Goal: Task Accomplishment & Management: Manage account settings

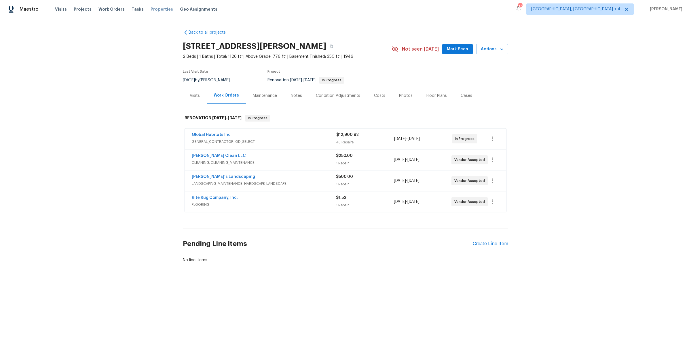
click at [151, 10] on span "Properties" at bounding box center [161, 9] width 22 height 6
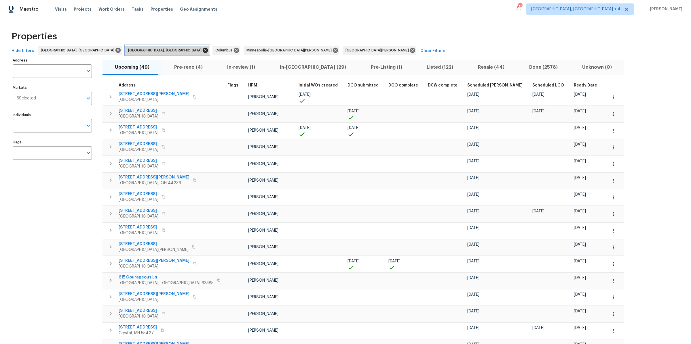
click at [202, 50] on icon at bounding box center [205, 50] width 6 height 6
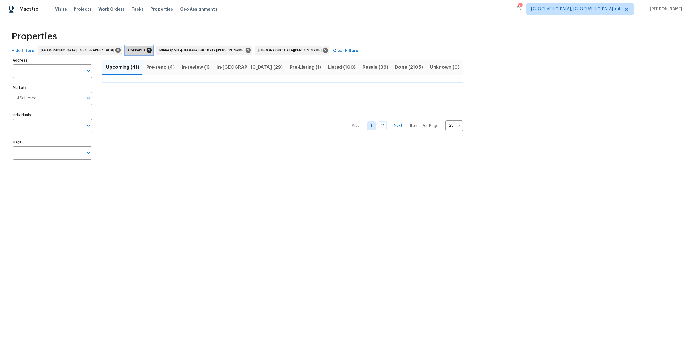
click at [146, 51] on icon at bounding box center [148, 50] width 5 height 5
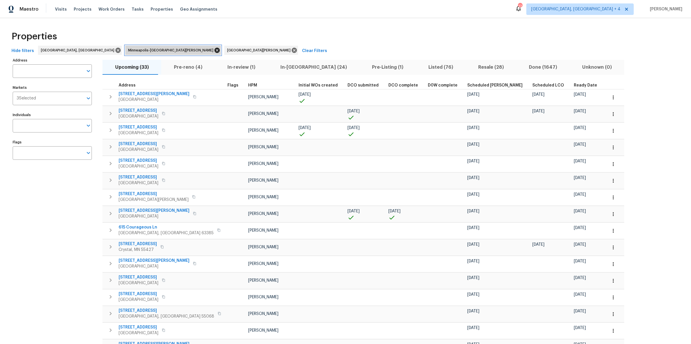
click at [214, 50] on icon at bounding box center [217, 50] width 6 height 6
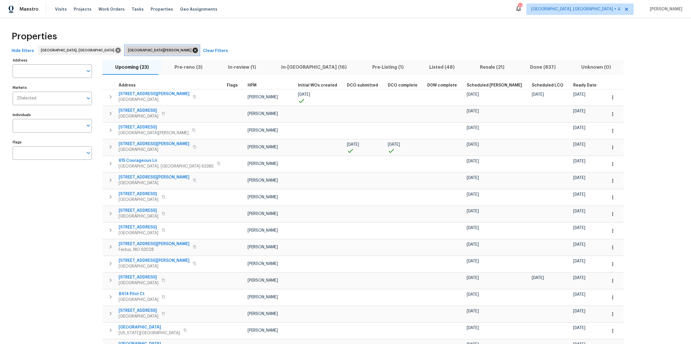
click at [192, 51] on icon at bounding box center [194, 50] width 5 height 5
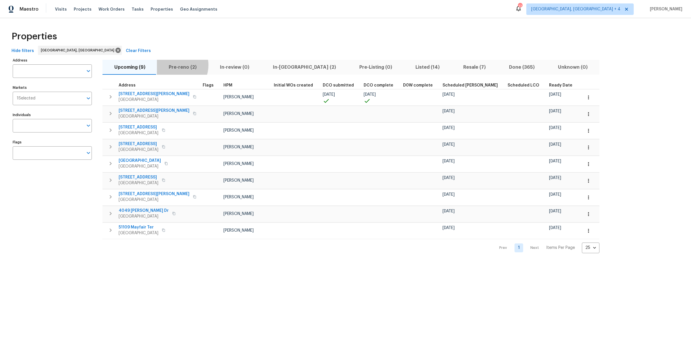
click at [174, 65] on span "Pre-reno (2)" at bounding box center [182, 67] width 44 height 8
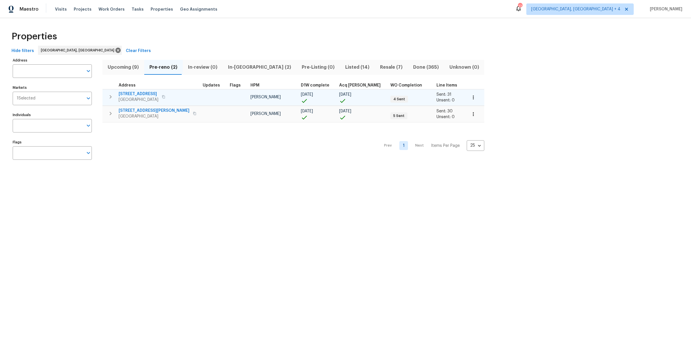
click at [134, 94] on span "14164 Bainbridge St" at bounding box center [139, 94] width 40 height 6
click at [129, 110] on span "[STREET_ADDRESS][PERSON_NAME]" at bounding box center [154, 111] width 71 height 6
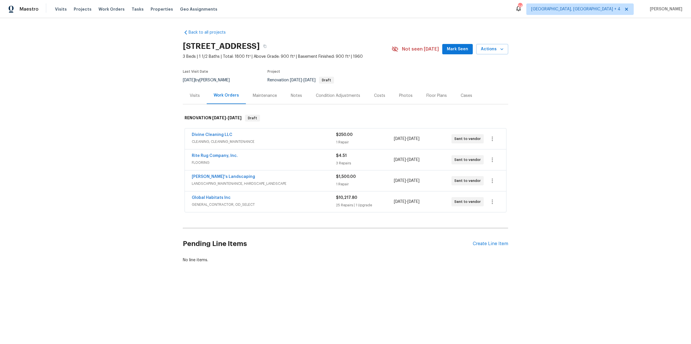
click at [291, 97] on div "Notes" at bounding box center [296, 96] width 11 height 6
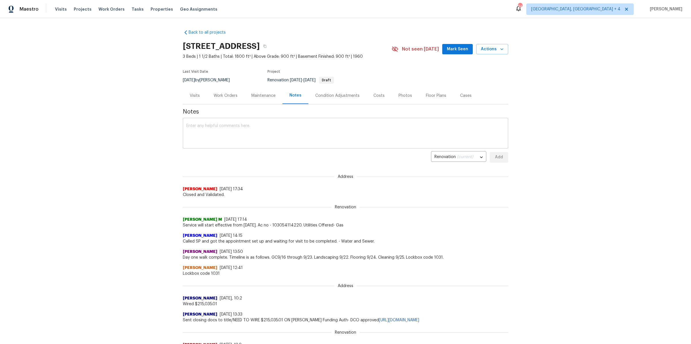
click at [266, 134] on textarea at bounding box center [345, 134] width 318 height 20
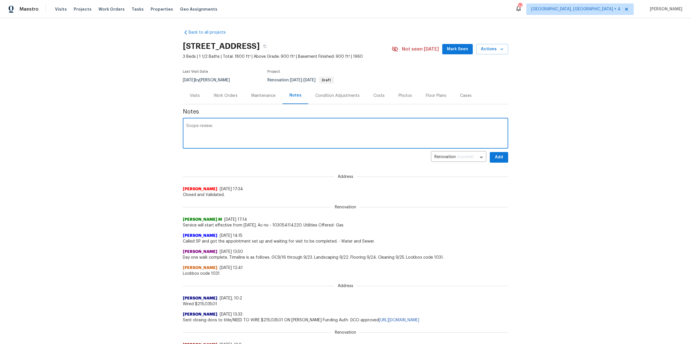
paste textarea "https://opendoor.slack.com/archives/C02PVTY7RDX/p1757968728088549"
type textarea "Scope review: https://opendoor.slack.com/archives/C02PVTY7RDX/p1757968728088549"
click at [506, 159] on button "Add" at bounding box center [498, 157] width 18 height 11
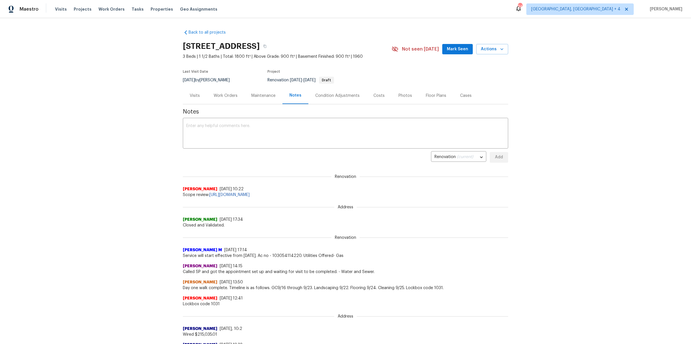
click at [224, 92] on div "Work Orders" at bounding box center [226, 95] width 38 height 17
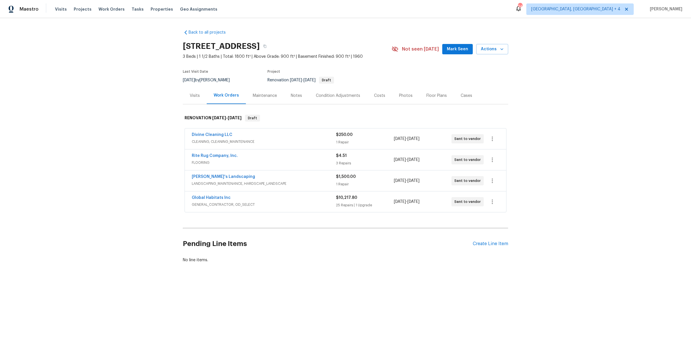
click at [300, 132] on div "Divine Cleaning LLC" at bounding box center [264, 135] width 144 height 7
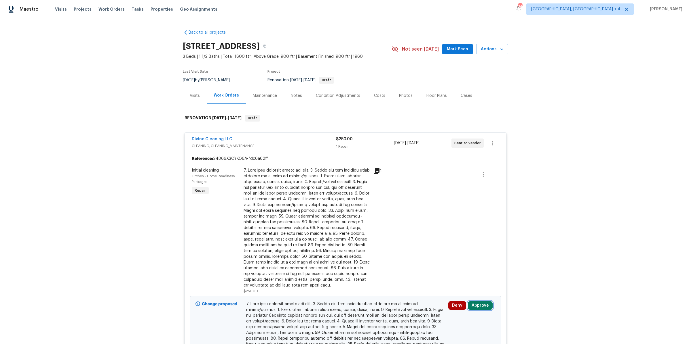
click at [480, 275] on button "Approve" at bounding box center [480, 306] width 25 height 9
click at [458, 275] on button "Approve" at bounding box center [463, 287] width 35 height 12
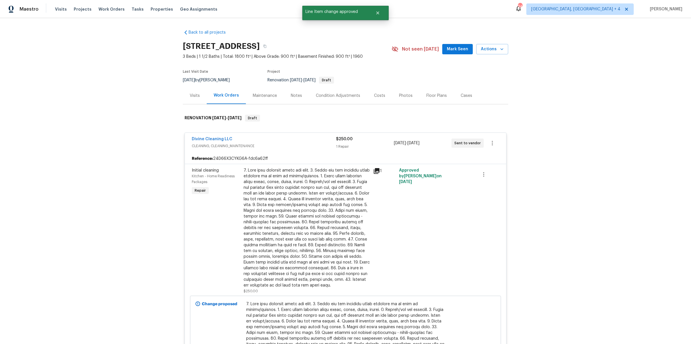
click at [306, 139] on div "Divine Cleaning LLC" at bounding box center [264, 139] width 144 height 7
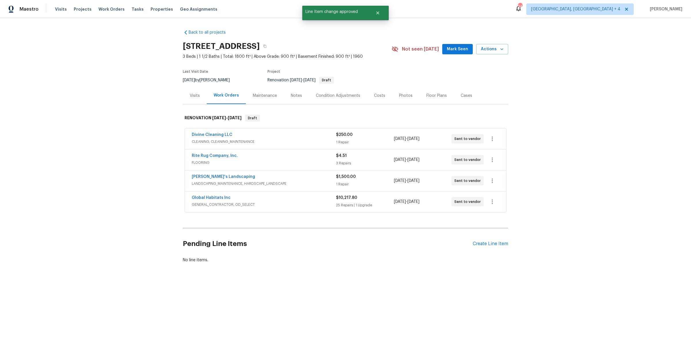
click at [257, 159] on div "Rite Rug Company, Inc." at bounding box center [264, 156] width 144 height 7
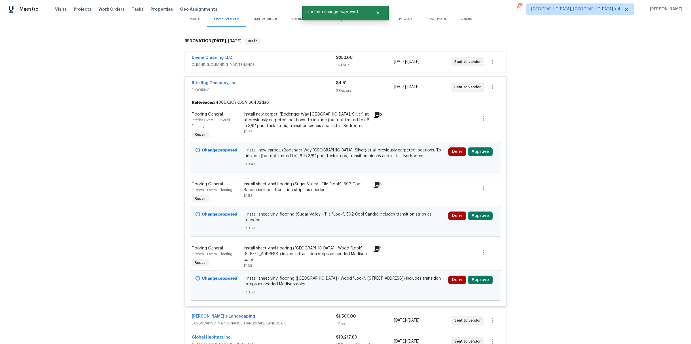
scroll to position [163, 0]
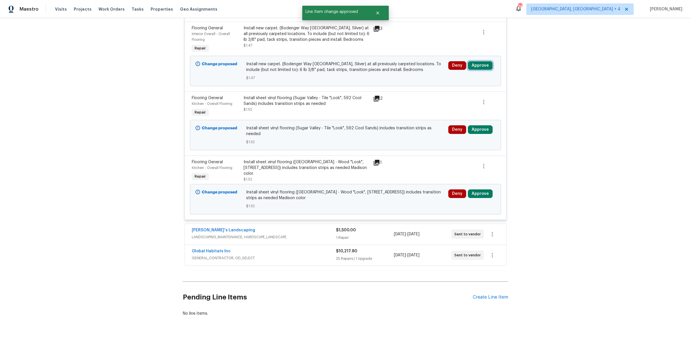
click at [478, 63] on button "Approve" at bounding box center [480, 65] width 25 height 9
click at [453, 93] on button "Approve" at bounding box center [463, 94] width 35 height 12
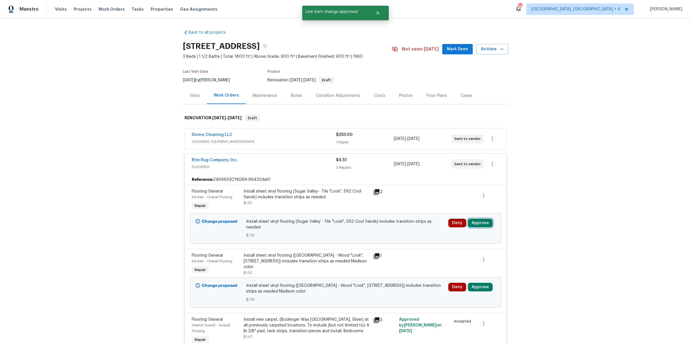
click at [471, 220] on button "Approve" at bounding box center [480, 223] width 25 height 9
click at [398, 227] on span "Approve" at bounding box center [397, 228] width 16 height 4
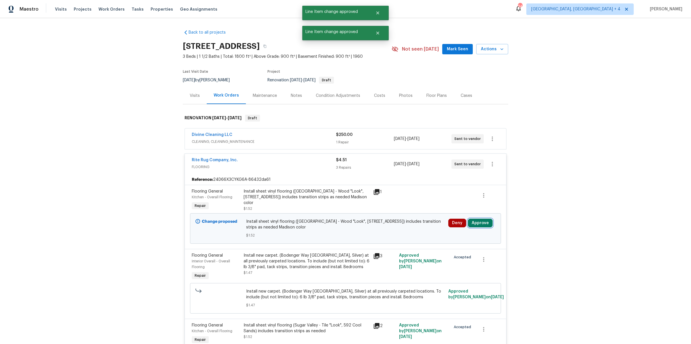
click at [482, 222] on button "Approve" at bounding box center [480, 223] width 25 height 9
click at [391, 229] on span "Approve" at bounding box center [397, 228] width 16 height 4
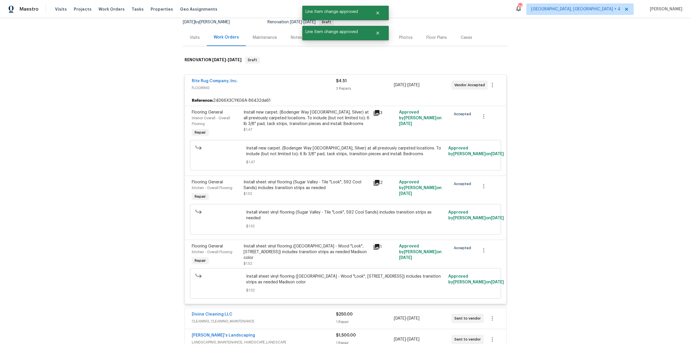
scroll to position [75, 0]
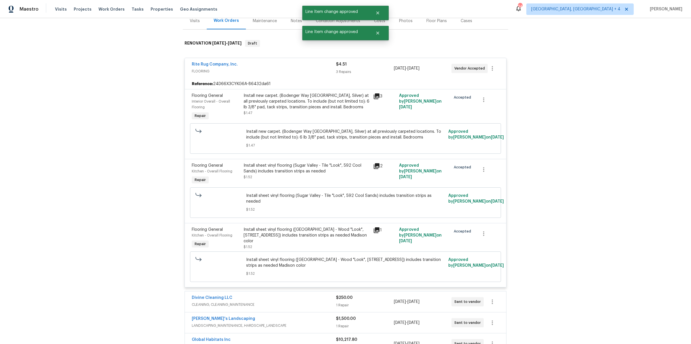
click at [376, 95] on icon at bounding box center [376, 97] width 6 height 6
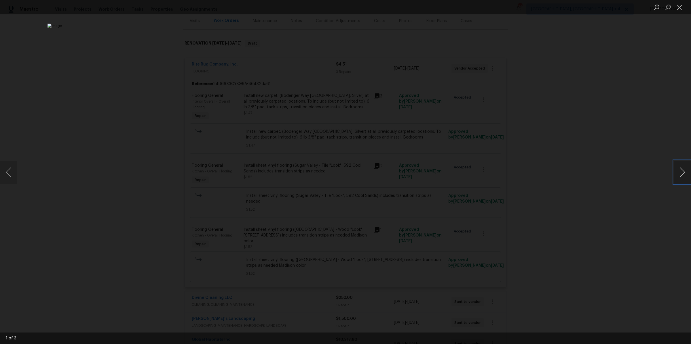
click at [552, 168] on button "Next image" at bounding box center [681, 172] width 17 height 23
click at [552, 175] on div "Lightbox" at bounding box center [345, 172] width 691 height 344
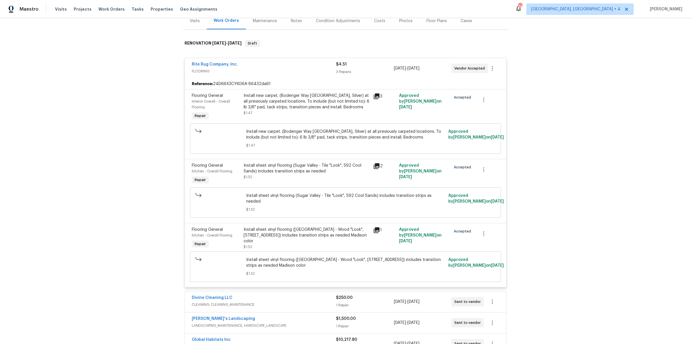
click at [377, 96] on icon at bounding box center [376, 96] width 7 height 7
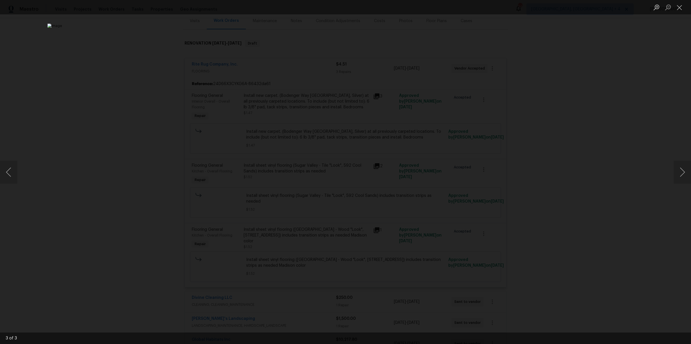
click at [512, 97] on div "Lightbox" at bounding box center [345, 172] width 691 height 344
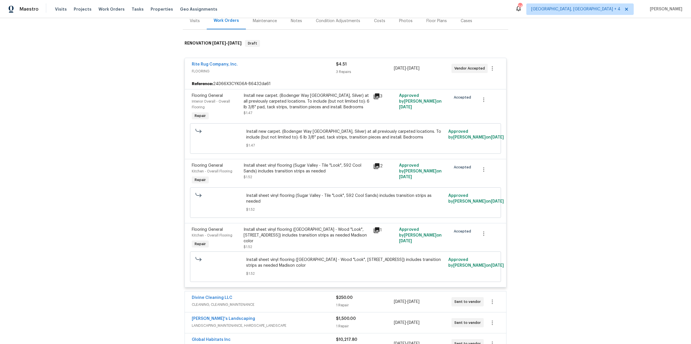
click at [378, 227] on icon at bounding box center [376, 230] width 7 height 7
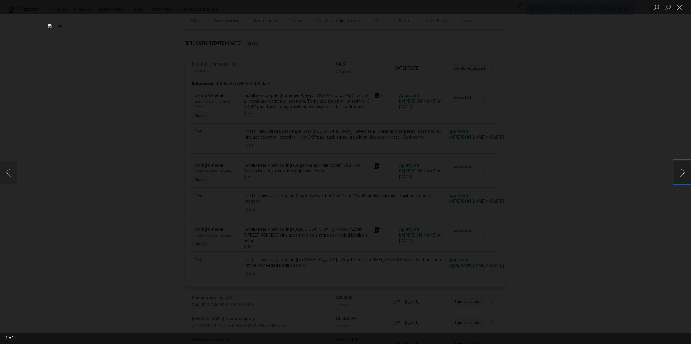
click at [552, 169] on button "Next image" at bounding box center [681, 172] width 17 height 23
click at [552, 163] on div "Lightbox" at bounding box center [345, 172] width 691 height 344
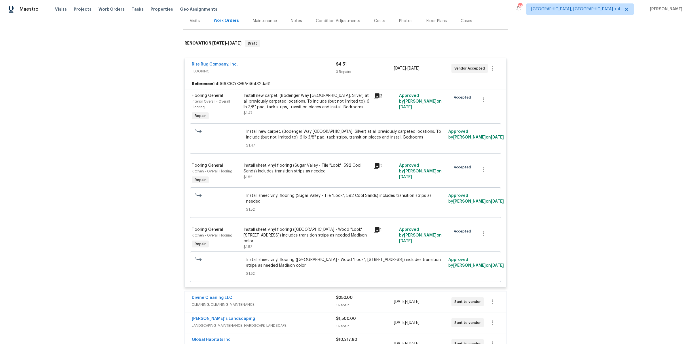
click at [375, 168] on icon at bounding box center [376, 166] width 6 height 6
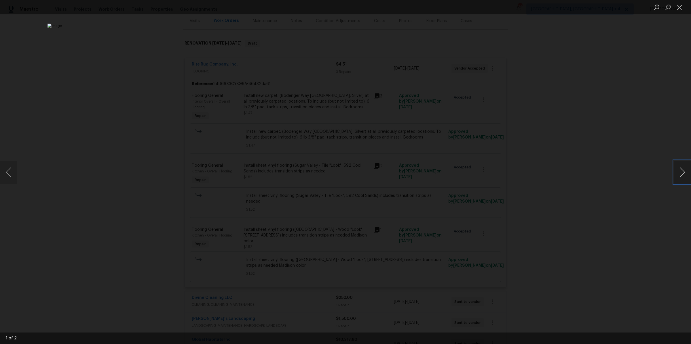
click at [552, 173] on button "Next image" at bounding box center [681, 172] width 17 height 23
click at [552, 156] on div "Lightbox" at bounding box center [345, 172] width 691 height 344
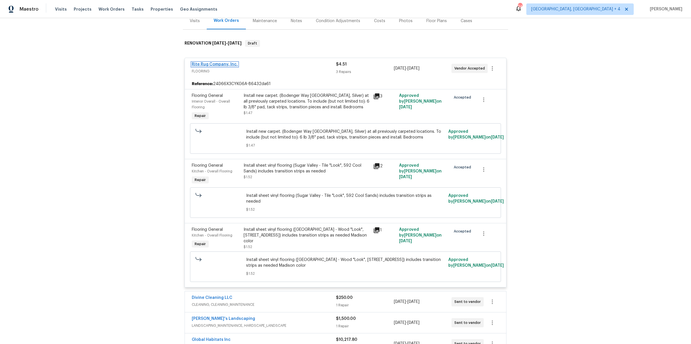
click at [211, 63] on link "Rite Rug Company, Inc." at bounding box center [215, 64] width 46 height 4
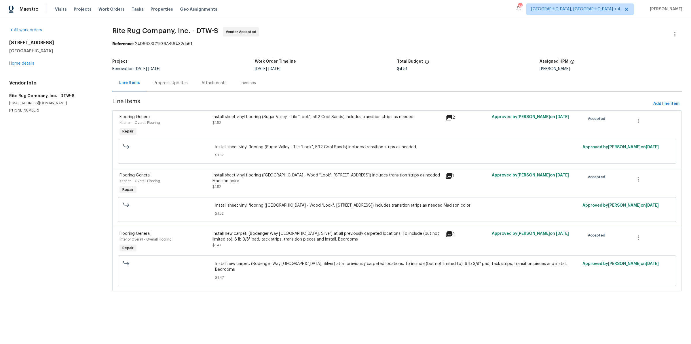
click at [155, 83] on div "Progress Updates" at bounding box center [171, 83] width 34 height 6
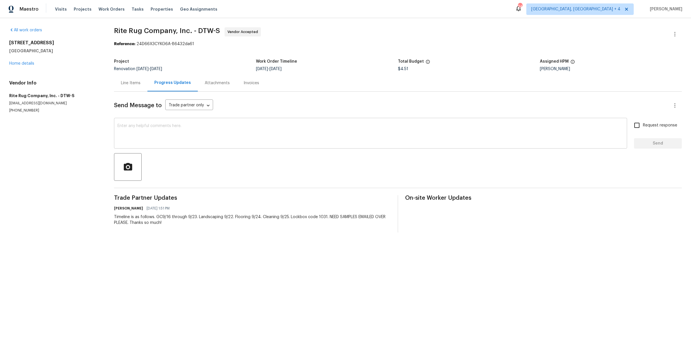
click at [155, 142] on textarea at bounding box center [370, 134] width 506 height 20
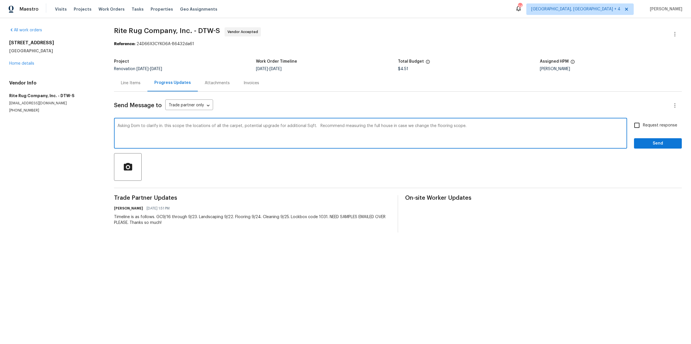
type textarea "Asking Dom to clarify in. this scope the locations of all the carpet, potential…"
click at [552, 122] on input "Request response" at bounding box center [636, 125] width 12 height 12
checkbox input "true"
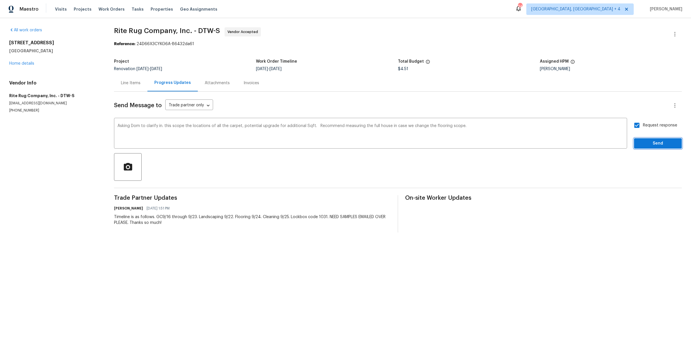
click at [552, 145] on button "Send" at bounding box center [658, 143] width 48 height 11
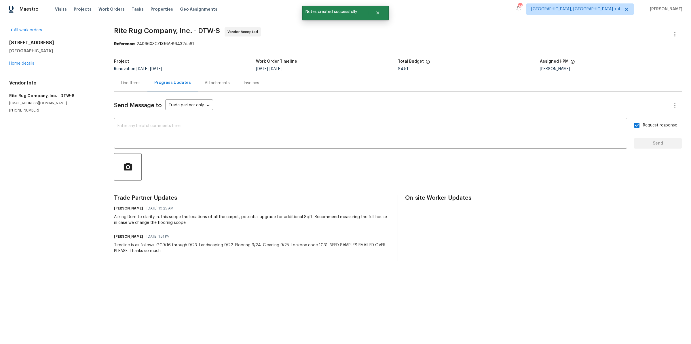
click at [125, 85] on div "Line Items" at bounding box center [131, 83] width 20 height 6
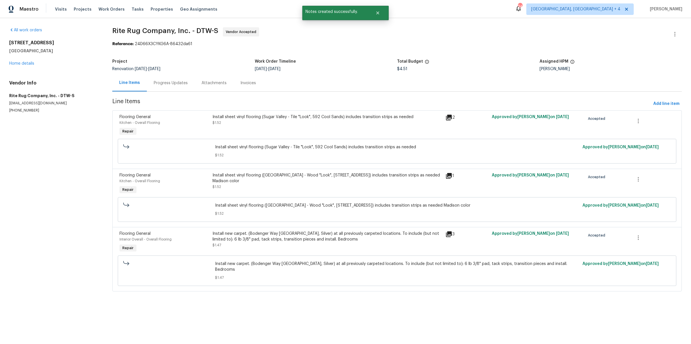
click at [23, 60] on div "14164 Bainbridge St Livonia, MI 48154 Home details" at bounding box center [53, 53] width 89 height 26
click at [24, 64] on link "Home details" at bounding box center [21, 64] width 25 height 4
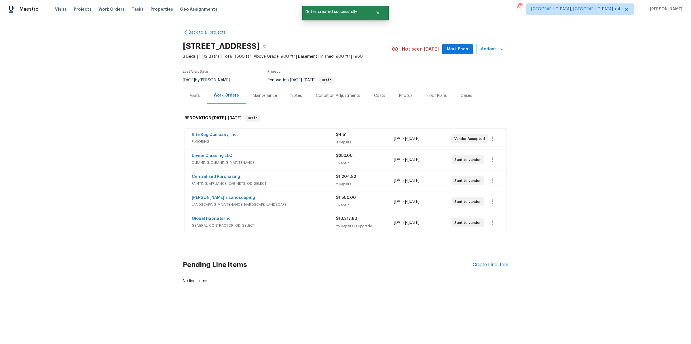
click at [431, 100] on div "Floor Plans" at bounding box center [436, 95] width 34 height 17
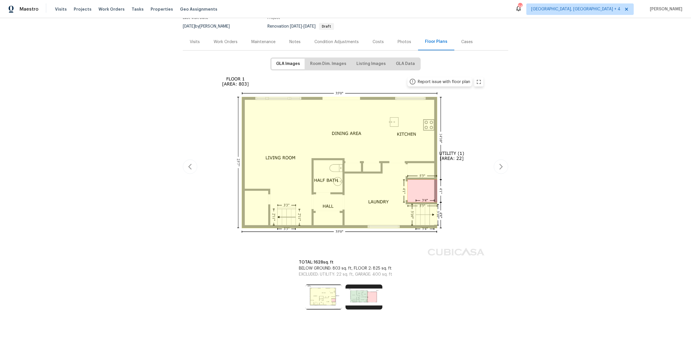
scroll to position [56, 0]
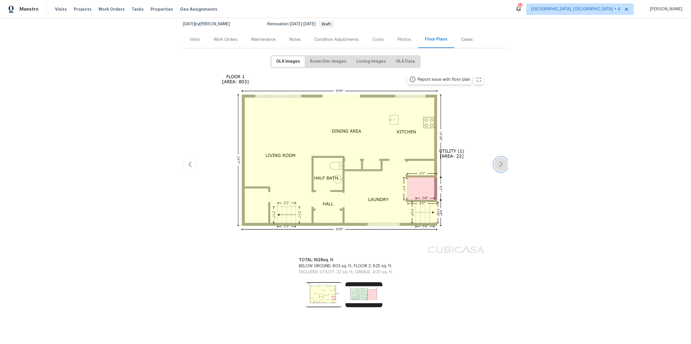
click at [500, 163] on icon "button" at bounding box center [500, 165] width 3 height 6
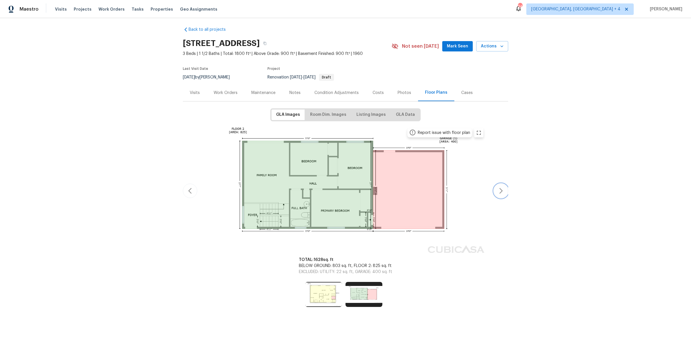
scroll to position [2, 0]
click at [315, 115] on span "Room Dim. Images" at bounding box center [328, 115] width 36 height 7
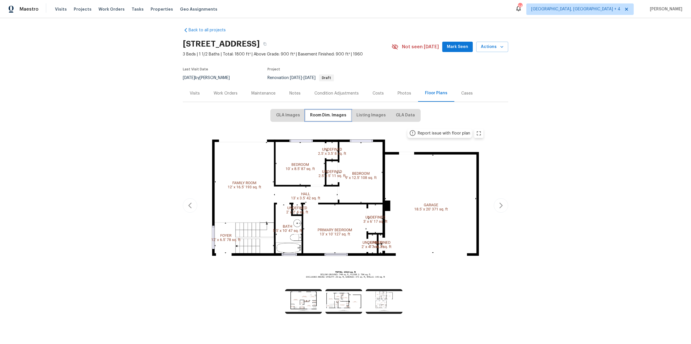
scroll to position [0, 0]
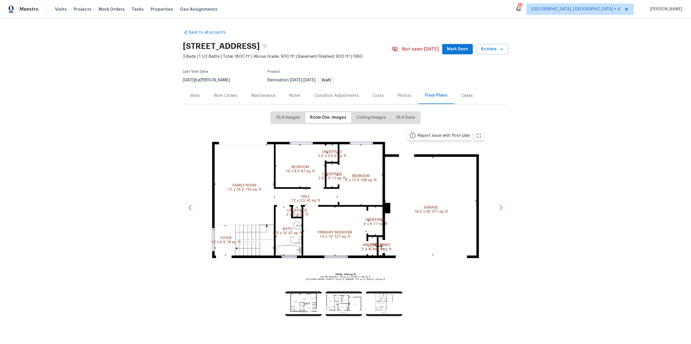
click at [219, 94] on div "Work Orders" at bounding box center [226, 96] width 24 height 6
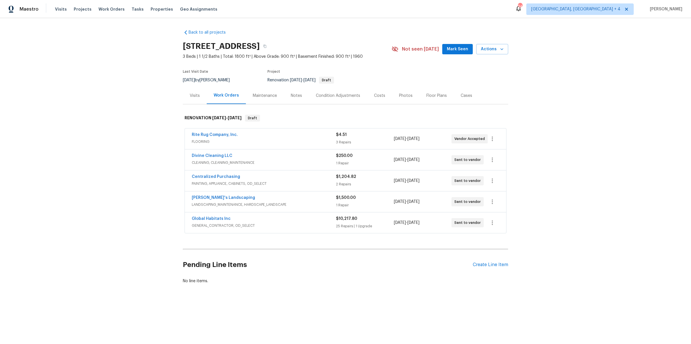
click at [374, 96] on div "Costs" at bounding box center [379, 96] width 11 height 6
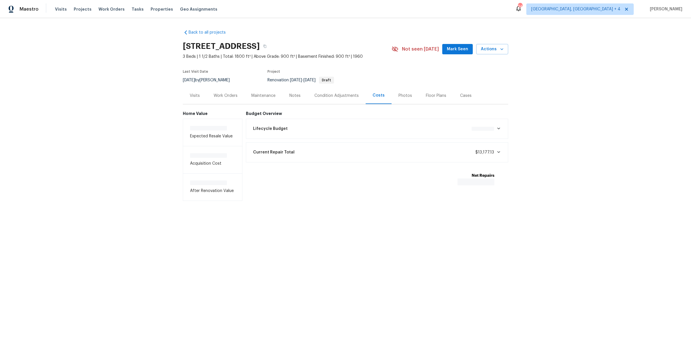
click at [342, 96] on div "Condition Adjustments" at bounding box center [336, 96] width 44 height 6
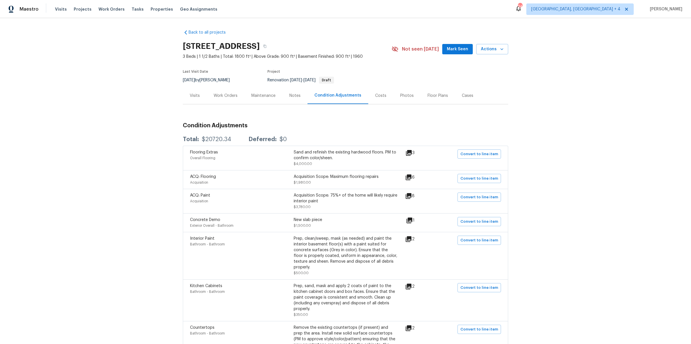
click at [375, 94] on div "Costs" at bounding box center [380, 96] width 11 height 6
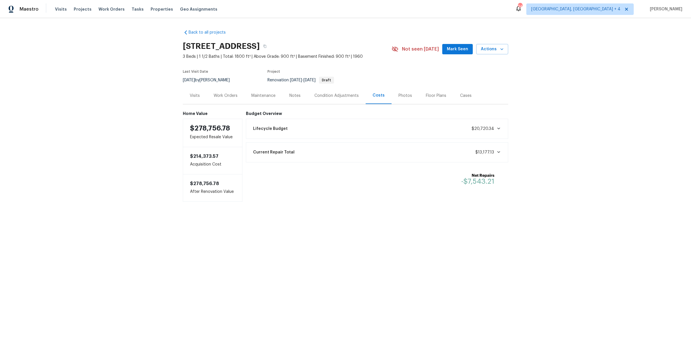
click at [382, 128] on div "Lifecycle Budget $20,720.34" at bounding box center [376, 129] width 255 height 13
click at [339, 95] on div "Condition Adjustments" at bounding box center [336, 96] width 44 height 6
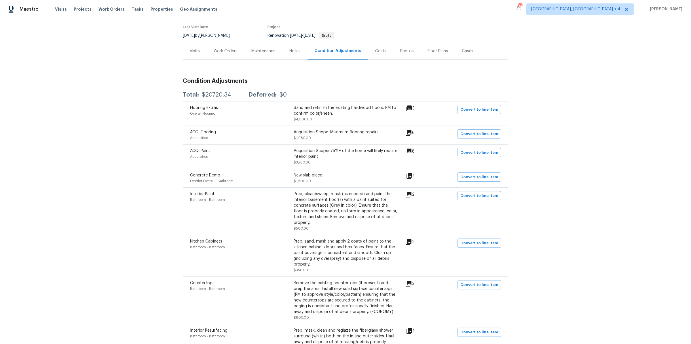
scroll to position [57, 0]
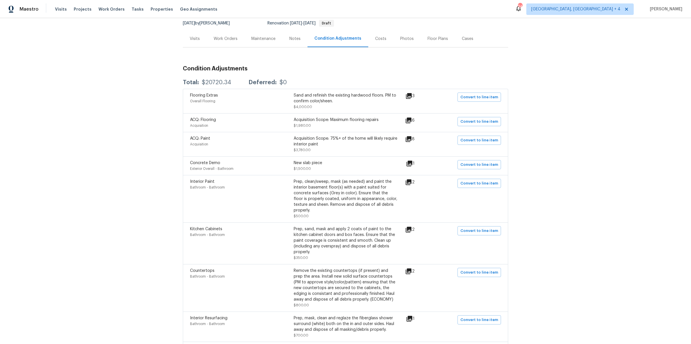
click at [193, 37] on div "Visits" at bounding box center [195, 39] width 10 height 6
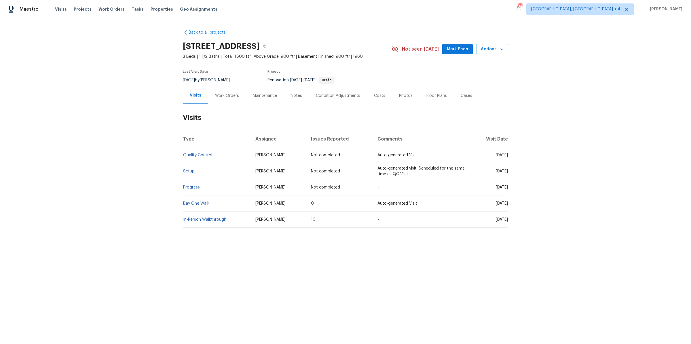
click at [331, 93] on div "Condition Adjustments" at bounding box center [338, 96] width 44 height 6
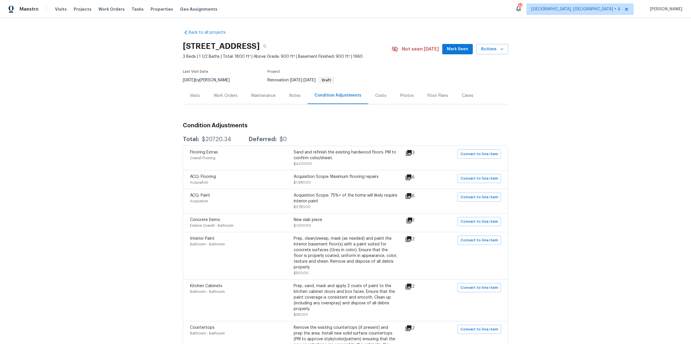
click at [411, 178] on icon at bounding box center [408, 177] width 7 height 7
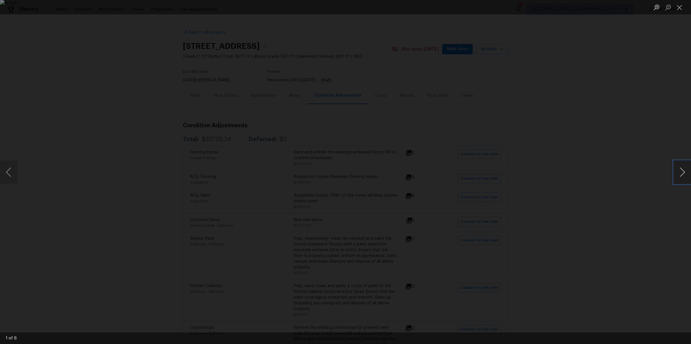
click at [552, 175] on button "Next image" at bounding box center [681, 172] width 17 height 23
click at [552, 182] on div "Lightbox" at bounding box center [345, 172] width 691 height 344
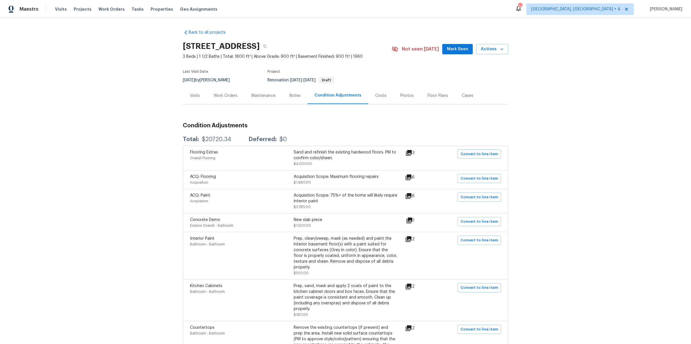
click at [412, 221] on icon at bounding box center [409, 221] width 6 height 6
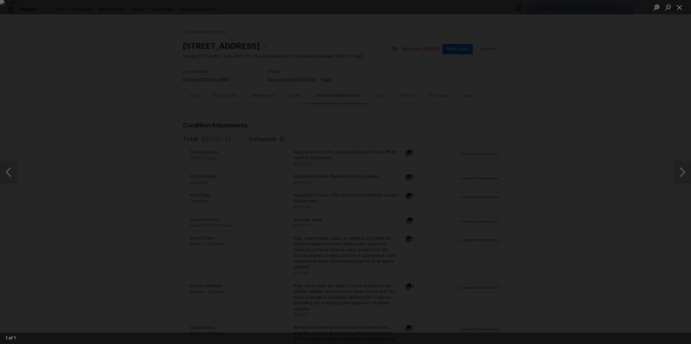
click at [145, 194] on div "Lightbox" at bounding box center [345, 172] width 691 height 344
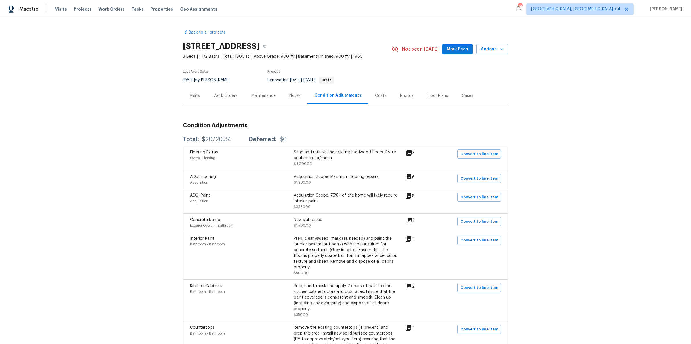
click at [228, 94] on div "Work Orders" at bounding box center [226, 96] width 24 height 6
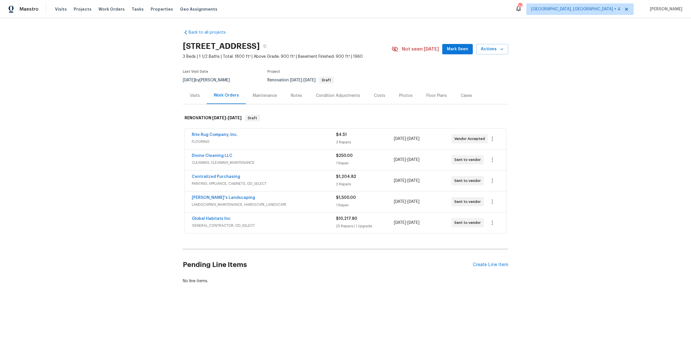
click at [310, 182] on span "PAINTING, APPLIANCE, CABINETS, OD_SELECT" at bounding box center [264, 184] width 144 height 6
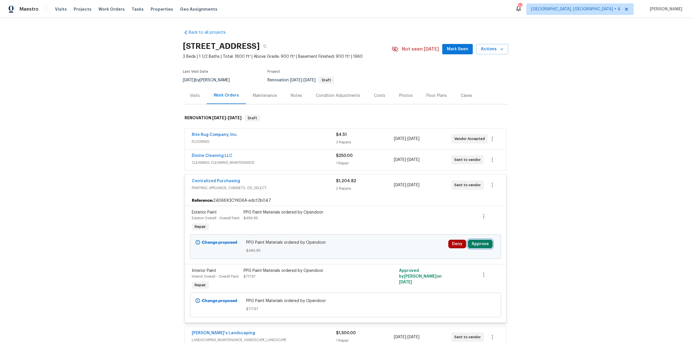
click at [480, 245] on button "Approve" at bounding box center [480, 244] width 25 height 9
click at [396, 249] on span "Approve" at bounding box center [397, 249] width 16 height 4
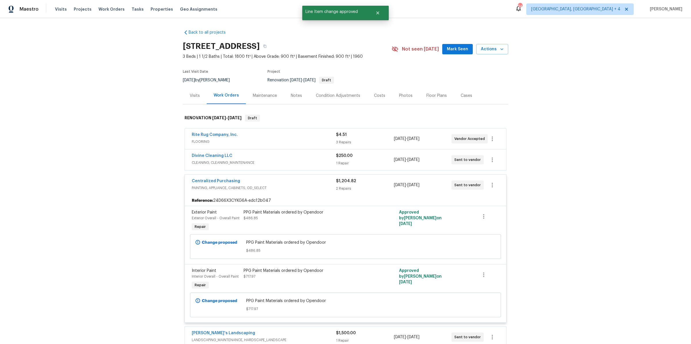
click at [318, 180] on div "Centralized Purchasing" at bounding box center [264, 181] width 144 height 7
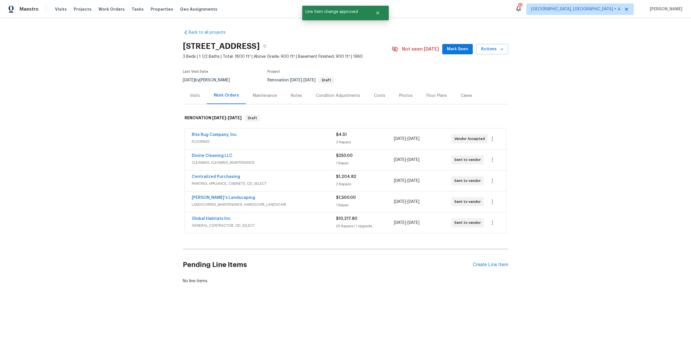
click at [312, 202] on span "LANDSCAPING_MAINTENANCE, HARDSCAPE_LANDSCAPE" at bounding box center [264, 205] width 144 height 6
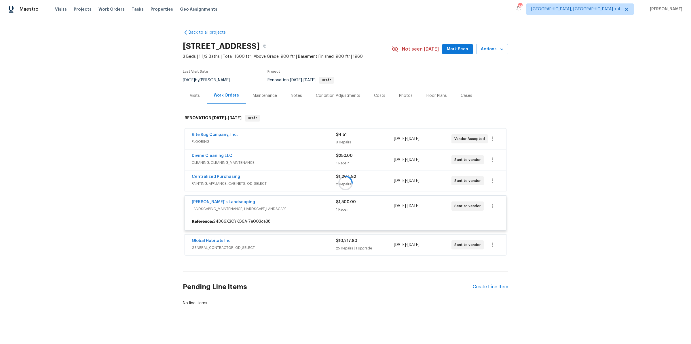
click at [552, 206] on div "Back to all projects 14164 Bainbridge St, Livonia, MI 48154 3 Beds | 1 1/2 Bath…" at bounding box center [345, 181] width 691 height 326
click at [204, 209] on div at bounding box center [345, 183] width 325 height 148
click at [174, 182] on div "Back to all projects 14164 Bainbridge St, Livonia, MI 48154 3 Beds | 1 1/2 Bath…" at bounding box center [345, 181] width 691 height 326
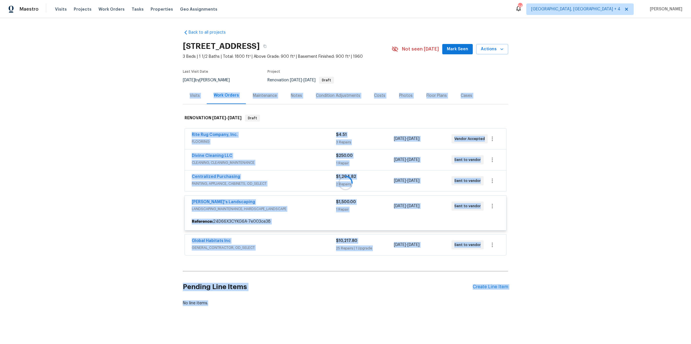
drag, startPoint x: 159, startPoint y: 91, endPoint x: 308, endPoint y: 309, distance: 263.8
click at [308, 275] on div "Back to all projects 14164 Bainbridge St, Livonia, MI 48154 3 Beds | 1 1/2 Bath…" at bounding box center [345, 181] width 691 height 326
click at [308, 275] on div "Back to all projects 14164 Bainbridge St, Livonia, MI 48154 3 Beds | 1 1/2 Bath…" at bounding box center [345, 168] width 325 height 286
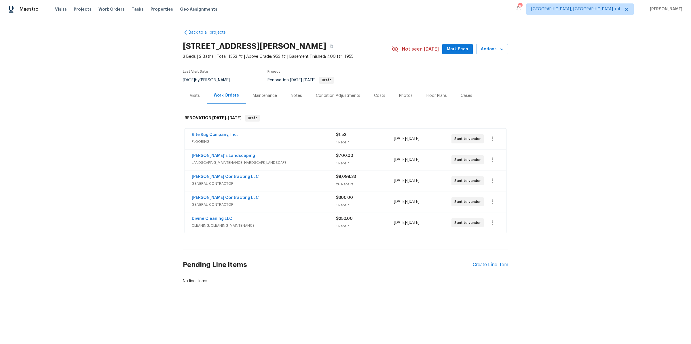
click at [193, 98] on div "Visits" at bounding box center [195, 96] width 10 height 6
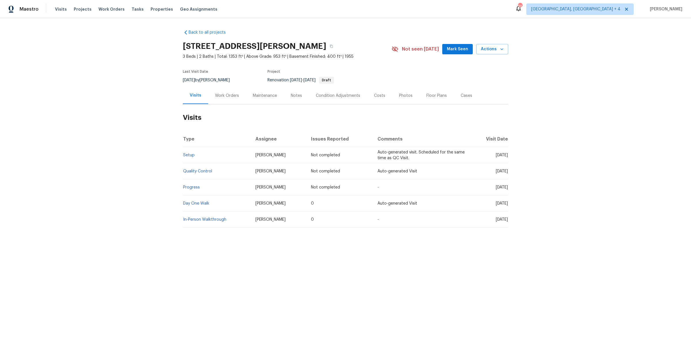
click at [223, 98] on div "Work Orders" at bounding box center [227, 96] width 24 height 6
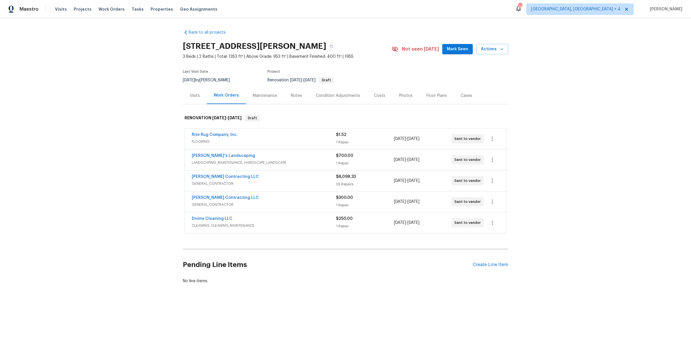
click at [185, 94] on div "Visits" at bounding box center [195, 95] width 24 height 17
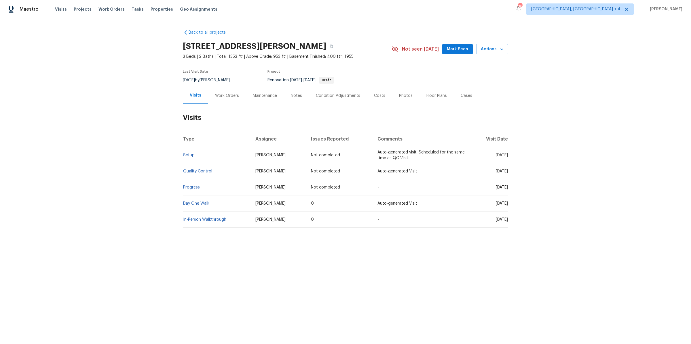
click at [229, 92] on div "Work Orders" at bounding box center [227, 95] width 38 height 17
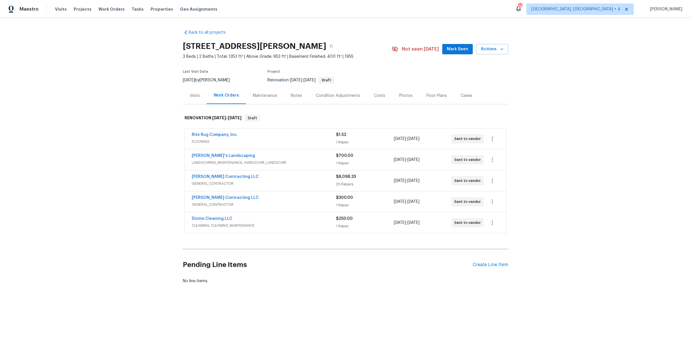
click at [193, 94] on div "Visits" at bounding box center [195, 96] width 10 height 6
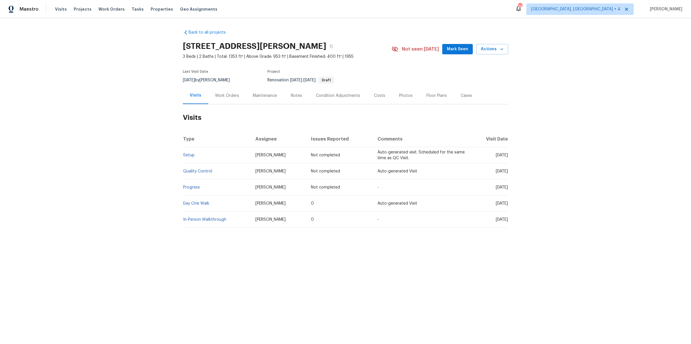
click at [221, 94] on div "Work Orders" at bounding box center [227, 96] width 24 height 6
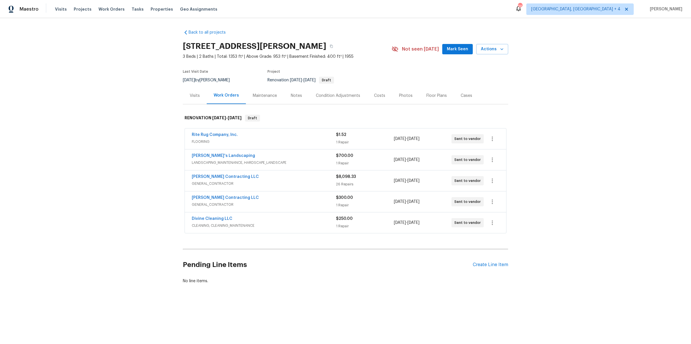
click at [329, 96] on div "Condition Adjustments" at bounding box center [338, 96] width 44 height 6
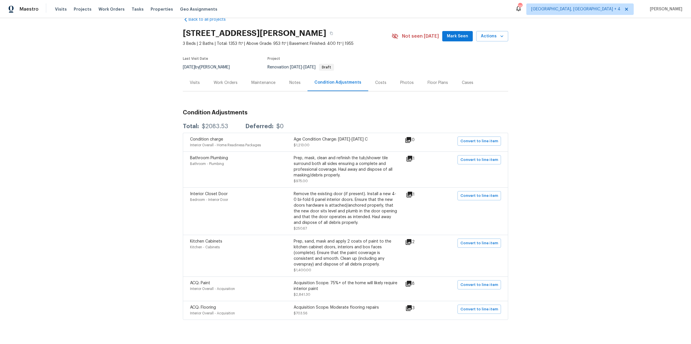
scroll to position [23, 0]
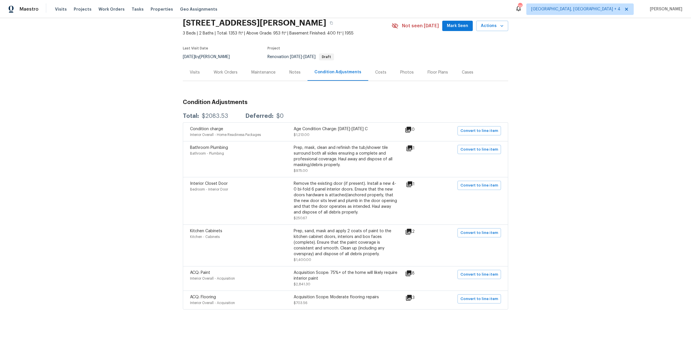
click at [193, 73] on div "Visits" at bounding box center [195, 73] width 10 height 6
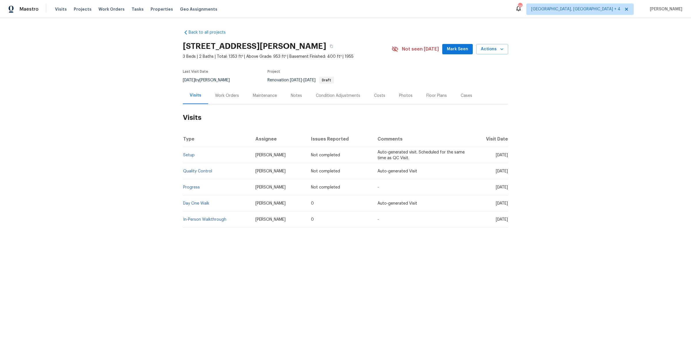
click at [321, 93] on div "Condition Adjustments" at bounding box center [338, 96] width 44 height 6
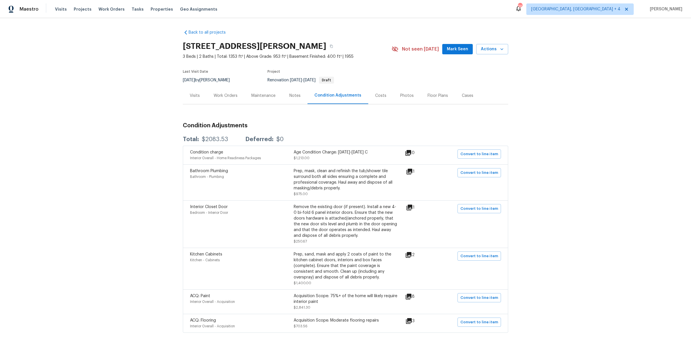
scroll to position [23, 0]
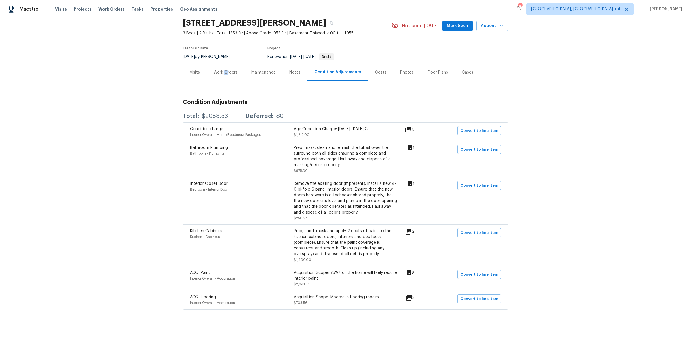
click at [225, 73] on div "Work Orders" at bounding box center [226, 73] width 24 height 6
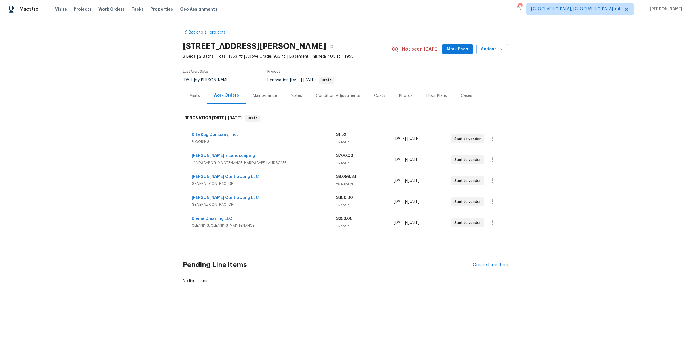
click at [285, 202] on span "GENERAL_CONTRACTOR" at bounding box center [264, 205] width 144 height 6
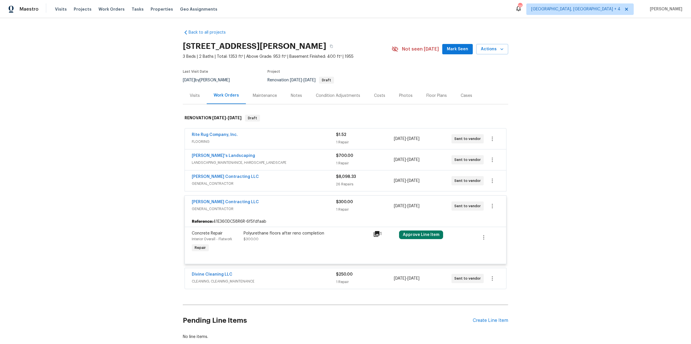
click at [375, 231] on icon at bounding box center [376, 234] width 6 height 6
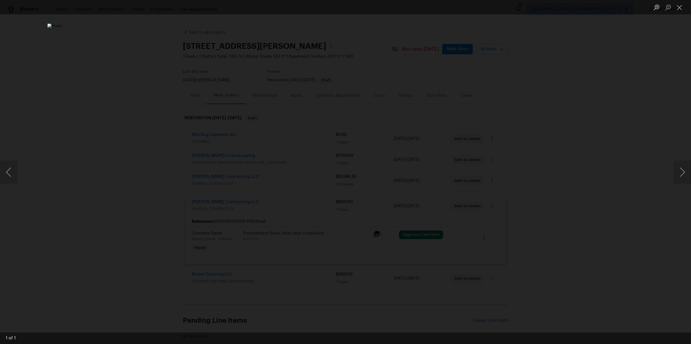
click at [523, 216] on div "Lightbox" at bounding box center [345, 172] width 691 height 344
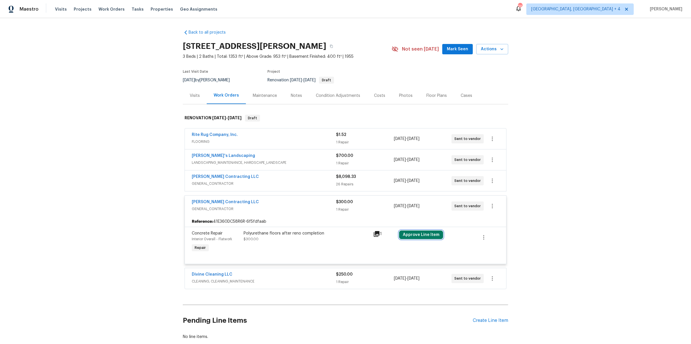
click at [416, 232] on button "Approve Line Item" at bounding box center [421, 235] width 44 height 9
click at [396, 214] on span "Approve" at bounding box center [404, 215] width 16 height 4
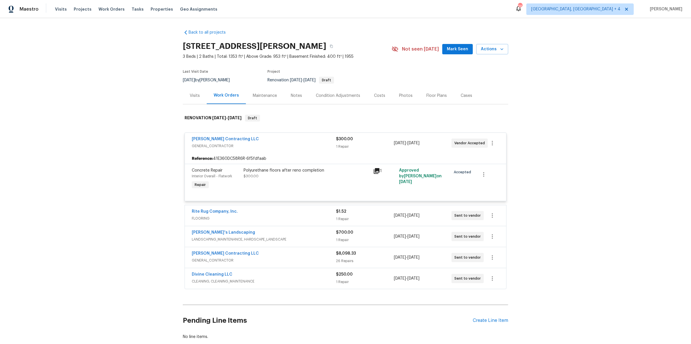
click at [308, 275] on div "Divine Cleaning LLC" at bounding box center [264, 275] width 144 height 7
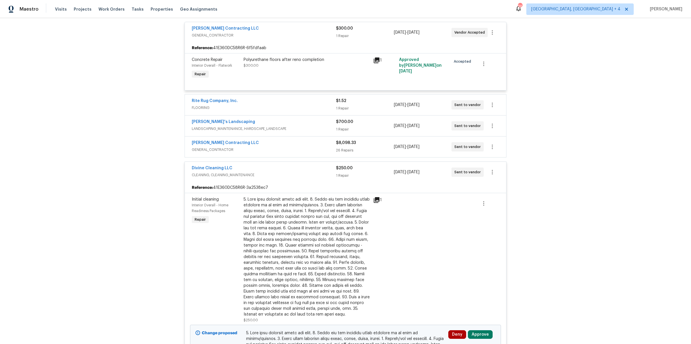
scroll to position [170, 0]
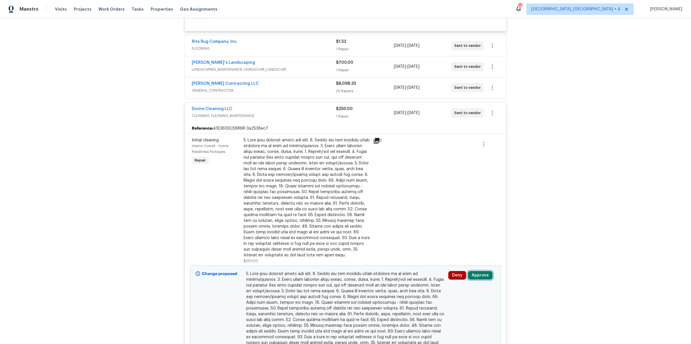
click at [484, 277] on button "Approve" at bounding box center [480, 275] width 25 height 9
click at [454, 252] on button "Approve" at bounding box center [463, 256] width 35 height 12
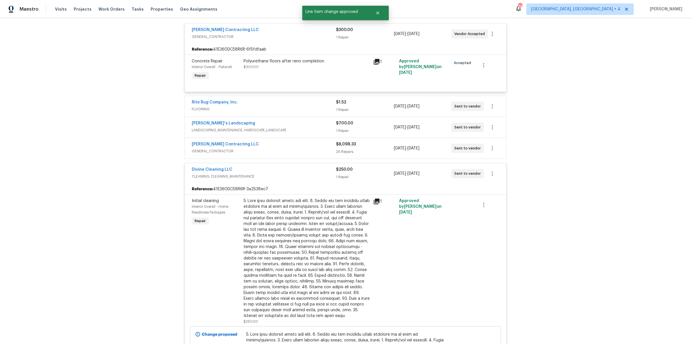
scroll to position [54, 0]
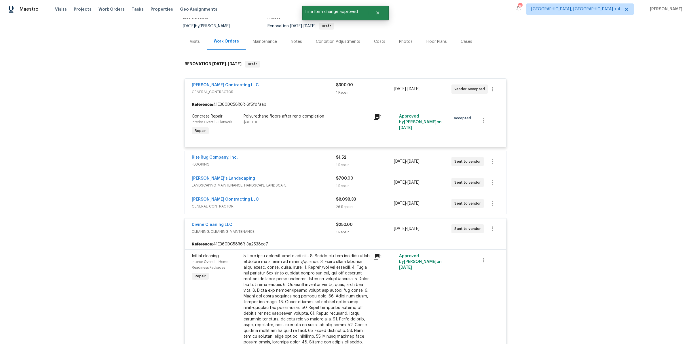
click at [299, 163] on span "FLOORING" at bounding box center [264, 165] width 144 height 6
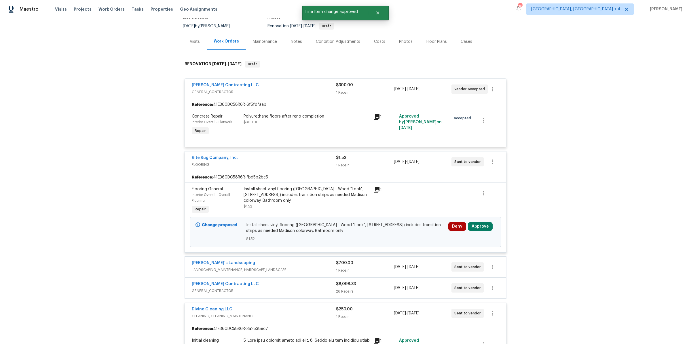
click at [301, 199] on div "Install sheet vinyl flooring (Sugar Valley - Wood "Look", 565 Beacon Hill) incl…" at bounding box center [306, 194] width 126 height 17
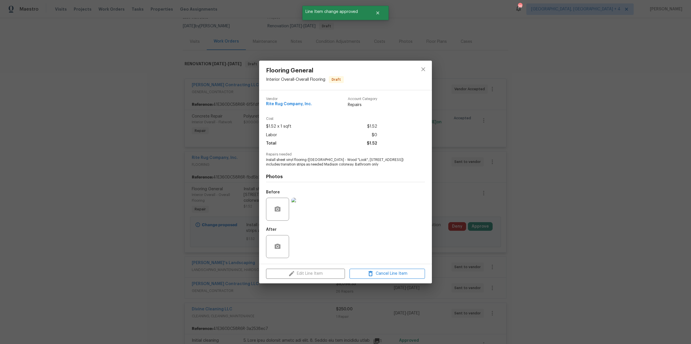
click at [303, 210] on img at bounding box center [302, 209] width 23 height 23
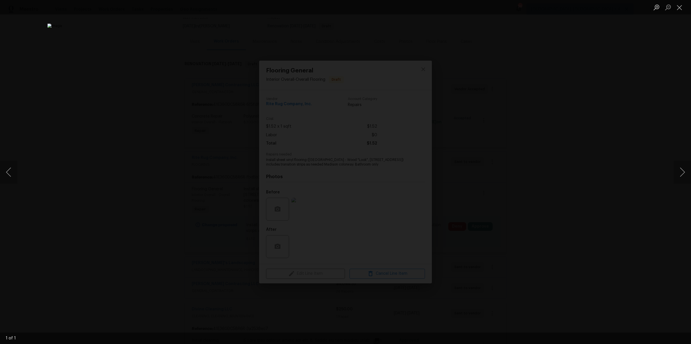
click at [142, 151] on div "Lightbox" at bounding box center [345, 172] width 691 height 344
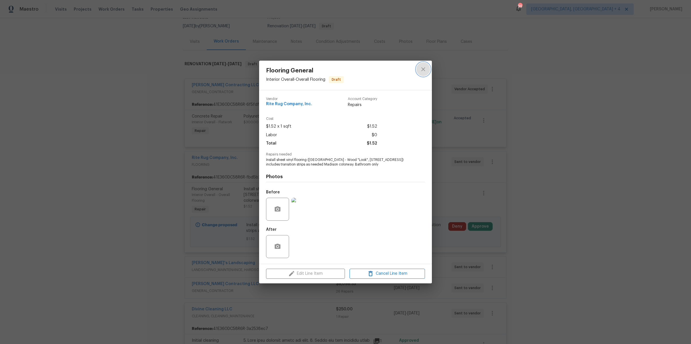
click at [426, 66] on button "close" at bounding box center [423, 69] width 14 height 14
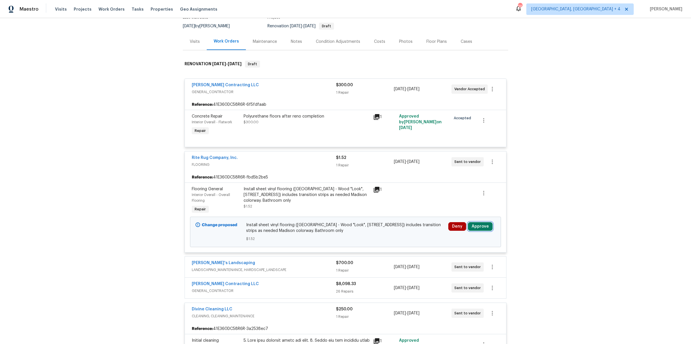
click at [474, 224] on button "Approve" at bounding box center [480, 226] width 25 height 9
click at [393, 233] on button "Approve" at bounding box center [397, 232] width 35 height 12
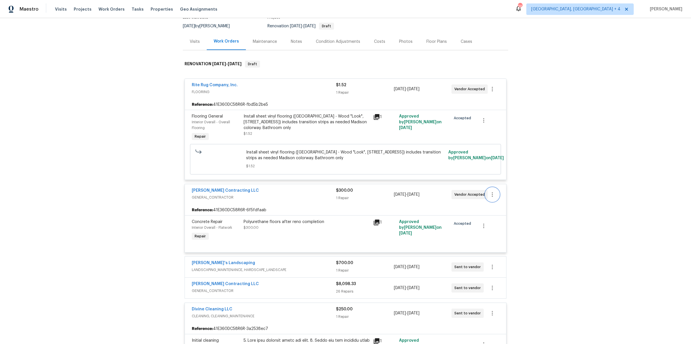
click at [494, 192] on icon "button" at bounding box center [492, 194] width 7 height 7
click at [495, 225] on li "Delete" at bounding box center [516, 222] width 62 height 9
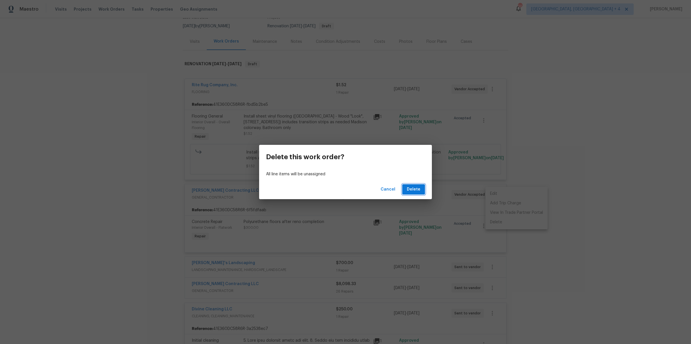
click at [419, 188] on span "Delete" at bounding box center [414, 189] width 14 height 7
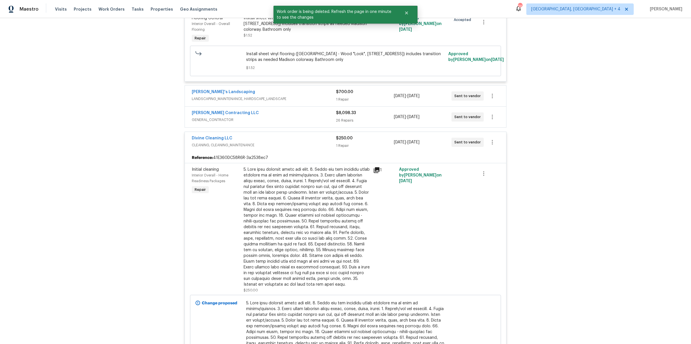
scroll to position [163, 0]
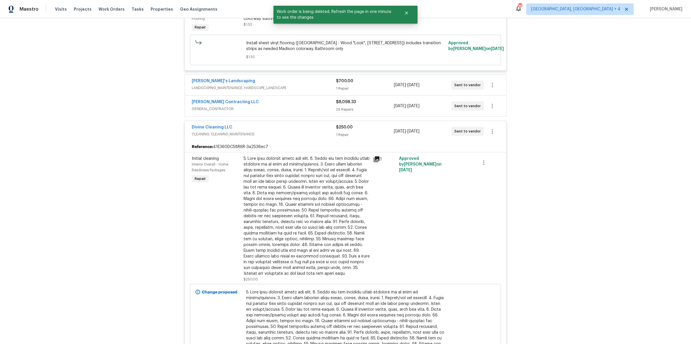
click at [289, 84] on div "[PERSON_NAME]'s Landscaping" at bounding box center [264, 81] width 144 height 7
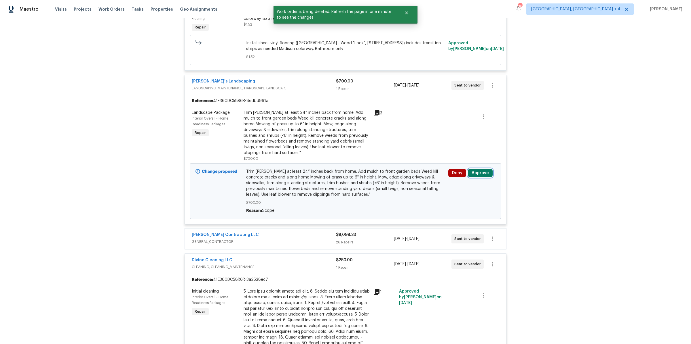
click at [474, 169] on button "Approve" at bounding box center [480, 173] width 25 height 9
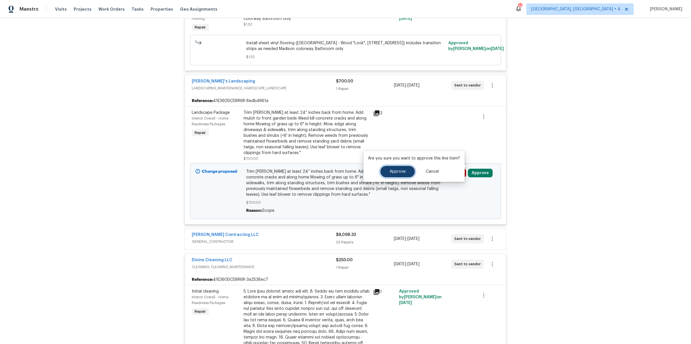
click at [387, 168] on button "Approve" at bounding box center [397, 172] width 35 height 12
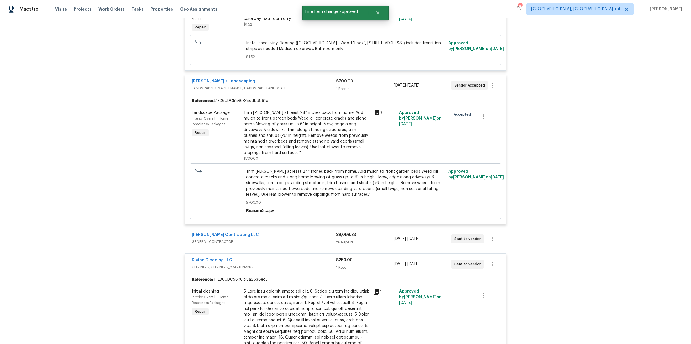
click at [379, 114] on icon at bounding box center [376, 113] width 6 height 6
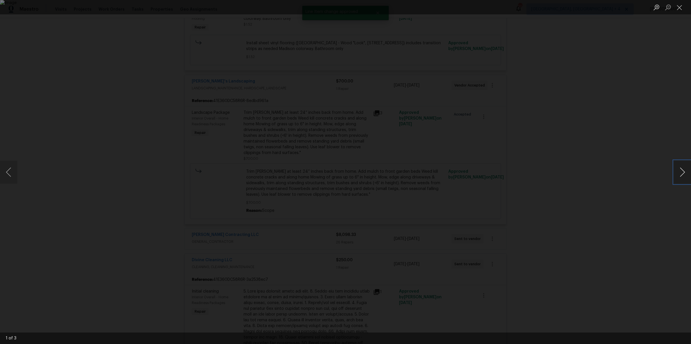
click at [679, 171] on button "Next image" at bounding box center [681, 172] width 17 height 23
click at [590, 177] on div "Lightbox" at bounding box center [345, 172] width 691 height 344
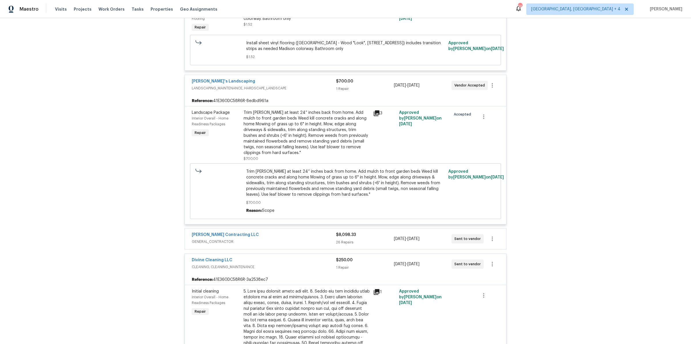
click at [590, 177] on div "Back to all projects 4227 Coolidge Ave, Lincoln Park, MI 48146 3 Beds | 2 Baths…" at bounding box center [345, 181] width 691 height 326
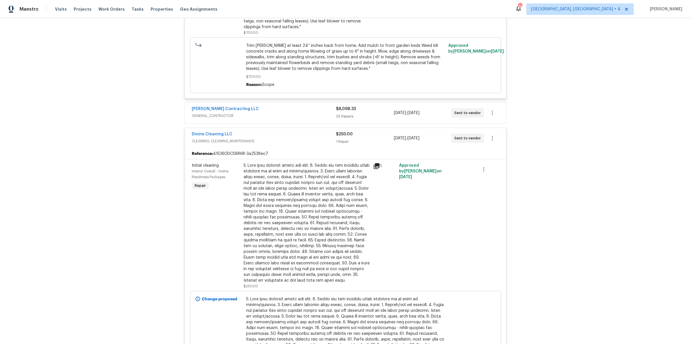
scroll to position [294, 0]
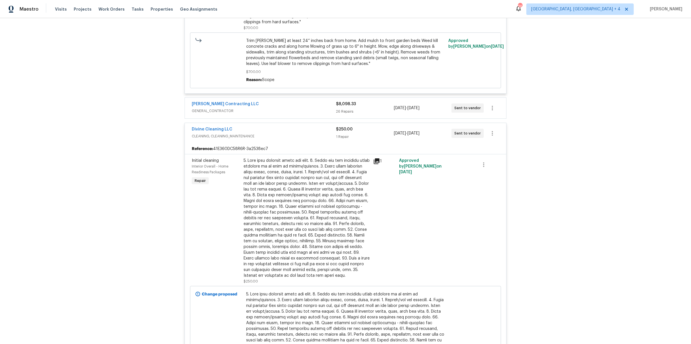
click at [304, 101] on div "Solano Contracting LLC" at bounding box center [264, 104] width 144 height 7
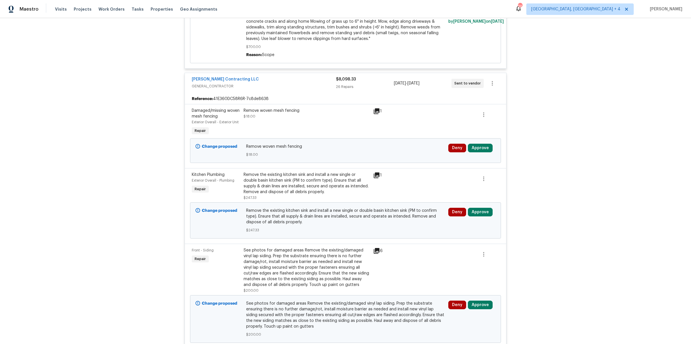
scroll to position [332, 0]
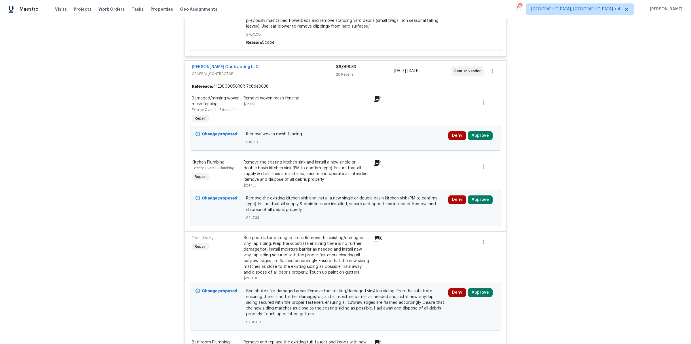
click at [376, 96] on icon at bounding box center [376, 99] width 7 height 7
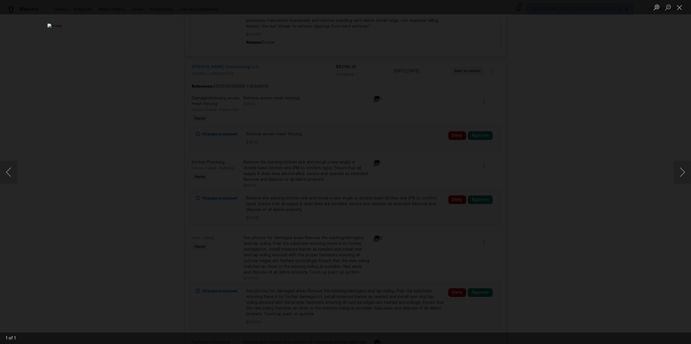
click at [545, 138] on div "Lightbox" at bounding box center [345, 172] width 691 height 344
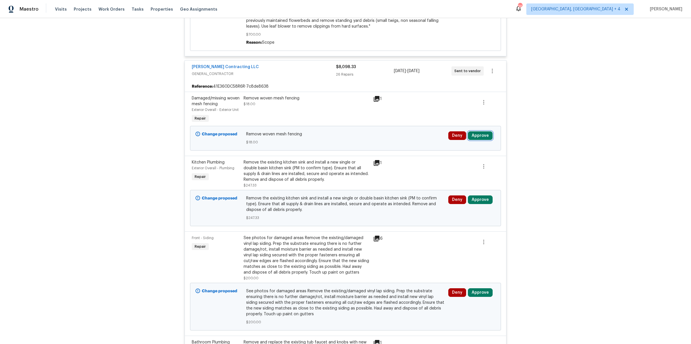
click at [483, 131] on button "Approve" at bounding box center [480, 135] width 25 height 9
click at [389, 134] on span "Approve" at bounding box center [397, 134] width 16 height 4
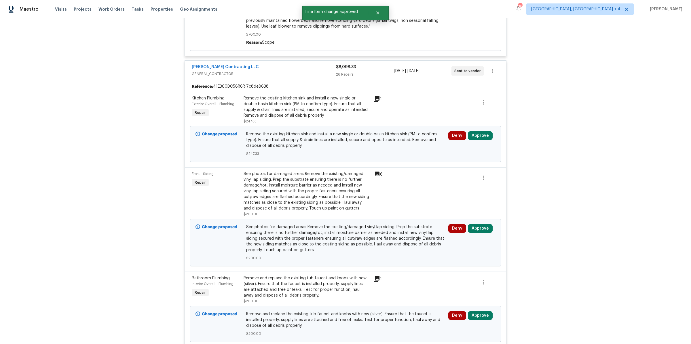
click at [304, 103] on div "Remove the existing kitchen sink and install a new single or double basin kitch…" at bounding box center [306, 107] width 126 height 23
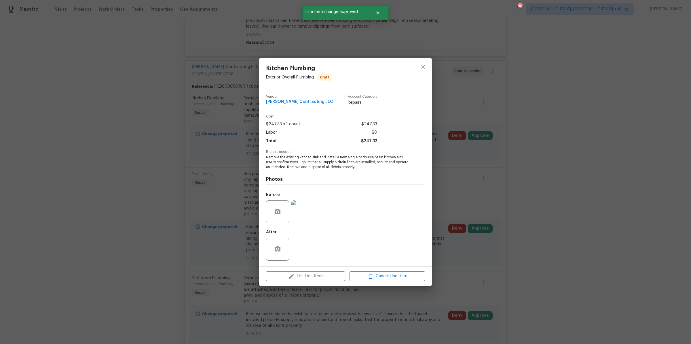
click at [306, 218] on img at bounding box center [302, 212] width 23 height 23
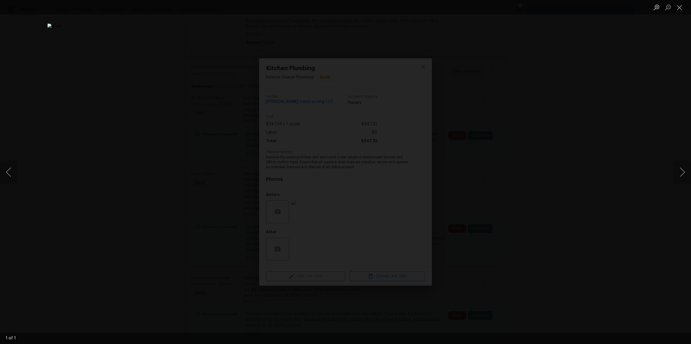
click at [536, 201] on div "Lightbox" at bounding box center [345, 172] width 691 height 344
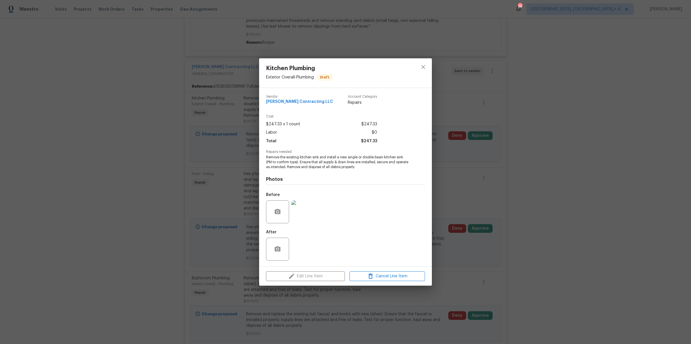
click at [469, 159] on div "Kitchen Plumbing Exterior Overall - Plumbing Draft Vendor Solano Contracting LL…" at bounding box center [345, 172] width 691 height 344
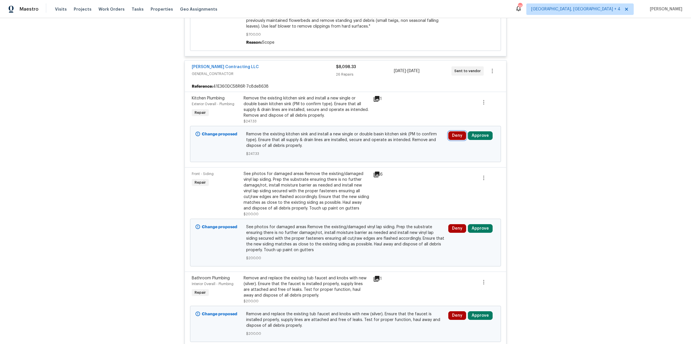
click at [456, 131] on button "Deny" at bounding box center [457, 135] width 18 height 9
click at [379, 136] on span "Deny" at bounding box center [381, 134] width 9 height 4
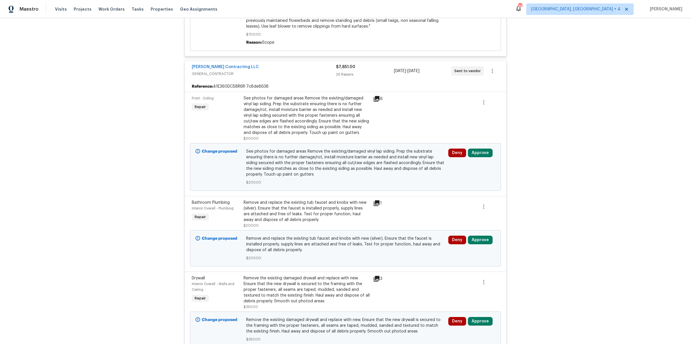
click at [380, 96] on div "6" at bounding box center [384, 99] width 22 height 7
click at [377, 96] on icon at bounding box center [376, 99] width 6 height 6
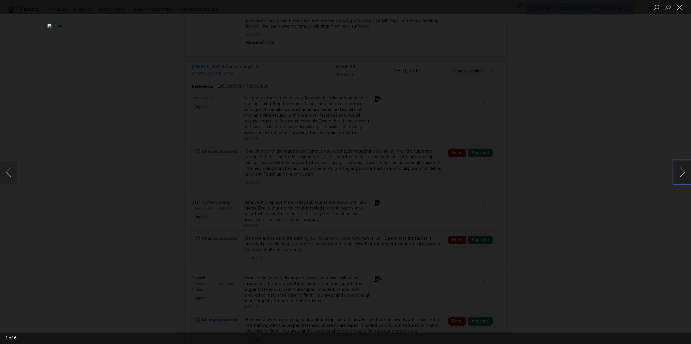
click at [682, 176] on button "Next image" at bounding box center [681, 172] width 17 height 23
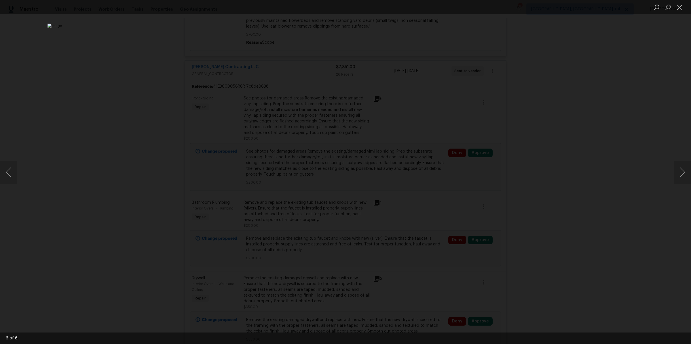
click at [549, 201] on div "Lightbox" at bounding box center [345, 172] width 691 height 344
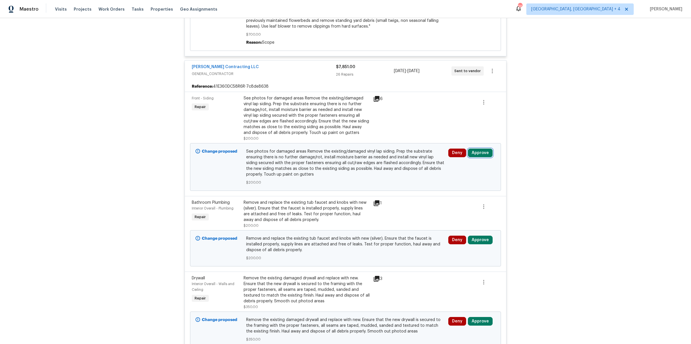
click at [479, 149] on button "Approve" at bounding box center [480, 153] width 25 height 9
click at [399, 150] on span "Approve" at bounding box center [397, 151] width 16 height 4
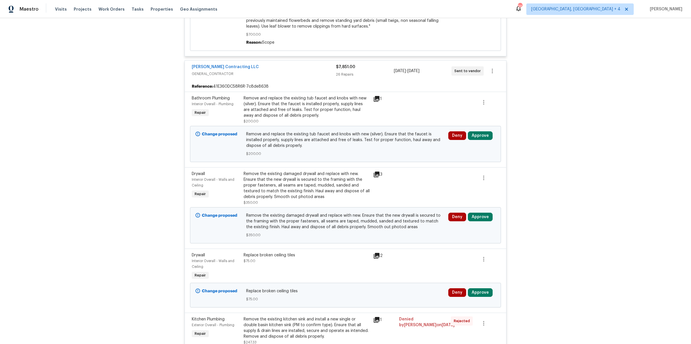
click at [378, 96] on icon at bounding box center [376, 99] width 6 height 6
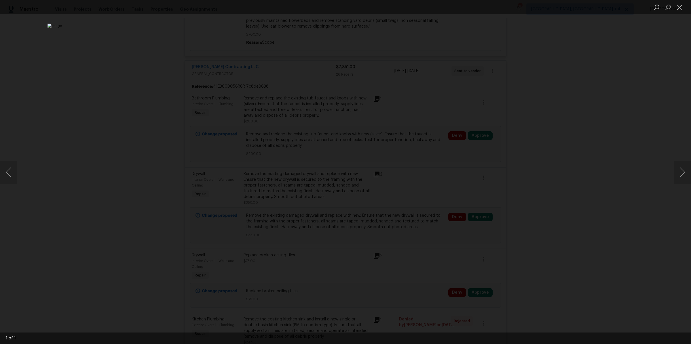
click at [521, 150] on div "Lightbox" at bounding box center [345, 172] width 691 height 344
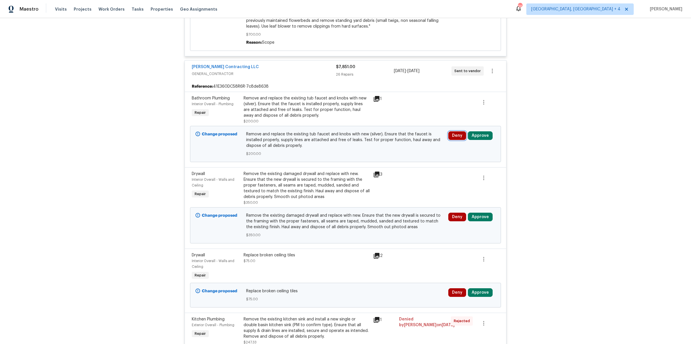
click at [458, 131] on button "Deny" at bounding box center [457, 135] width 18 height 9
click at [386, 134] on button "Deny" at bounding box center [382, 134] width 28 height 12
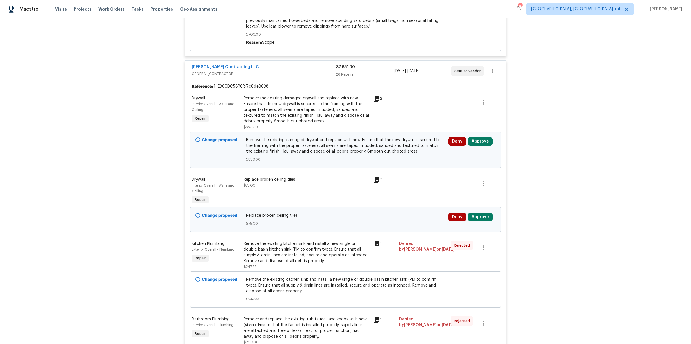
click at [377, 96] on icon at bounding box center [376, 99] width 6 height 6
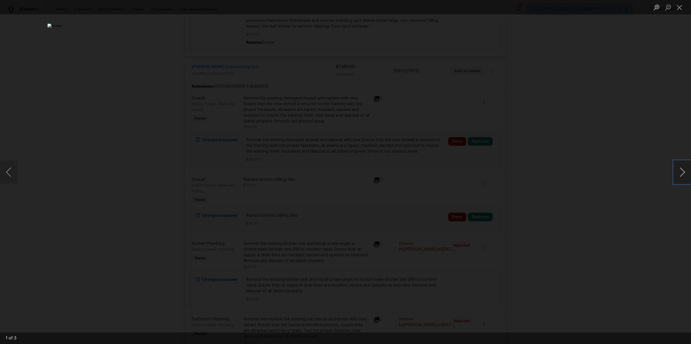
click at [682, 176] on button "Next image" at bounding box center [681, 172] width 17 height 23
click at [575, 176] on div "Lightbox" at bounding box center [345, 172] width 691 height 344
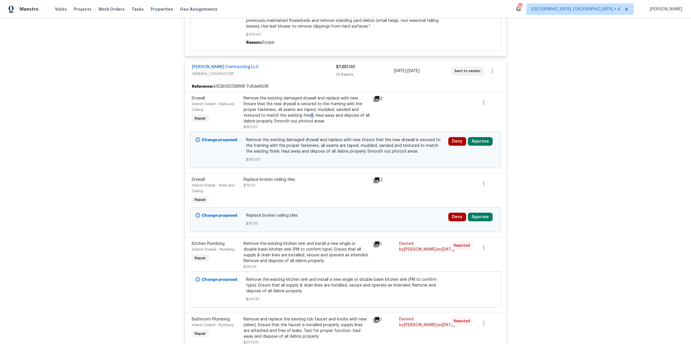
click at [310, 109] on div "Remove the existing damaged drywall and replace with new. Ensure that the new d…" at bounding box center [306, 110] width 126 height 29
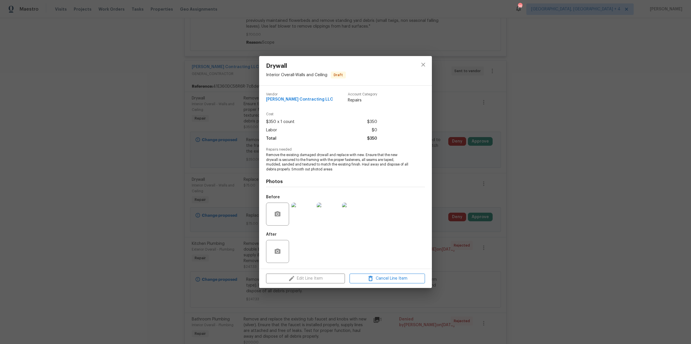
click at [465, 159] on div "Drywall Interior Overall - Walls and Ceiling Draft Vendor Solano Contracting LL…" at bounding box center [345, 172] width 691 height 344
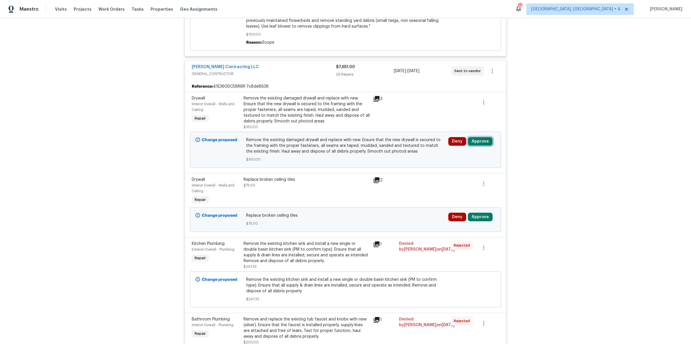
click at [485, 137] on button "Approve" at bounding box center [480, 141] width 25 height 9
click at [391, 140] on span "Approve" at bounding box center [397, 140] width 16 height 4
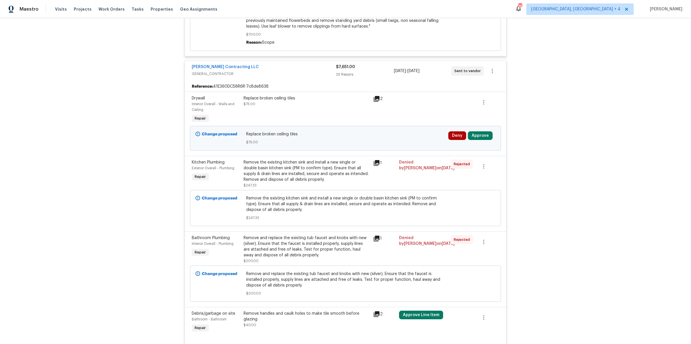
click at [379, 96] on icon at bounding box center [376, 99] width 6 height 6
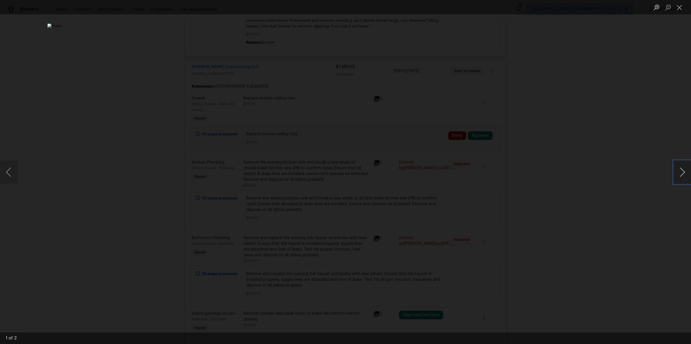
click at [686, 173] on button "Next image" at bounding box center [681, 172] width 17 height 23
click at [598, 141] on div "Lightbox" at bounding box center [345, 172] width 691 height 344
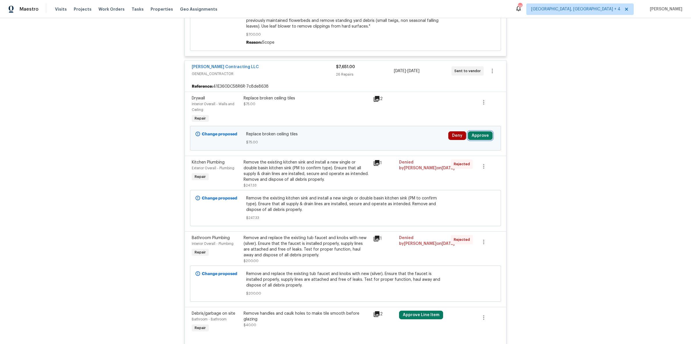
click at [476, 131] on button "Approve" at bounding box center [480, 135] width 25 height 9
click at [391, 133] on span "Approve" at bounding box center [397, 134] width 16 height 4
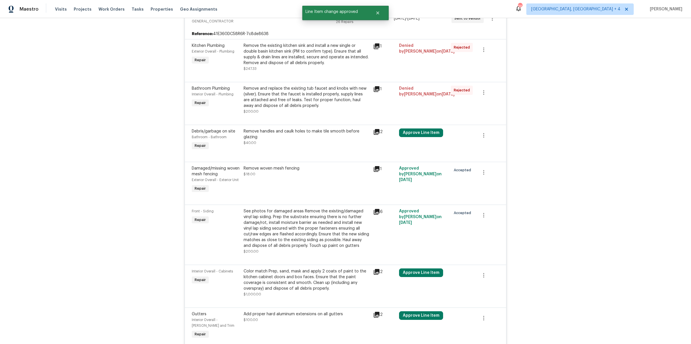
click at [378, 129] on icon at bounding box center [376, 132] width 7 height 7
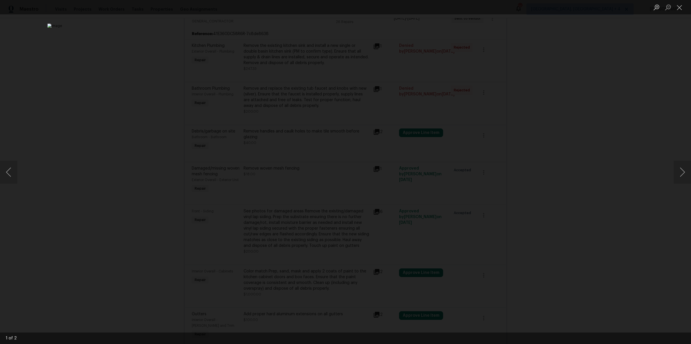
click at [516, 149] on div "Lightbox" at bounding box center [345, 172] width 691 height 344
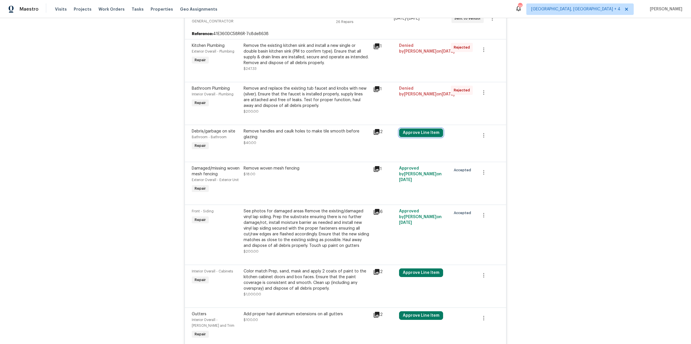
click at [410, 129] on button "Approve Line Item" at bounding box center [421, 133] width 44 height 9
click at [399, 153] on button "Approve" at bounding box center [404, 156] width 35 height 12
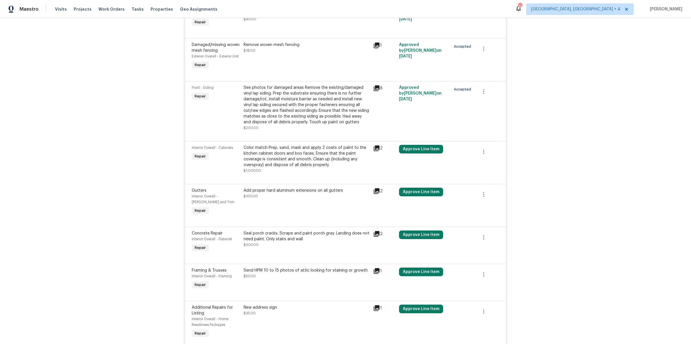
scroll to position [429, 0]
click at [375, 145] on icon at bounding box center [376, 148] width 6 height 6
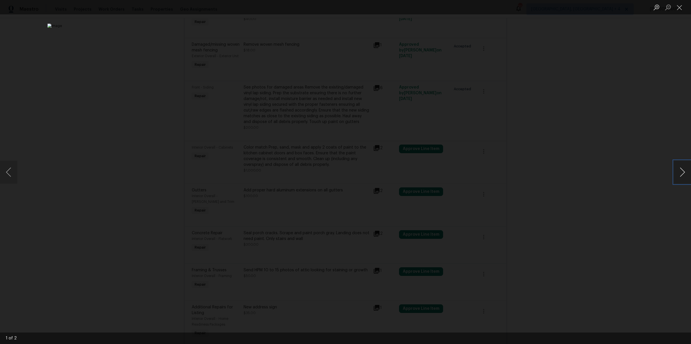
click at [680, 170] on button "Next image" at bounding box center [681, 172] width 17 height 23
click at [628, 162] on div "Lightbox" at bounding box center [345, 172] width 691 height 344
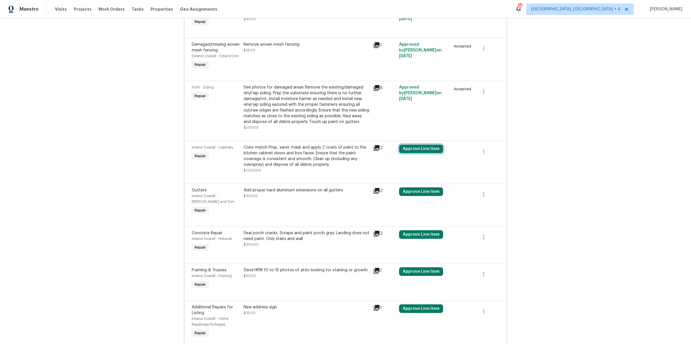
click at [418, 145] on button "Approve Line Item" at bounding box center [421, 149] width 44 height 9
click at [402, 168] on button "Approve" at bounding box center [404, 172] width 35 height 12
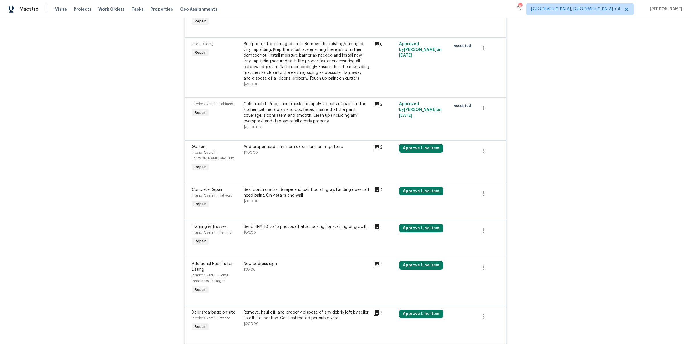
scroll to position [488, 0]
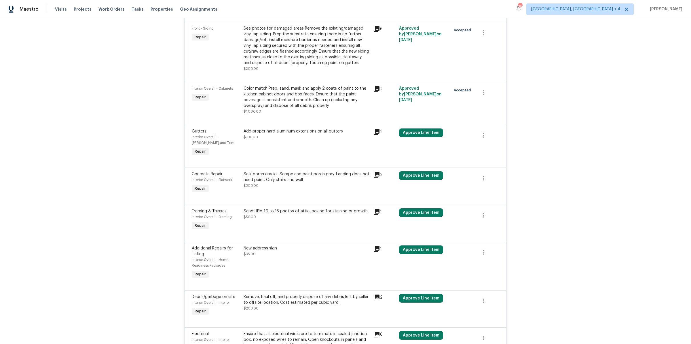
click at [378, 129] on icon at bounding box center [376, 132] width 6 height 6
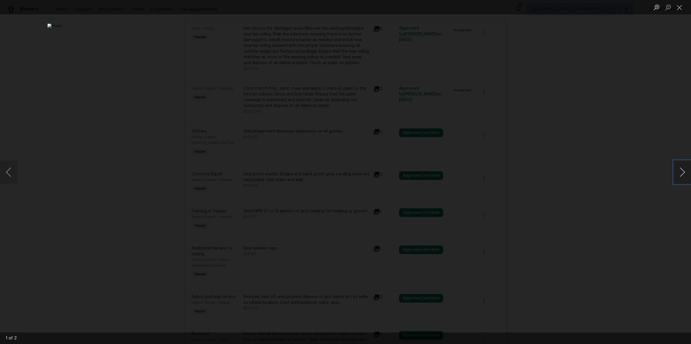
click at [681, 171] on button "Next image" at bounding box center [681, 172] width 17 height 23
click at [572, 144] on div "Lightbox" at bounding box center [345, 172] width 691 height 344
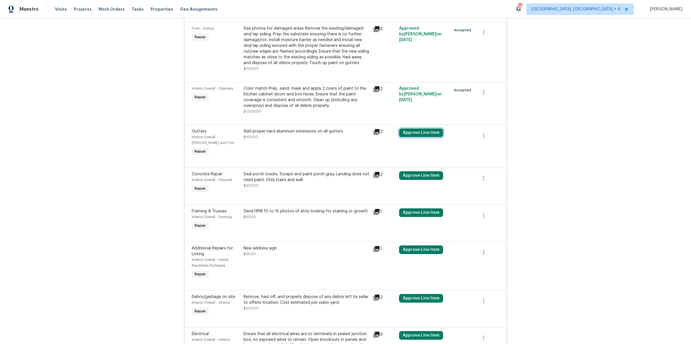
click at [417, 129] on button "Approve Line Item" at bounding box center [421, 133] width 44 height 9
click at [394, 158] on button "Approve" at bounding box center [404, 156] width 35 height 12
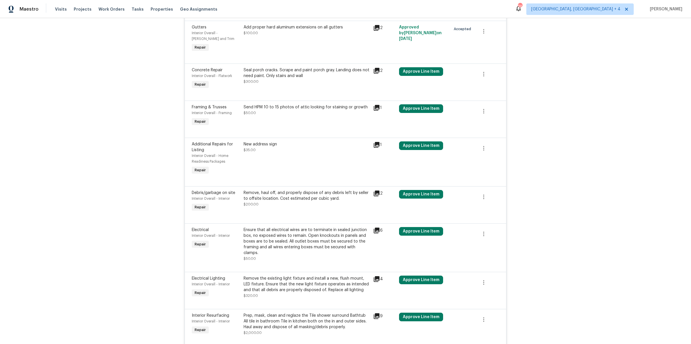
scroll to position [588, 0]
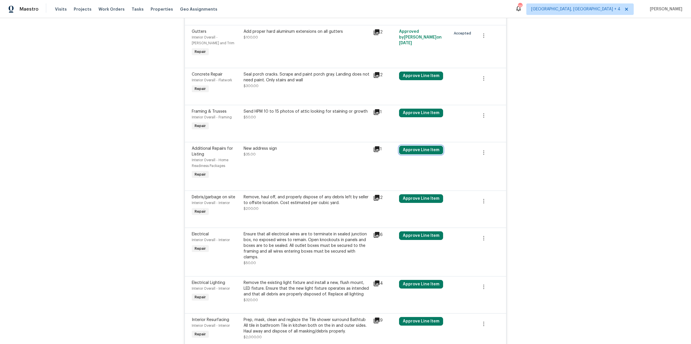
click at [421, 146] on button "Approve Line Item" at bounding box center [421, 150] width 44 height 9
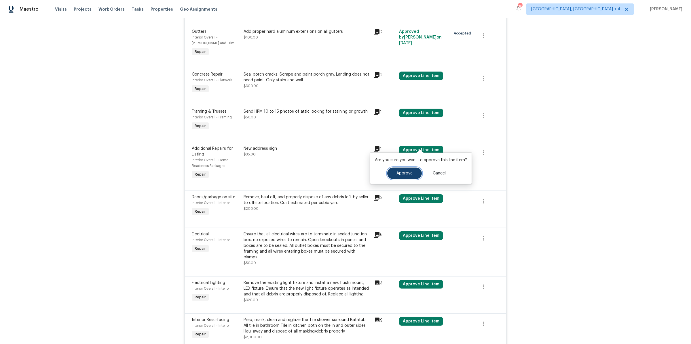
click at [400, 173] on span "Approve" at bounding box center [404, 173] width 16 height 4
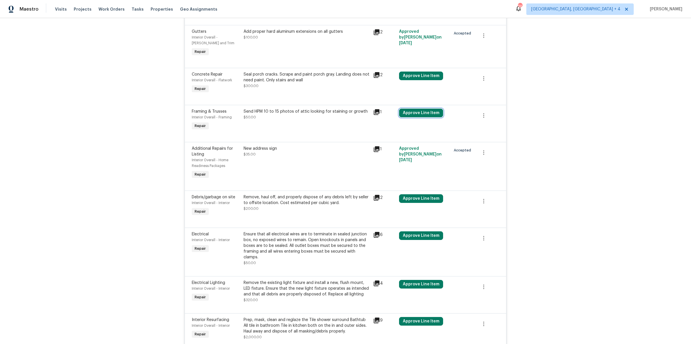
click at [414, 109] on button "Approve Line Item" at bounding box center [421, 113] width 44 height 9
click at [402, 135] on span "Approve" at bounding box center [404, 136] width 16 height 4
click at [406, 72] on button "Approve Line Item" at bounding box center [421, 76] width 44 height 9
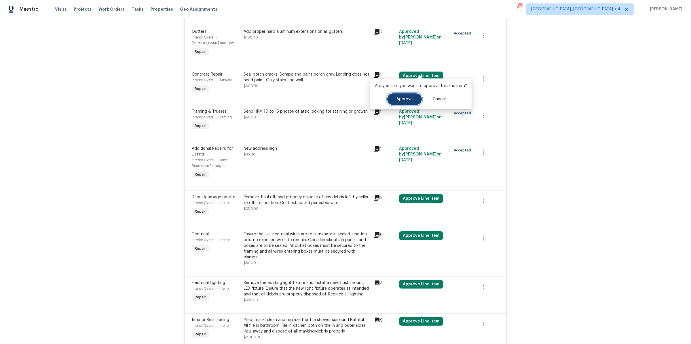
click at [402, 101] on span "Approve" at bounding box center [404, 99] width 16 height 4
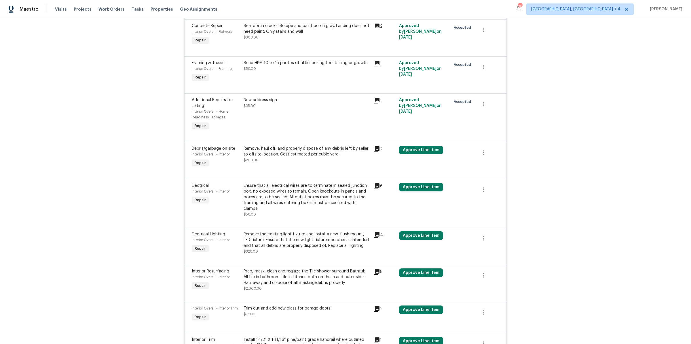
scroll to position [683, 0]
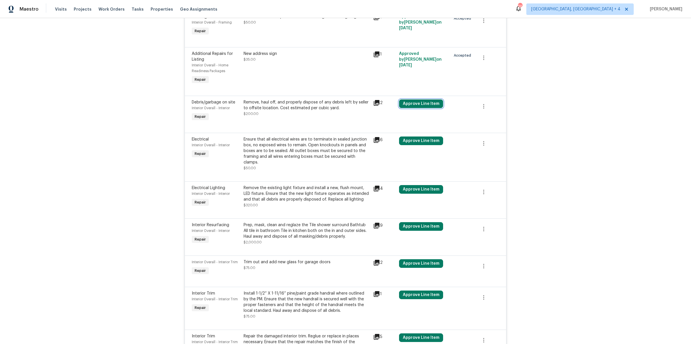
click at [420, 100] on button "Approve Line Item" at bounding box center [421, 104] width 44 height 9
click at [397, 128] on span "Approve" at bounding box center [404, 127] width 16 height 4
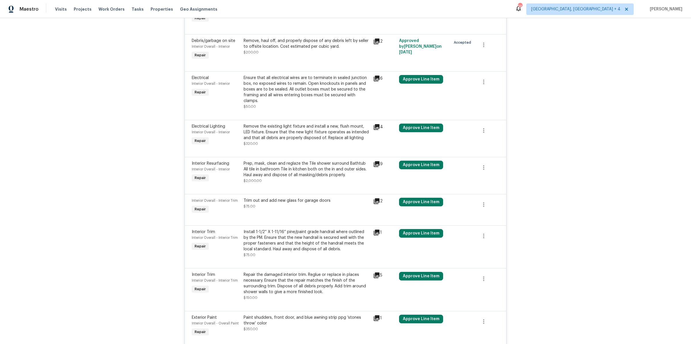
scroll to position [748, 0]
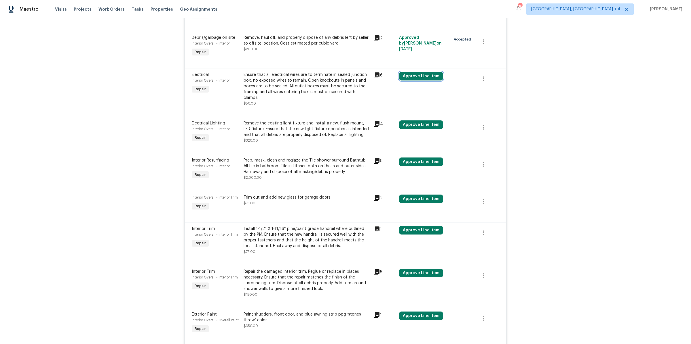
click at [407, 72] on button "Approve Line Item" at bounding box center [421, 76] width 44 height 9
click at [392, 100] on button "Approve" at bounding box center [404, 100] width 35 height 12
click at [377, 121] on icon at bounding box center [376, 124] width 6 height 6
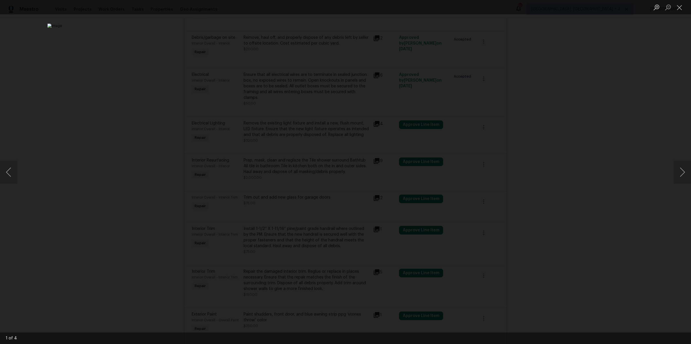
click at [556, 147] on div "Lightbox" at bounding box center [345, 172] width 691 height 344
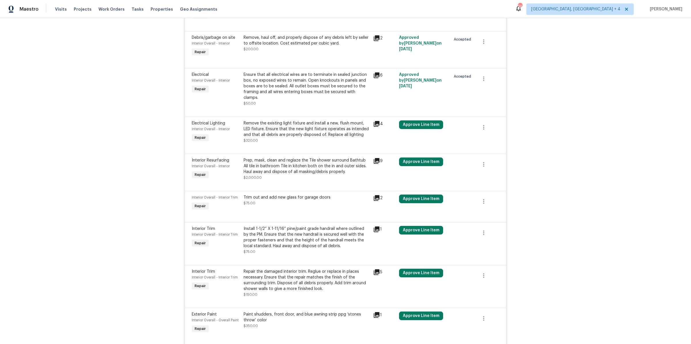
click at [422, 119] on div "Approve Line Item" at bounding box center [423, 132] width 52 height 26
click at [418, 121] on button "Approve Line Item" at bounding box center [421, 125] width 44 height 9
click at [396, 145] on button "Approve" at bounding box center [404, 143] width 35 height 12
click at [375, 158] on icon at bounding box center [376, 161] width 6 height 6
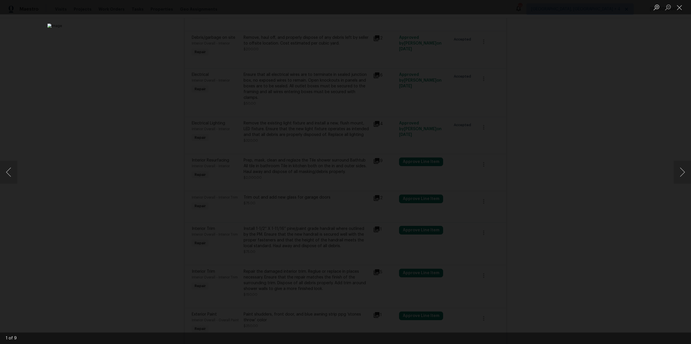
click at [203, 178] on div "Lightbox" at bounding box center [345, 172] width 691 height 344
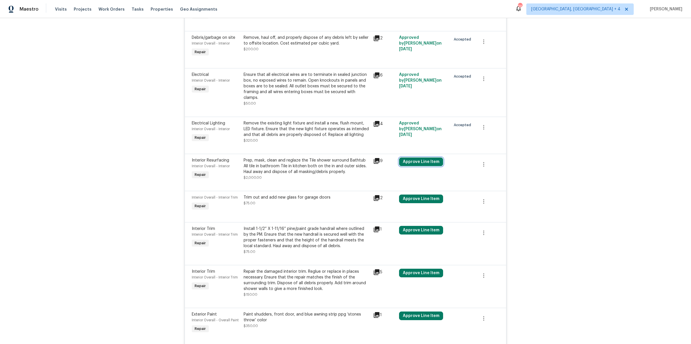
click at [422, 158] on button "Approve Line Item" at bounding box center [421, 162] width 44 height 9
click at [404, 179] on span "Approve" at bounding box center [404, 180] width 16 height 4
click at [293, 158] on div "Prep, mask, clean and reglaze the Tile shower surround Bathtub All tile in bath…" at bounding box center [306, 166] width 126 height 17
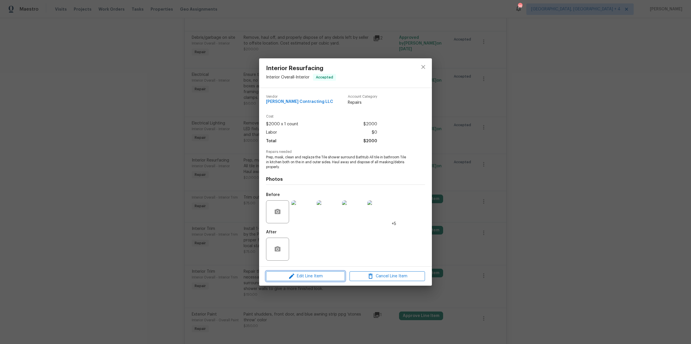
click at [291, 276] on icon "button" at bounding box center [291, 276] width 5 height 5
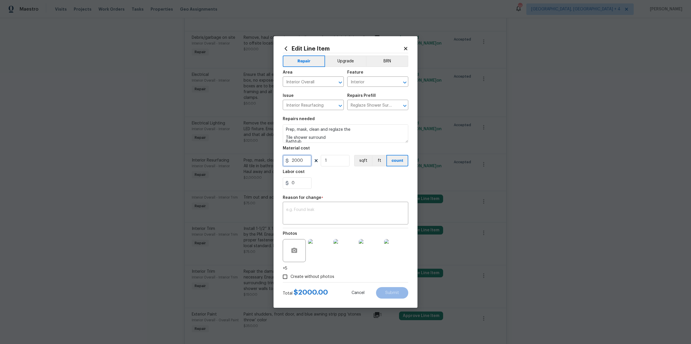
drag, startPoint x: 308, startPoint y: 161, endPoint x: 252, endPoint y: 161, distance: 56.1
click at [252, 161] on div "Edit Line Item Repair Upgrade BRN Area Interior Overall ​ Feature Interior ​ Is…" at bounding box center [345, 172] width 691 height 344
type input "600"
click at [334, 207] on div "x ​" at bounding box center [345, 213] width 125 height 21
type textarea "desk"
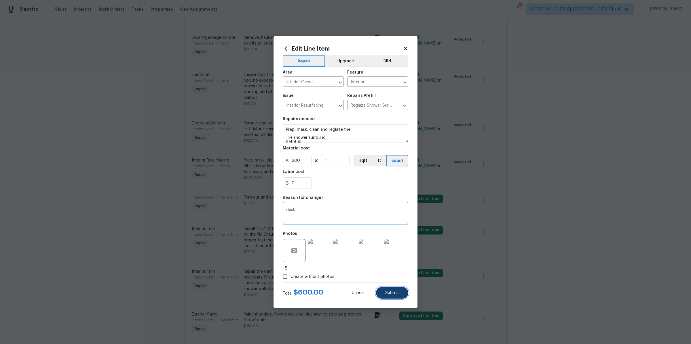
click at [390, 293] on span "Submit" at bounding box center [392, 293] width 14 height 4
type input "2000"
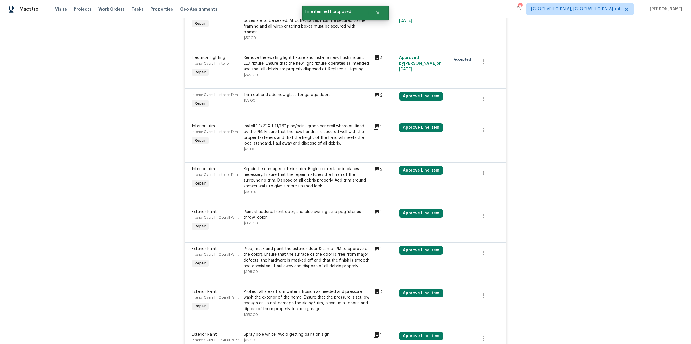
scroll to position [906, 0]
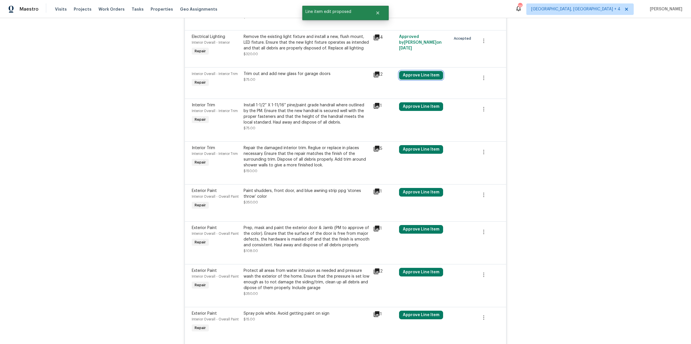
click at [410, 71] on button "Approve Line Item" at bounding box center [421, 75] width 44 height 9
click at [396, 92] on span "Approve" at bounding box center [404, 94] width 16 height 4
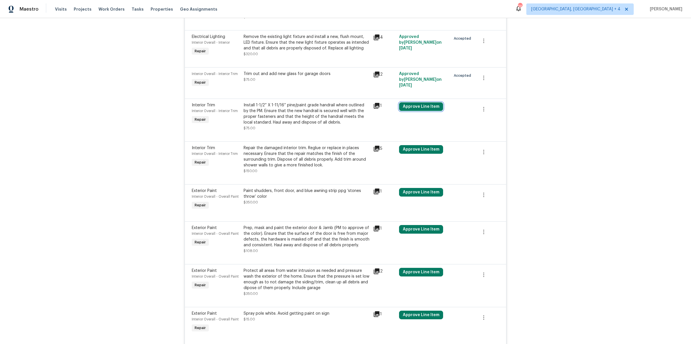
click at [423, 102] on button "Approve Line Item" at bounding box center [421, 106] width 44 height 9
click at [400, 127] on span "Approve" at bounding box center [404, 125] width 16 height 4
click at [376, 146] on icon at bounding box center [376, 149] width 6 height 6
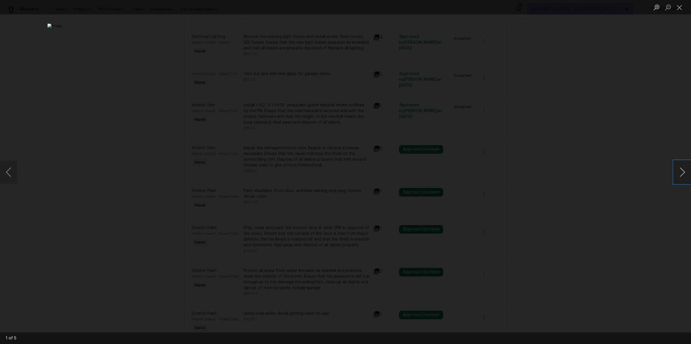
click at [681, 168] on button "Next image" at bounding box center [681, 172] width 17 height 23
click at [611, 164] on div "Lightbox" at bounding box center [345, 172] width 691 height 344
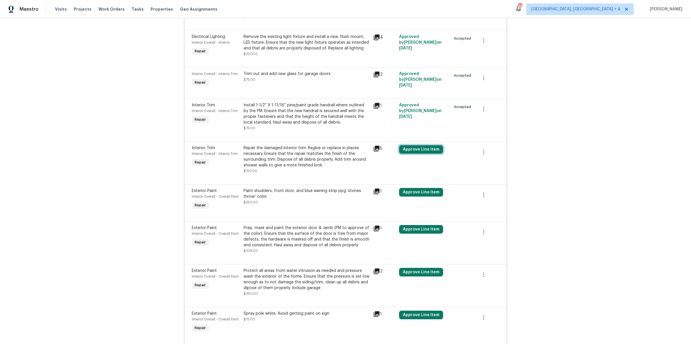
click at [410, 145] on button "Approve Line Item" at bounding box center [421, 149] width 44 height 9
click at [401, 165] on button "Approve" at bounding box center [404, 168] width 35 height 12
click at [376, 189] on icon at bounding box center [376, 192] width 6 height 6
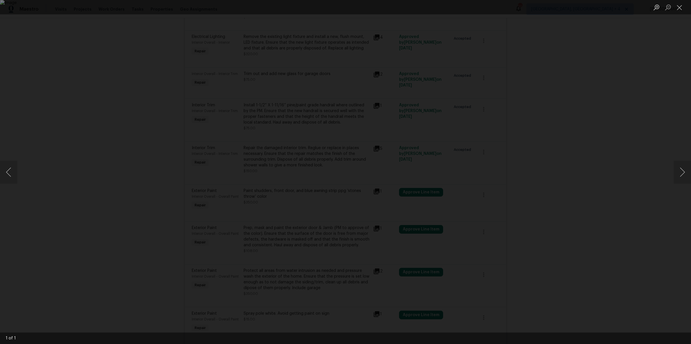
click at [518, 177] on div "Lightbox" at bounding box center [345, 172] width 691 height 344
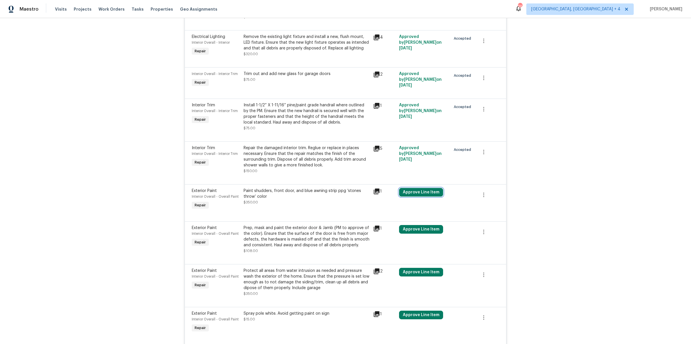
click at [423, 188] on button "Approve Line Item" at bounding box center [421, 192] width 44 height 9
click at [327, 186] on span "Approve" at bounding box center [329, 187] width 16 height 4
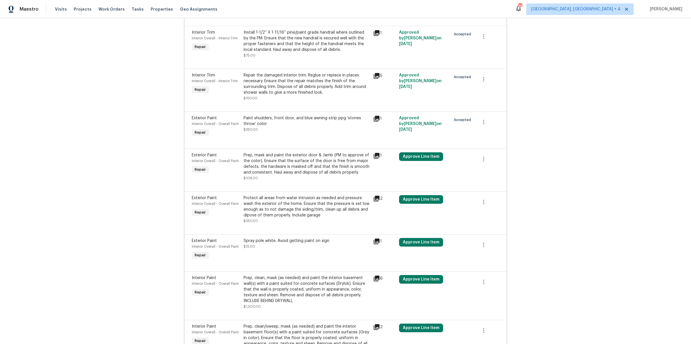
scroll to position [980, 0]
click at [373, 152] on icon at bounding box center [376, 155] width 7 height 7
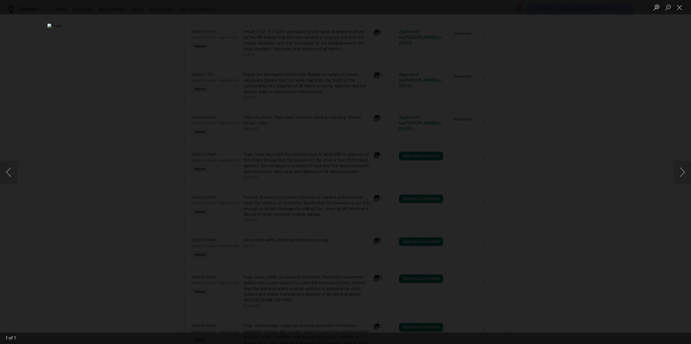
click at [550, 156] on div "Lightbox" at bounding box center [345, 172] width 691 height 344
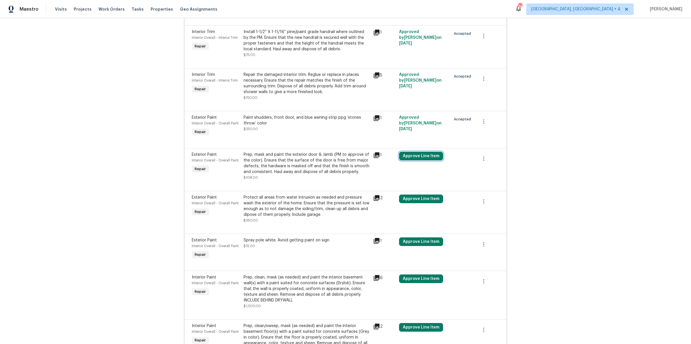
click at [430, 152] on button "Approve Line Item" at bounding box center [421, 156] width 44 height 9
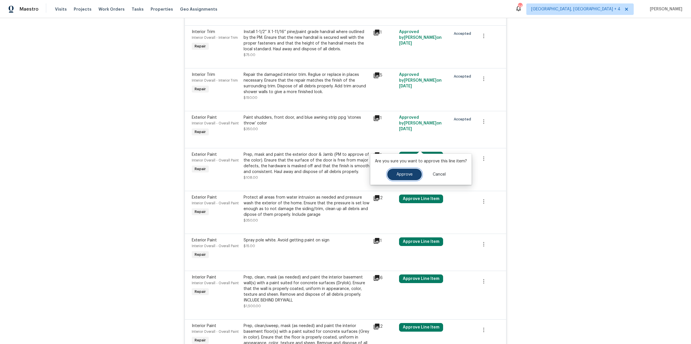
click at [405, 172] on button "Approve" at bounding box center [404, 175] width 35 height 12
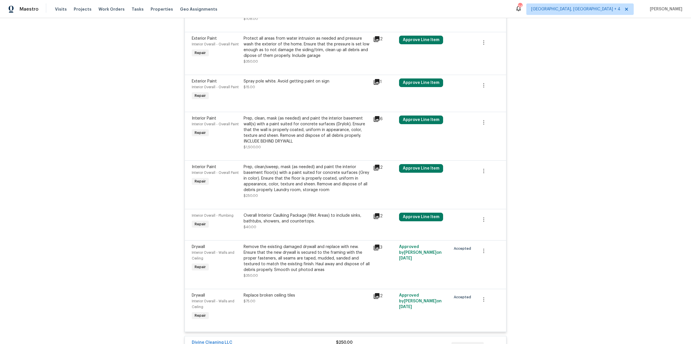
scroll to position [1139, 0]
click at [420, 36] on button "Approve Line Item" at bounding box center [421, 40] width 44 height 9
click at [399, 57] on span "Approve" at bounding box center [404, 59] width 16 height 4
click at [414, 79] on button "Approve Line Item" at bounding box center [421, 83] width 44 height 9
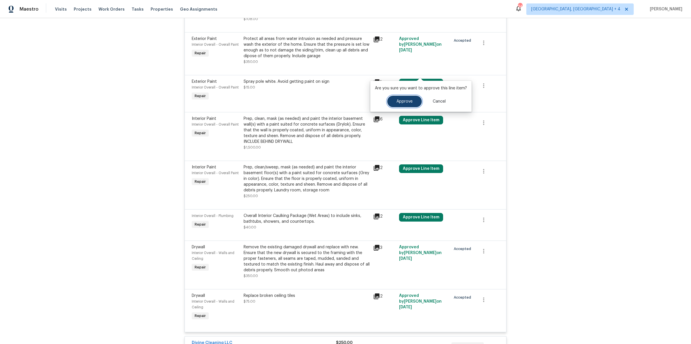
click at [401, 100] on span "Approve" at bounding box center [404, 102] width 16 height 4
click at [378, 117] on icon at bounding box center [376, 120] width 6 height 6
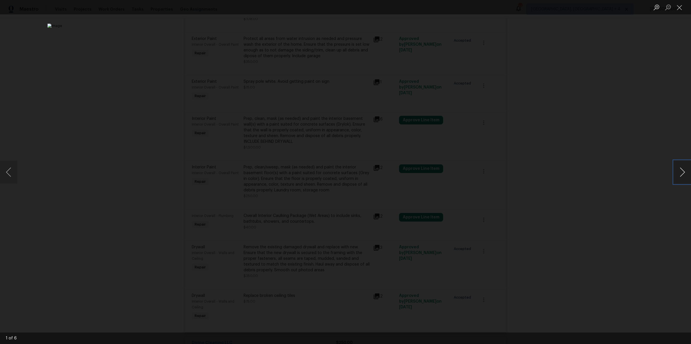
click at [680, 177] on button "Next image" at bounding box center [681, 172] width 17 height 23
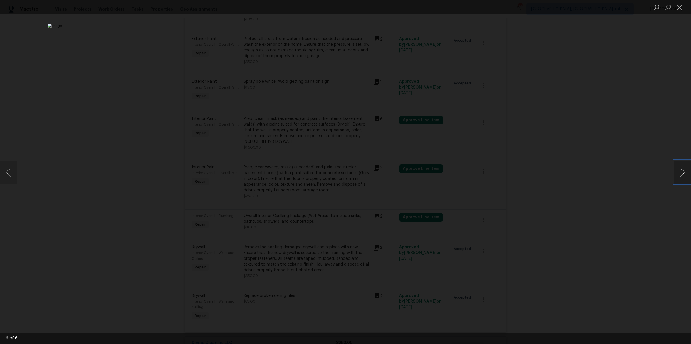
click at [680, 177] on button "Next image" at bounding box center [681, 172] width 17 height 23
click at [584, 207] on div "Lightbox" at bounding box center [345, 172] width 691 height 344
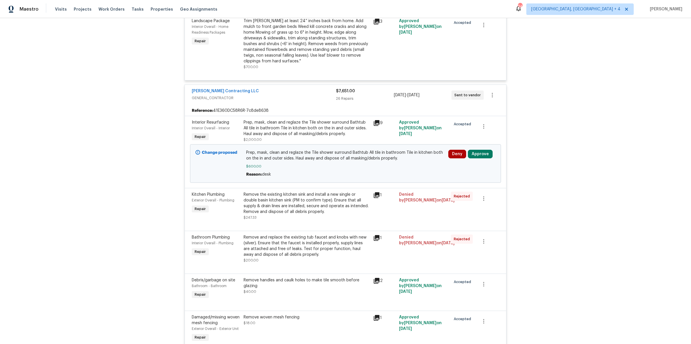
scroll to position [214, 0]
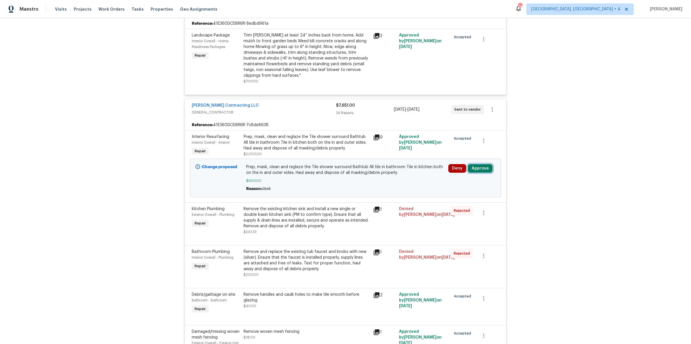
click at [479, 164] on button "Approve" at bounding box center [480, 168] width 25 height 9
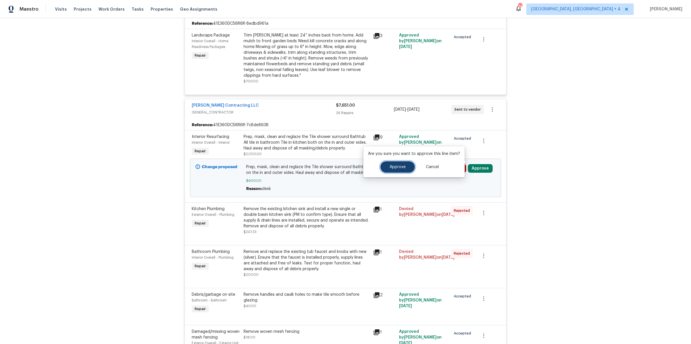
click at [396, 162] on button "Approve" at bounding box center [397, 167] width 35 height 12
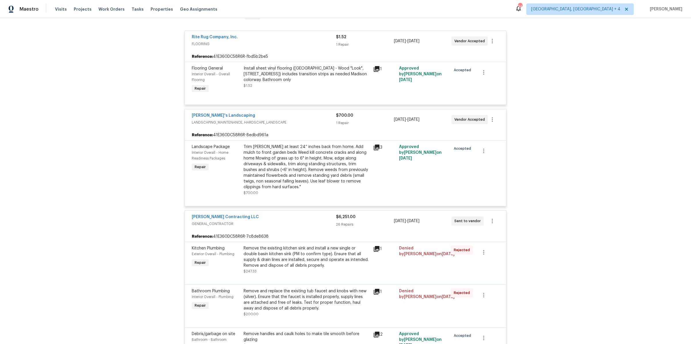
scroll to position [0, 0]
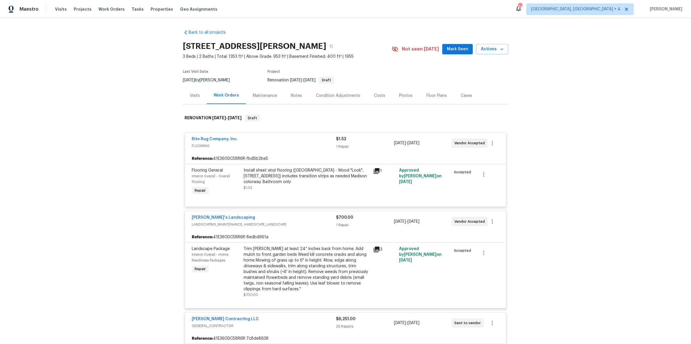
click at [403, 97] on div "Photos" at bounding box center [406, 96] width 14 height 6
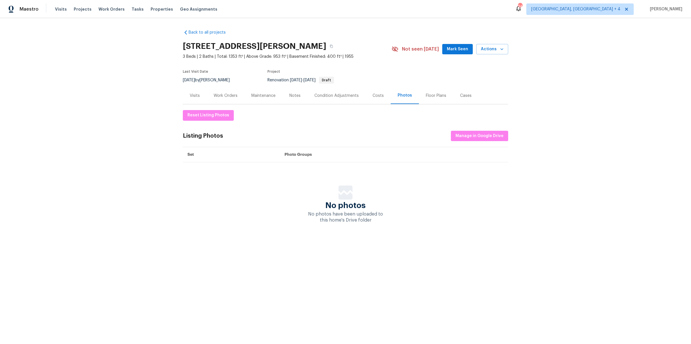
click at [428, 98] on div "Floor Plans" at bounding box center [436, 96] width 20 height 6
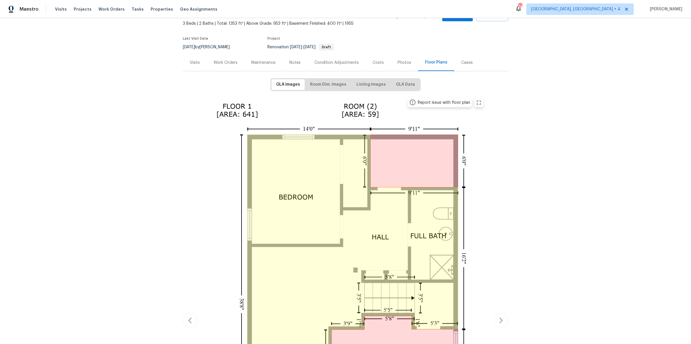
scroll to position [46, 0]
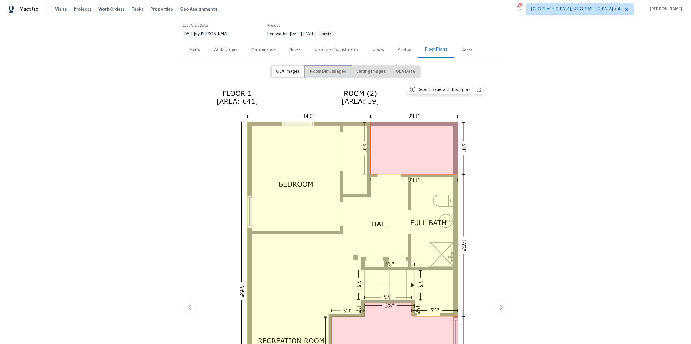
click at [327, 73] on span "Room Dim. Images" at bounding box center [328, 71] width 36 height 7
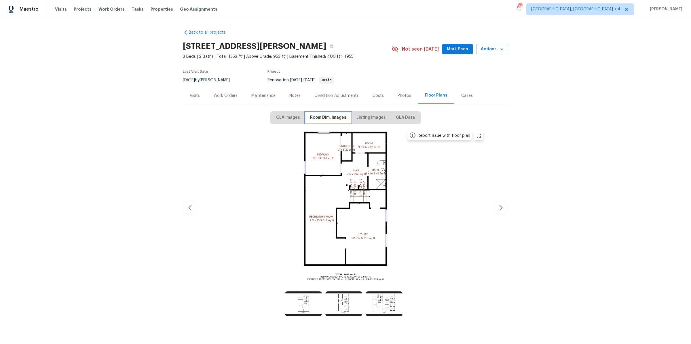
scroll to position [9, 0]
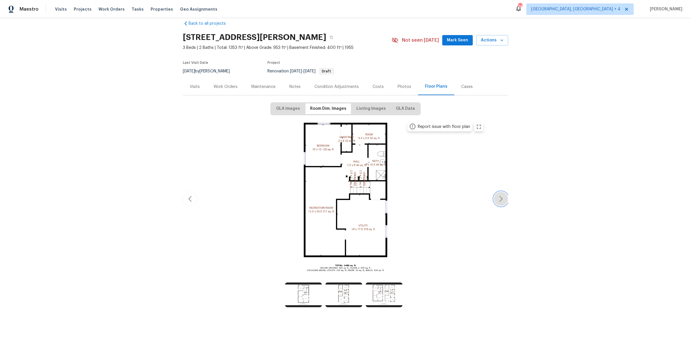
click at [501, 201] on icon "button" at bounding box center [500, 199] width 7 height 7
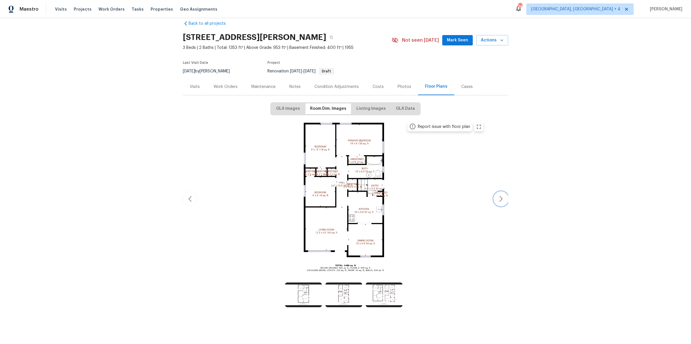
click at [501, 201] on icon "button" at bounding box center [500, 199] width 7 height 7
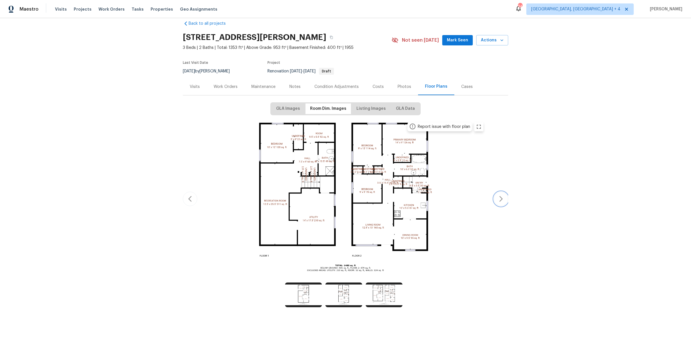
click at [501, 201] on icon "button" at bounding box center [500, 199] width 7 height 7
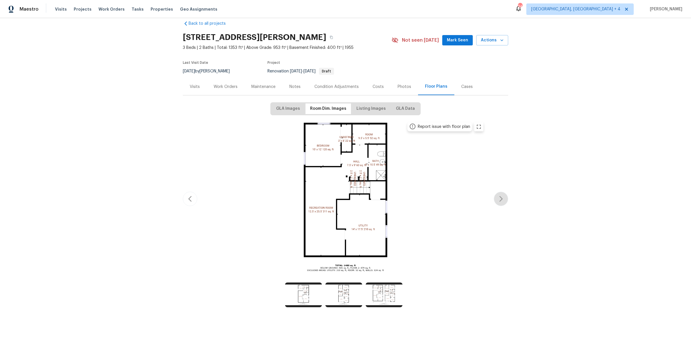
click at [224, 88] on div "Work Orders" at bounding box center [226, 87] width 24 height 6
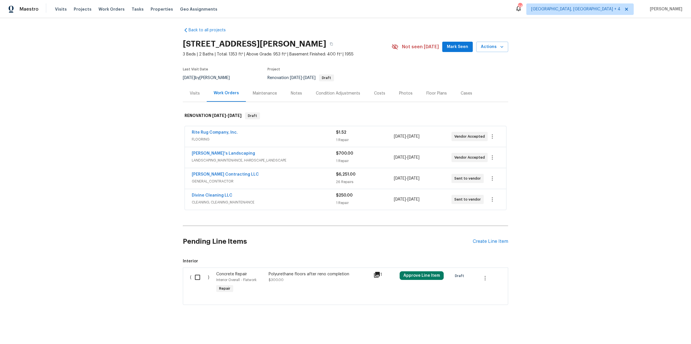
scroll to position [1, 0]
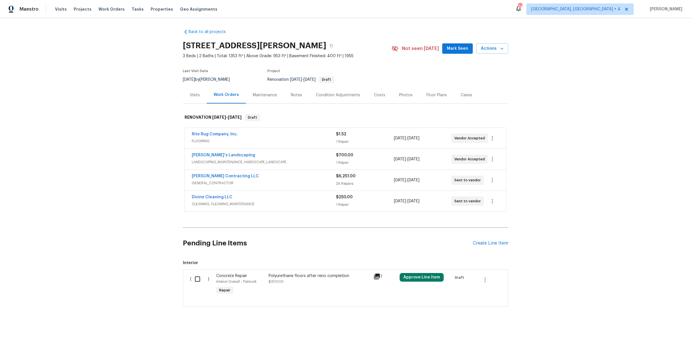
click at [310, 176] on div "Solano Contracting LLC" at bounding box center [264, 177] width 144 height 7
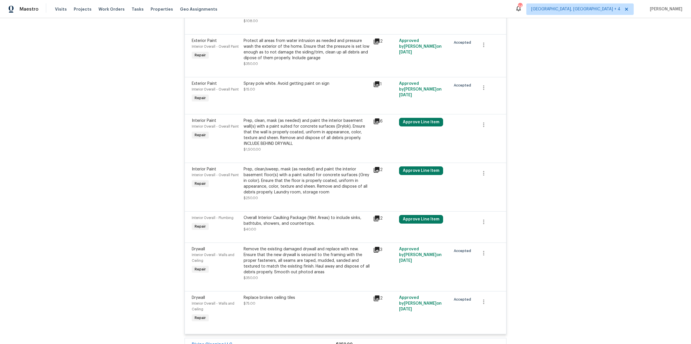
scroll to position [1001, 0]
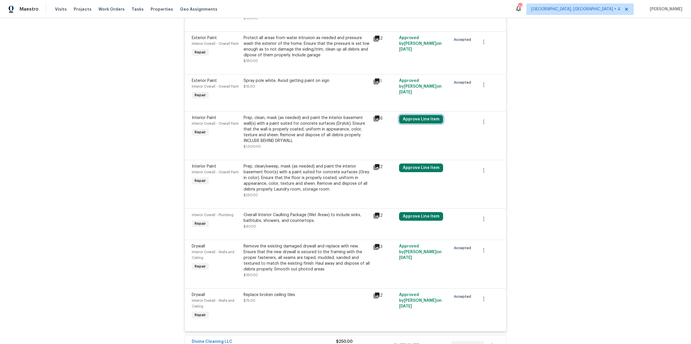
click at [410, 115] on button "Approve Line Item" at bounding box center [421, 119] width 44 height 9
click at [396, 147] on button "Approve" at bounding box center [404, 144] width 35 height 12
click at [418, 165] on button "Approve Line Item" at bounding box center [421, 168] width 44 height 9
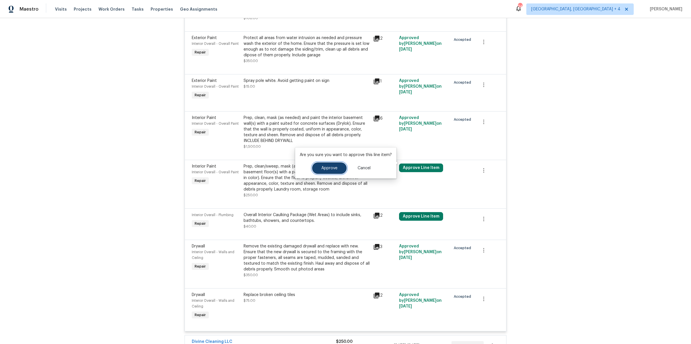
click at [325, 166] on span "Approve" at bounding box center [329, 168] width 16 height 4
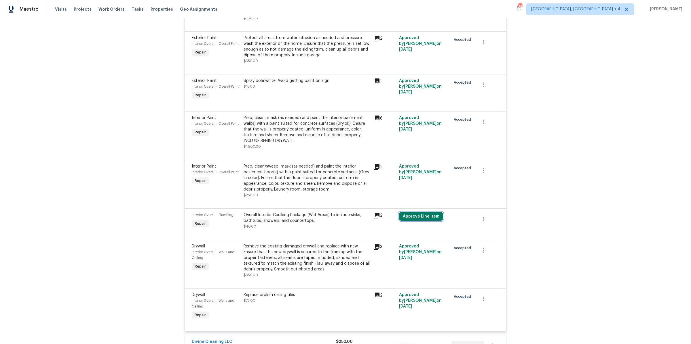
click at [426, 212] on button "Approve Line Item" at bounding box center [421, 216] width 44 height 9
click at [402, 191] on span "Approve" at bounding box center [404, 193] width 16 height 4
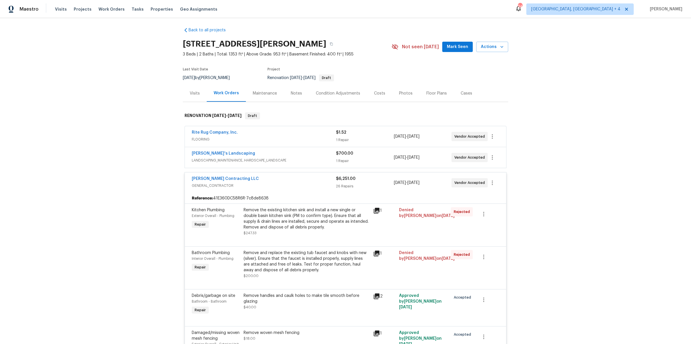
scroll to position [5, 0]
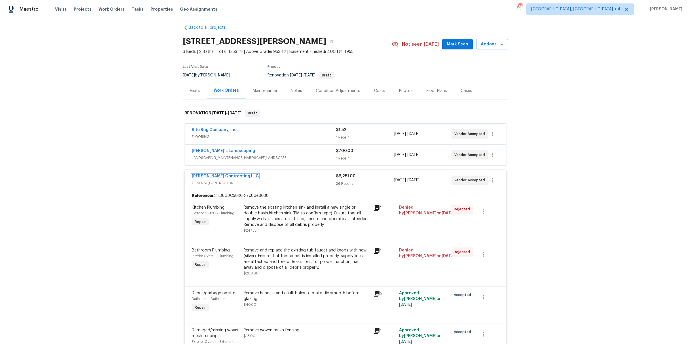
click at [217, 174] on link "Solano Contracting LLC" at bounding box center [225, 176] width 67 height 4
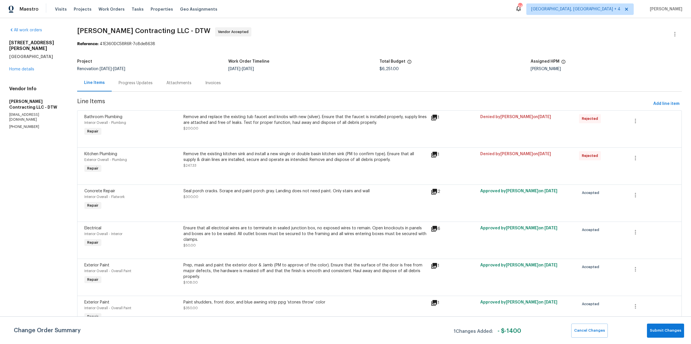
click at [136, 82] on div "Progress Updates" at bounding box center [136, 83] width 34 height 6
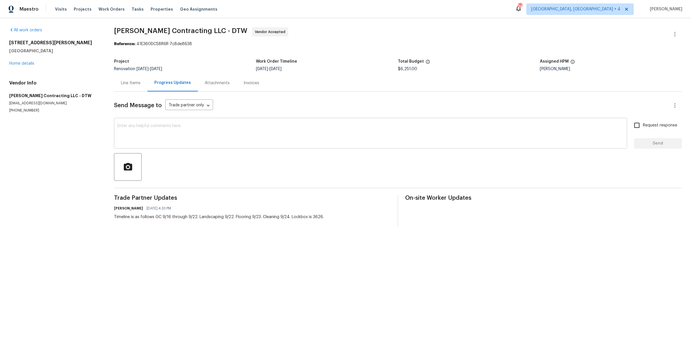
click at [153, 131] on textarea at bounding box center [370, 134] width 506 height 20
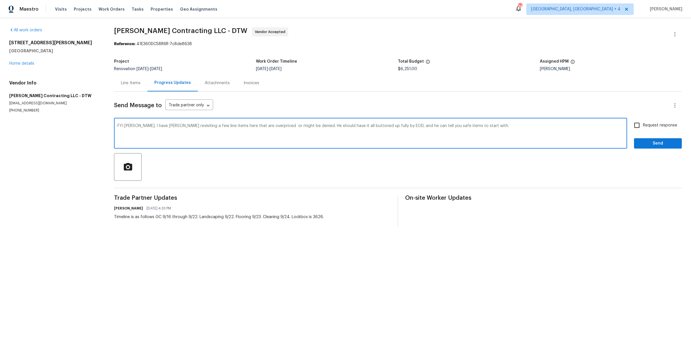
type textarea "FYI Tony. I have Dom revisiting a few line items here that are overpriced or mi…"
click at [639, 126] on input "Request response" at bounding box center [636, 125] width 12 height 12
checkbox input "true"
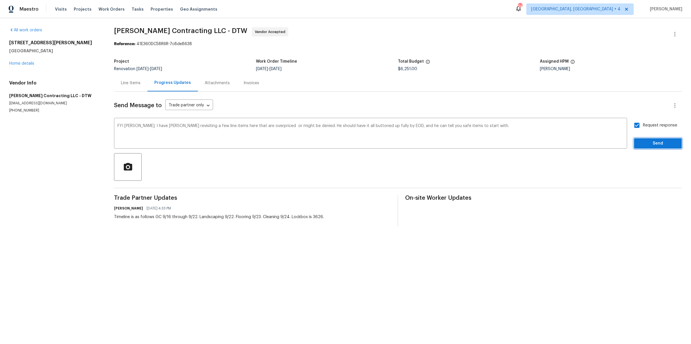
click at [644, 144] on span "Send" at bounding box center [657, 143] width 39 height 7
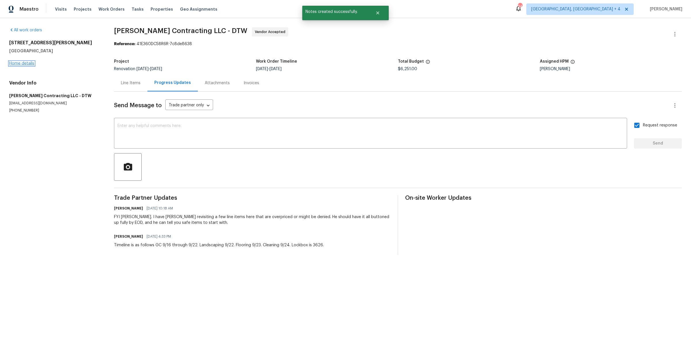
click at [26, 64] on link "Home details" at bounding box center [21, 64] width 25 height 4
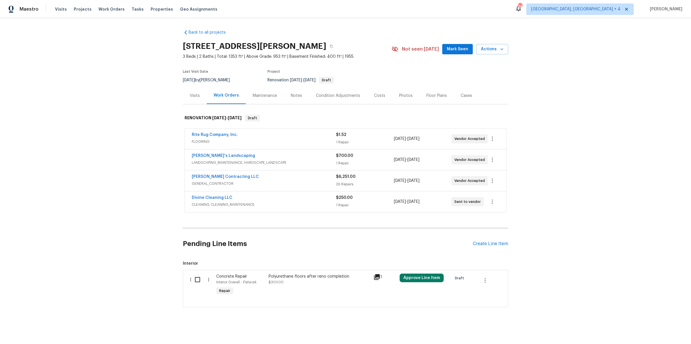
click at [321, 145] on div "Rite Rug Company, Inc. FLOORING" at bounding box center [264, 139] width 144 height 14
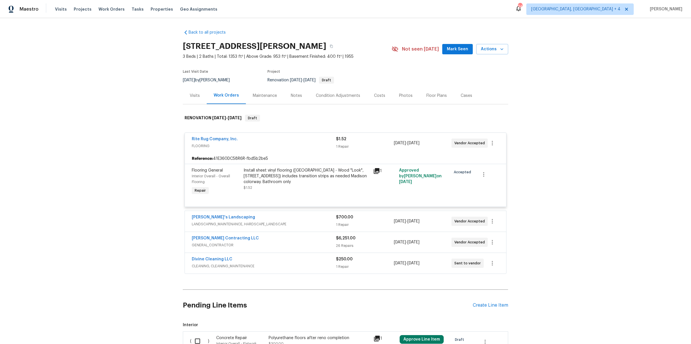
click at [321, 145] on span "FLOORING" at bounding box center [264, 146] width 144 height 6
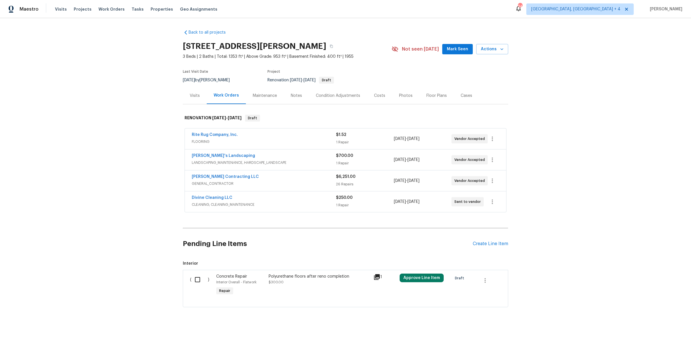
click at [319, 162] on span "LANDSCAPING_MAINTENANCE, HARDSCAPE_LANDSCAPE" at bounding box center [264, 163] width 144 height 6
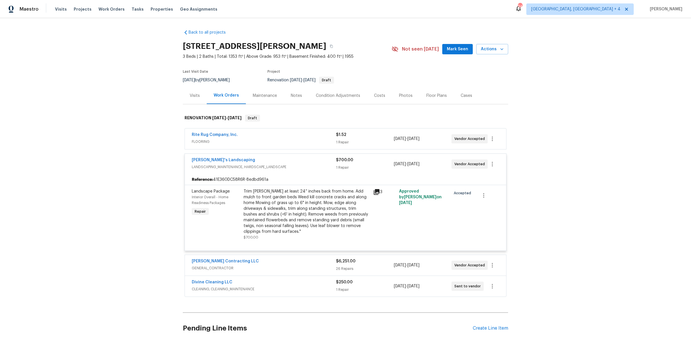
click at [319, 162] on div "Baraiac's Landscaping" at bounding box center [264, 160] width 144 height 7
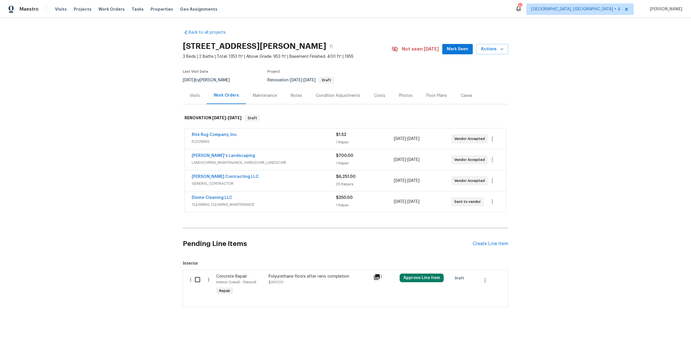
click at [310, 210] on div "Divine Cleaning LLC CLEANING, CLEANING_MAINTENANCE $250.00 1 Repair 9/24/2025 -…" at bounding box center [345, 202] width 321 height 21
click at [310, 202] on span "CLEANING, CLEANING_MAINTENANCE" at bounding box center [264, 205] width 144 height 6
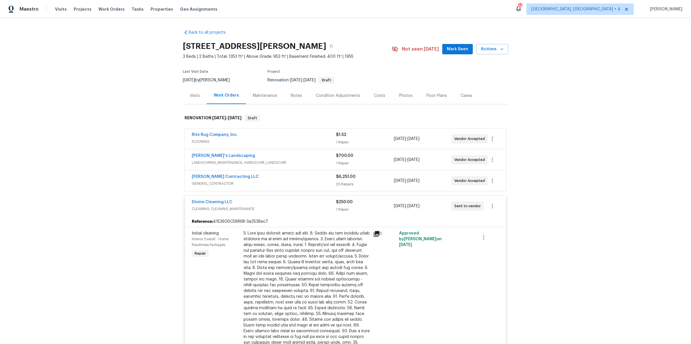
click at [310, 202] on div "Divine Cleaning LLC" at bounding box center [264, 202] width 144 height 7
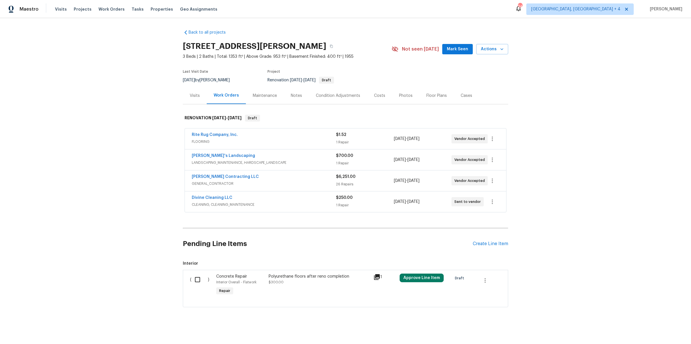
click at [309, 180] on div "Solano Contracting LLC" at bounding box center [264, 177] width 144 height 7
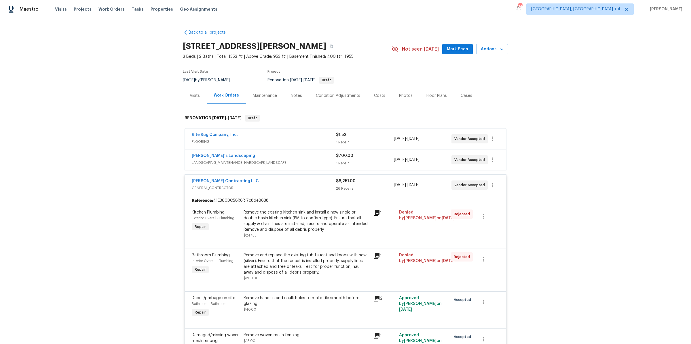
click at [295, 98] on div "Notes" at bounding box center [296, 96] width 11 height 6
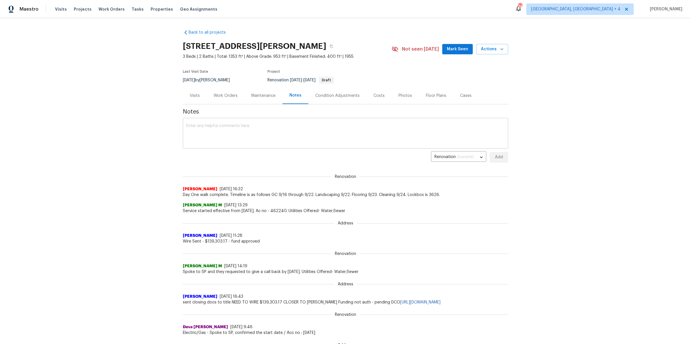
click at [273, 139] on textarea at bounding box center [345, 134] width 318 height 20
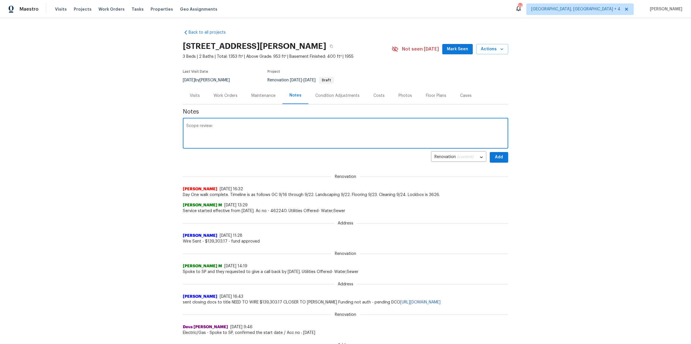
paste textarea "https://opendoor.slack.com/archives/C02PVTY7RDX/p1757969120341569"
type textarea "Scope review: https://opendoor.slack.com/archives/C02PVTY7RDX/p1757969120341569"
click at [498, 158] on span "Add" at bounding box center [498, 157] width 9 height 7
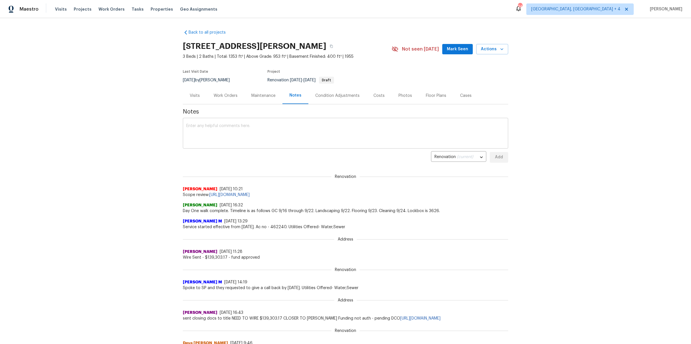
click at [257, 131] on textarea at bounding box center [345, 134] width 318 height 20
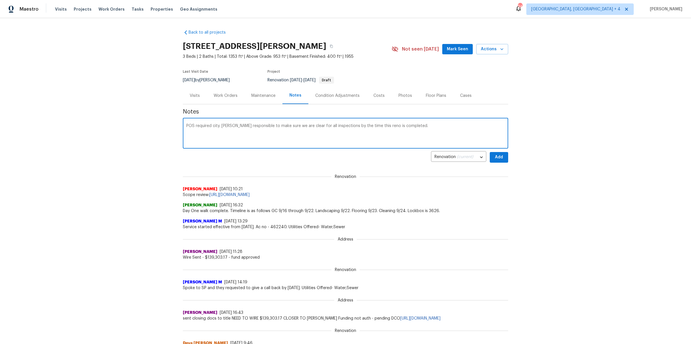
type textarea "POS required city. Dominic responsible to make sure we are clear for all inspec…"
click at [498, 160] on span "Add" at bounding box center [498, 157] width 9 height 7
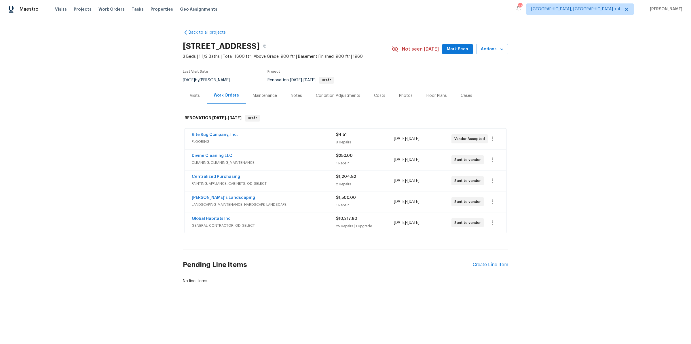
click at [304, 202] on span "LANDSCAPING_MAINTENANCE, HARDSCAPE_LANDSCAPE" at bounding box center [264, 205] width 144 height 6
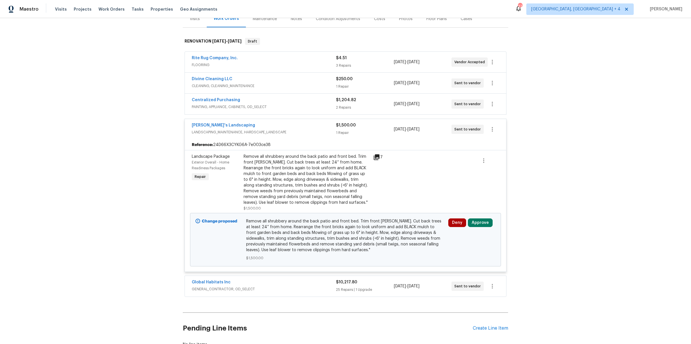
scroll to position [88, 0]
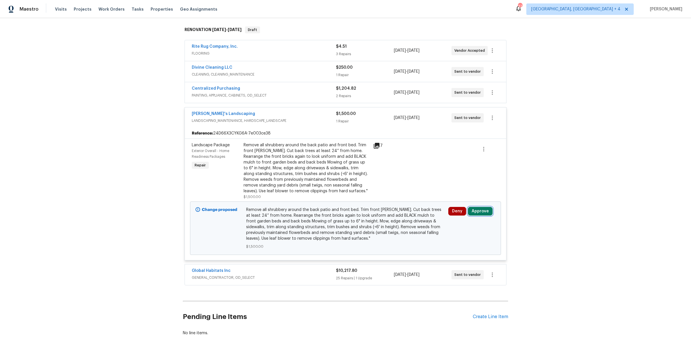
click at [478, 210] on button "Approve" at bounding box center [480, 211] width 25 height 9
click at [408, 211] on button "Approve" at bounding box center [397, 216] width 35 height 12
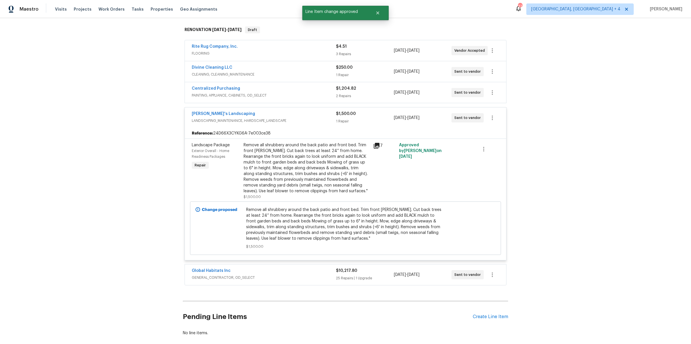
click at [376, 143] on icon at bounding box center [376, 146] width 6 height 6
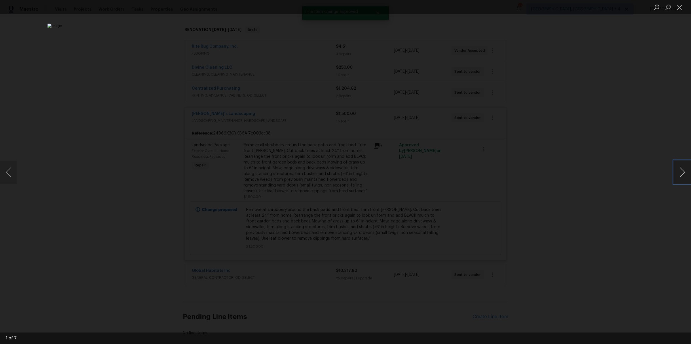
click at [680, 173] on button "Next image" at bounding box center [681, 172] width 17 height 23
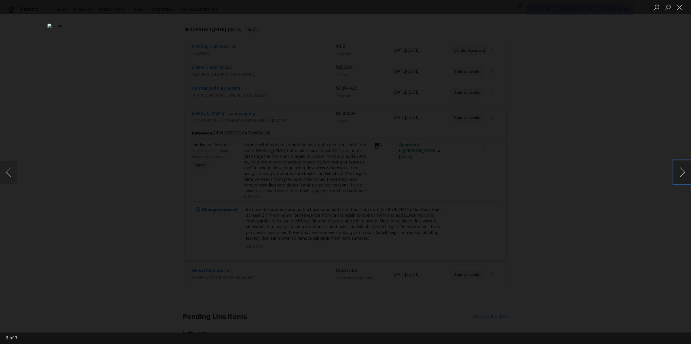
click at [680, 173] on button "Next image" at bounding box center [681, 172] width 17 height 23
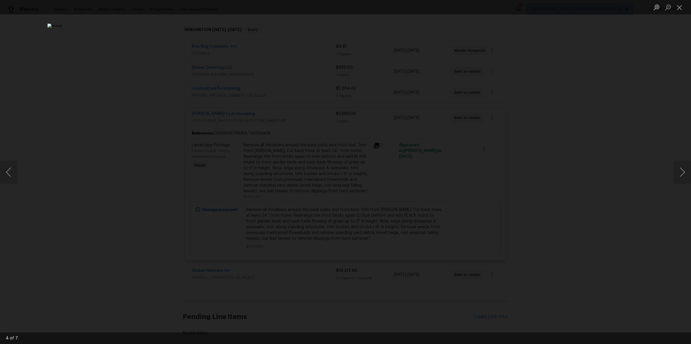
click at [597, 164] on div "Lightbox" at bounding box center [345, 172] width 691 height 344
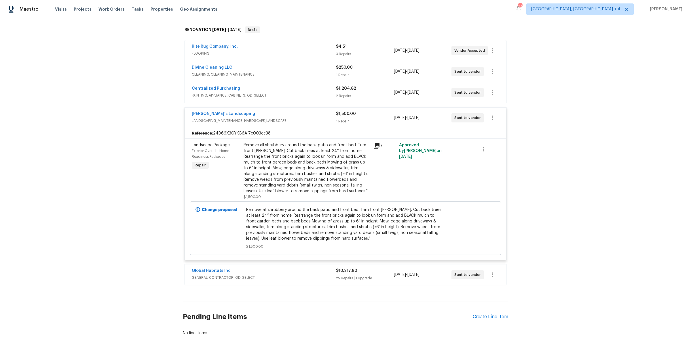
click at [298, 115] on div "Baraiac's Landscaping" at bounding box center [264, 114] width 144 height 7
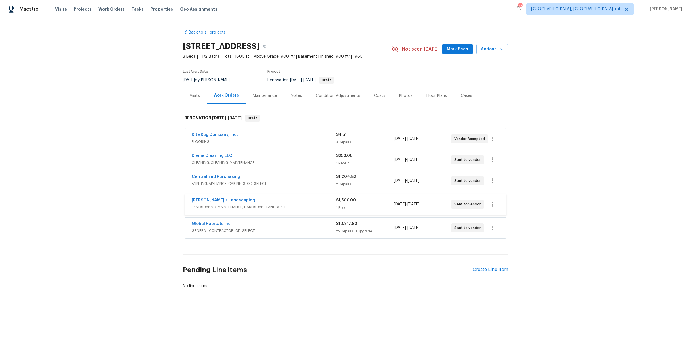
scroll to position [0, 0]
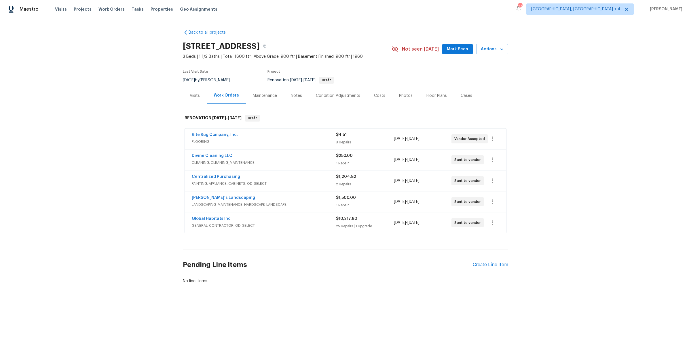
click at [306, 216] on div "Global Habitats Inc" at bounding box center [264, 219] width 144 height 7
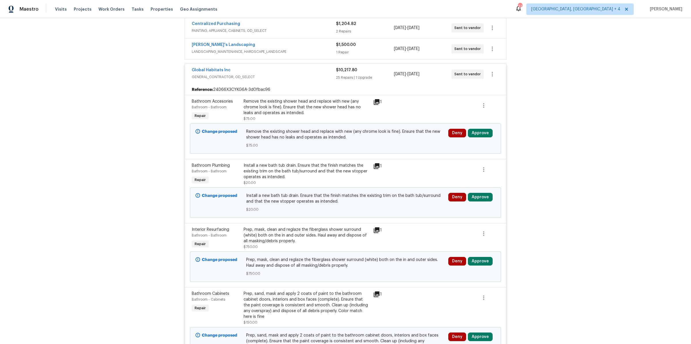
scroll to position [154, 0]
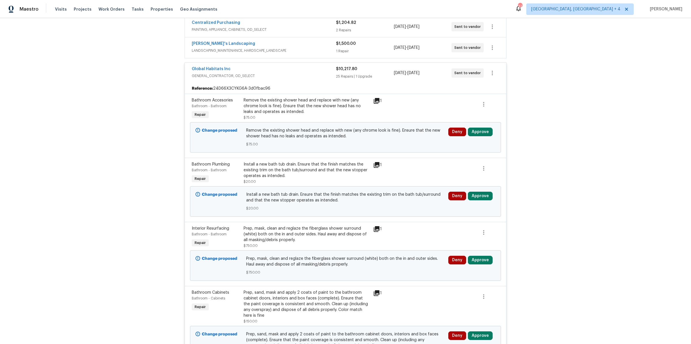
click at [376, 99] on icon at bounding box center [376, 101] width 6 height 6
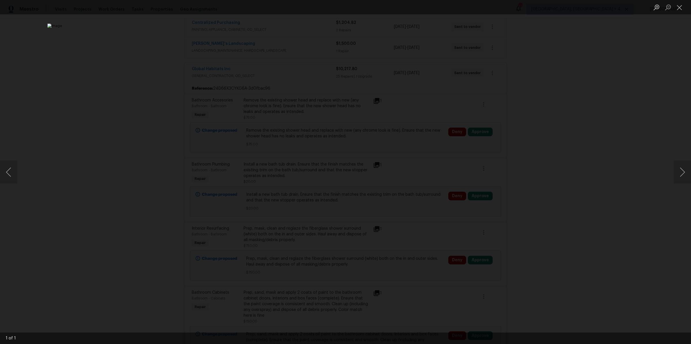
click at [535, 103] on div "Lightbox" at bounding box center [345, 172] width 691 height 344
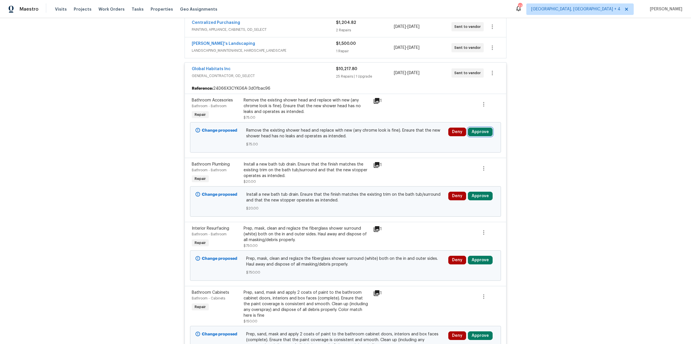
click at [472, 131] on button "Approve" at bounding box center [480, 132] width 25 height 9
click at [400, 134] on span "Approve" at bounding box center [397, 136] width 16 height 4
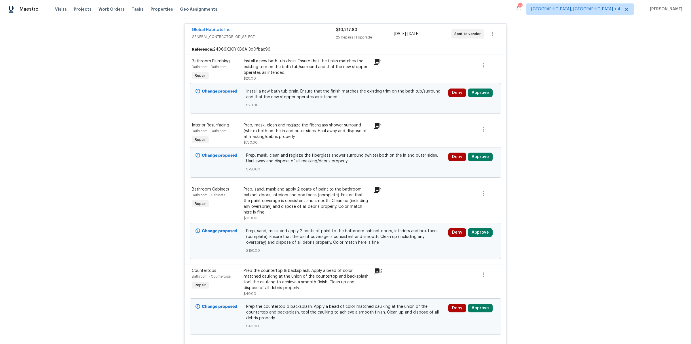
scroll to position [195, 0]
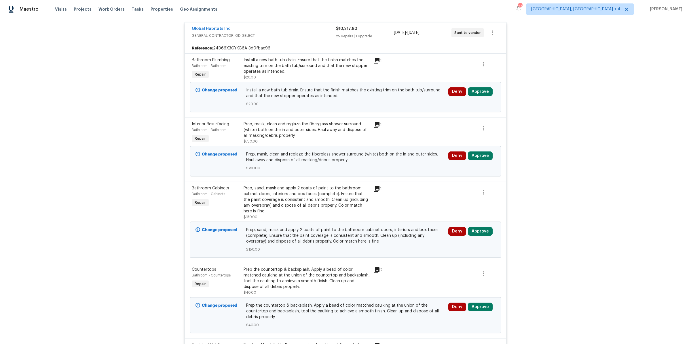
click at [375, 59] on icon at bounding box center [376, 61] width 6 height 6
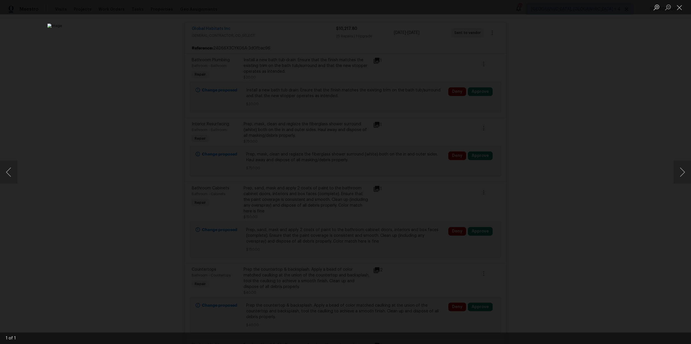
click at [686, 211] on div "Lightbox" at bounding box center [345, 172] width 691 height 344
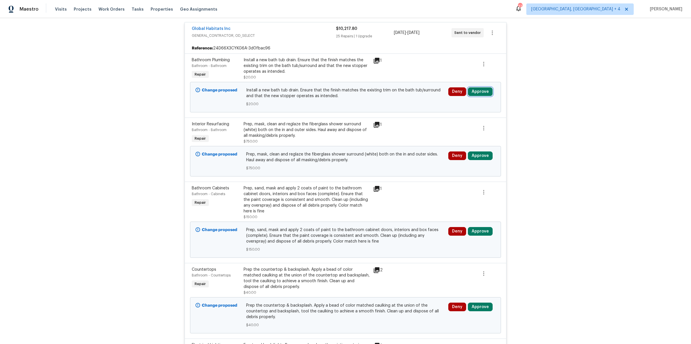
click at [472, 87] on button "Approve" at bounding box center [480, 91] width 25 height 9
click at [458, 124] on button "Approve" at bounding box center [463, 120] width 35 height 12
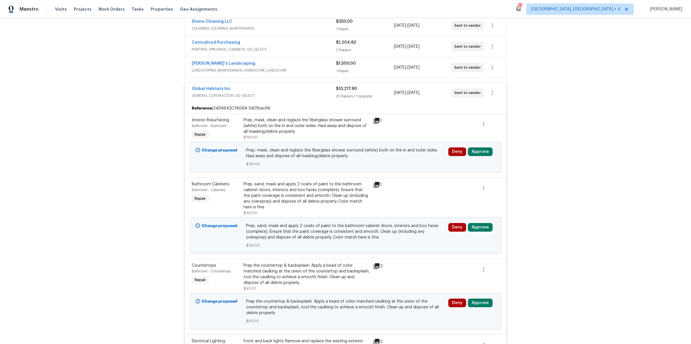
scroll to position [155, 0]
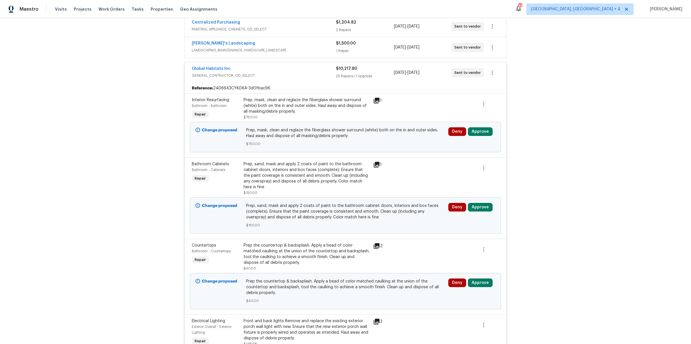
click at [377, 100] on icon at bounding box center [376, 100] width 7 height 7
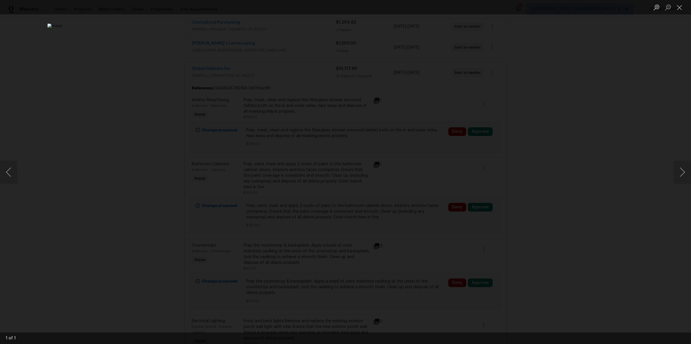
click at [500, 131] on div "Lightbox" at bounding box center [345, 172] width 691 height 344
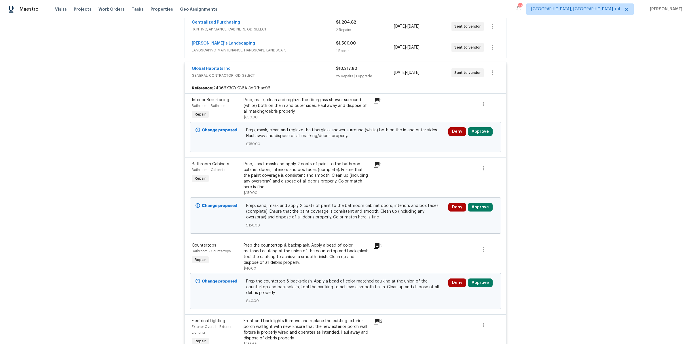
scroll to position [0, 0]
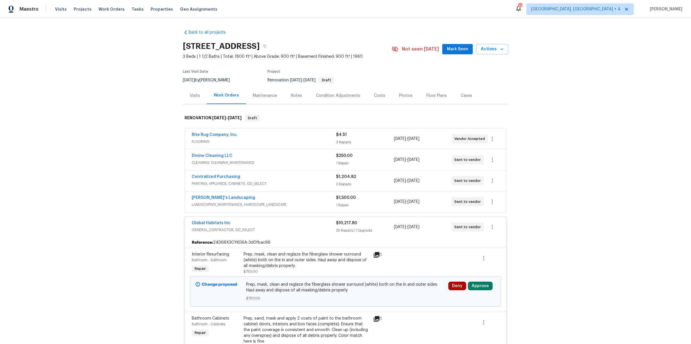
click at [330, 98] on div "Condition Adjustments" at bounding box center [338, 95] width 58 height 17
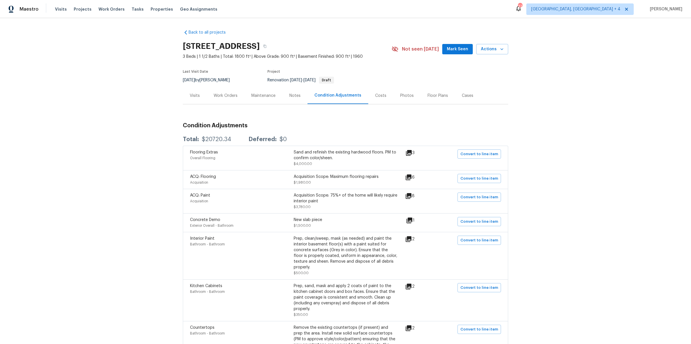
click at [229, 93] on div "Work Orders" at bounding box center [226, 96] width 24 height 6
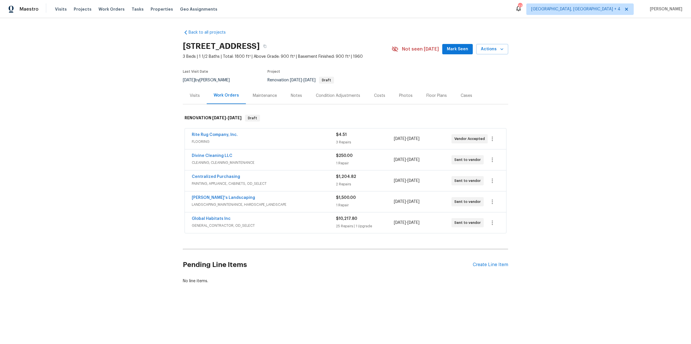
click at [304, 218] on div "Global Habitats Inc" at bounding box center [264, 219] width 144 height 7
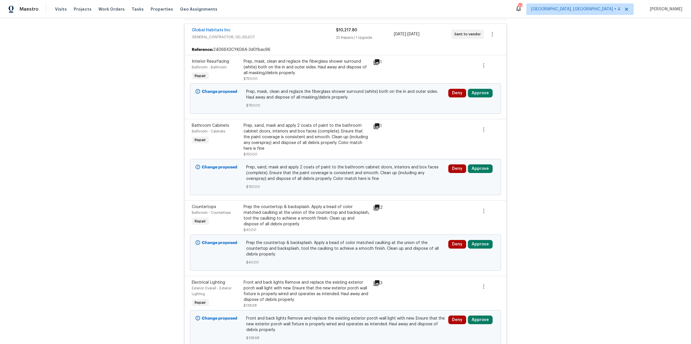
scroll to position [195, 0]
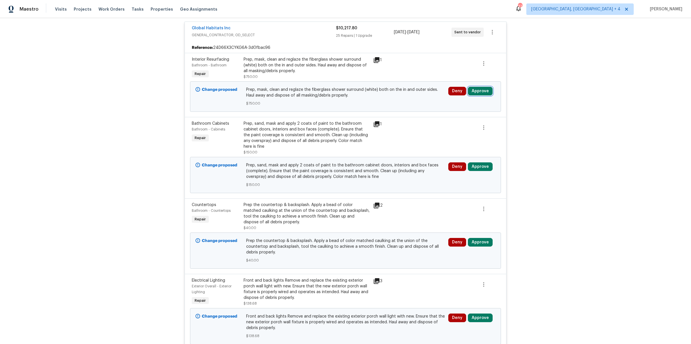
click at [472, 88] on button "Approve" at bounding box center [480, 91] width 25 height 9
click at [457, 115] on button "Approve" at bounding box center [463, 119] width 35 height 12
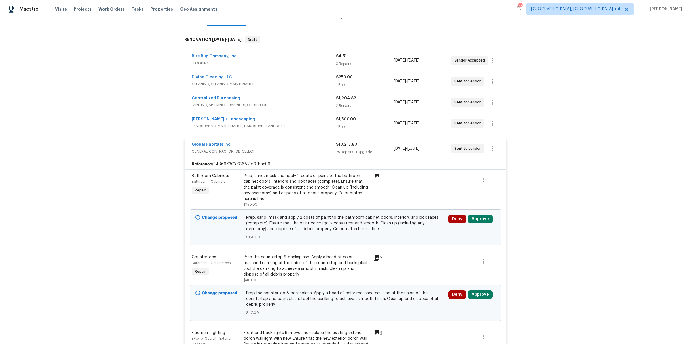
scroll to position [150, 0]
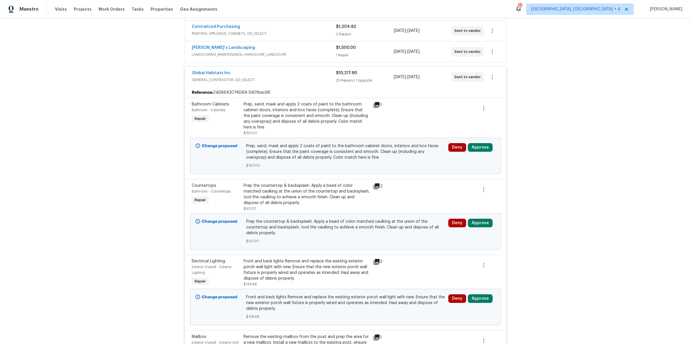
click at [378, 102] on icon at bounding box center [376, 105] width 6 height 6
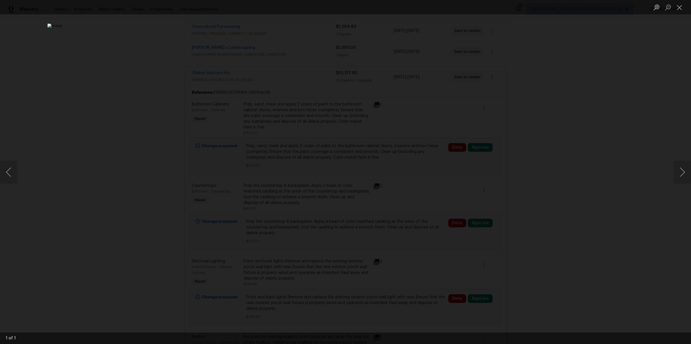
click at [552, 153] on div "Lightbox" at bounding box center [345, 172] width 691 height 344
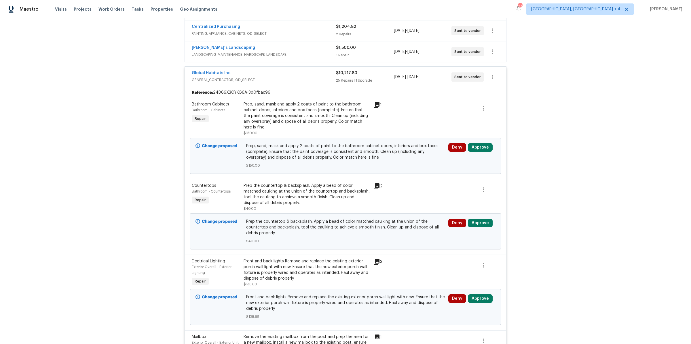
click at [475, 142] on div "Deny Approve" at bounding box center [471, 156] width 51 height 29
click at [475, 145] on button "Approve" at bounding box center [480, 147] width 25 height 9
click at [388, 146] on button "Approve" at bounding box center [397, 152] width 35 height 12
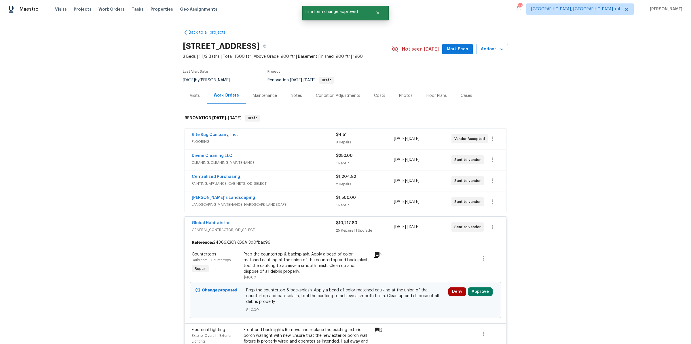
scroll to position [196, 0]
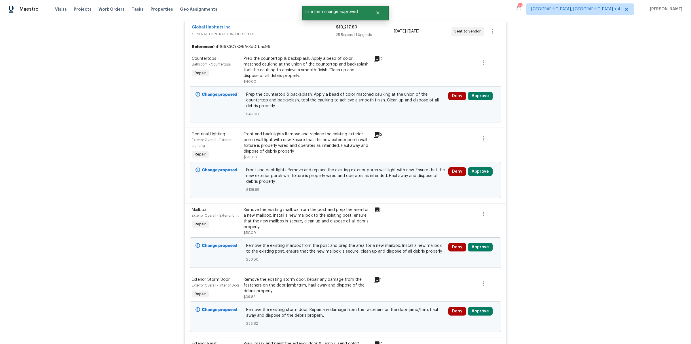
click at [379, 57] on icon at bounding box center [376, 59] width 6 height 6
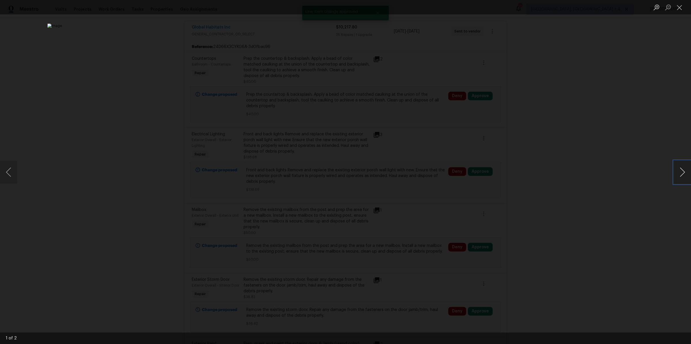
click at [680, 173] on button "Next image" at bounding box center [681, 172] width 17 height 23
click at [603, 173] on div "Lightbox" at bounding box center [345, 172] width 691 height 344
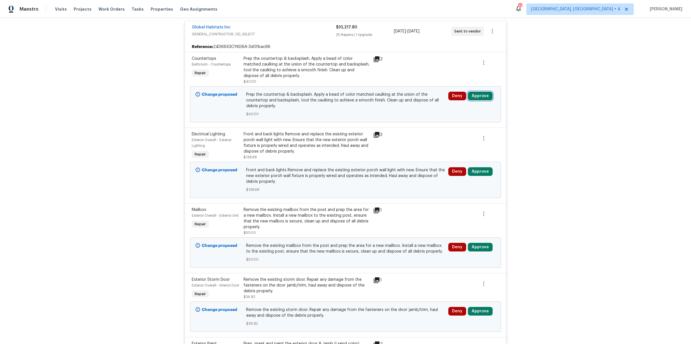
click at [477, 95] on button "Approve" at bounding box center [480, 96] width 25 height 9
click at [460, 123] on span "Approve" at bounding box center [463, 124] width 16 height 4
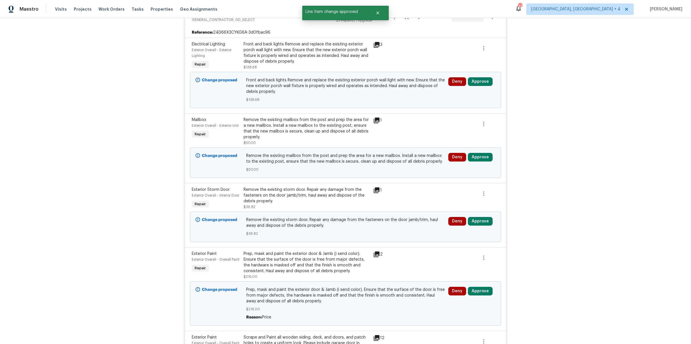
scroll to position [210, 0]
click at [378, 44] on icon at bounding box center [376, 45] width 6 height 6
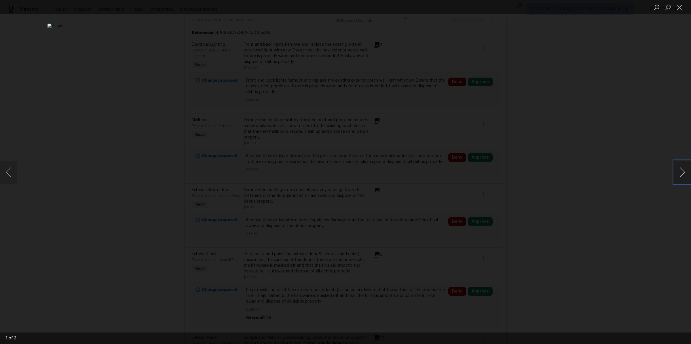
click at [678, 175] on button "Next image" at bounding box center [681, 172] width 17 height 23
click at [582, 175] on div "Lightbox" at bounding box center [345, 172] width 691 height 344
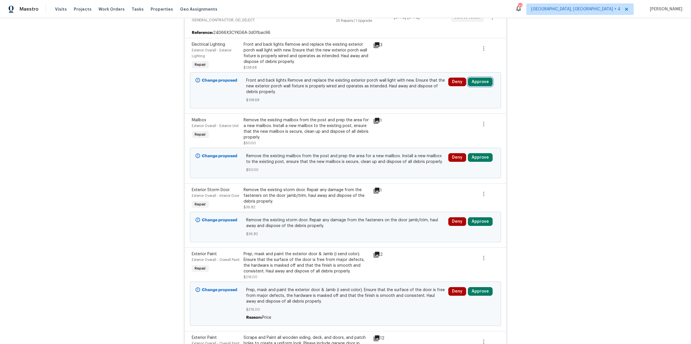
click at [474, 80] on button "Approve" at bounding box center [480, 82] width 25 height 9
click at [452, 112] on button "Approve" at bounding box center [463, 110] width 35 height 12
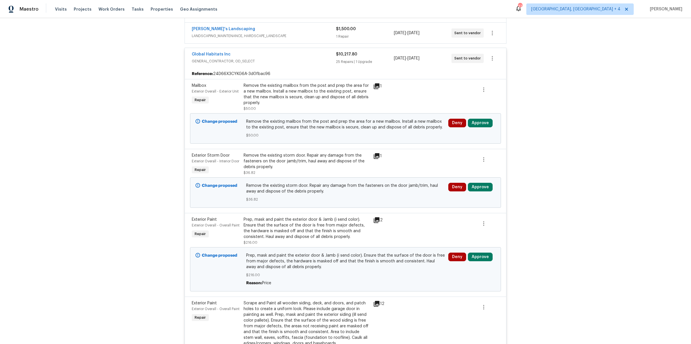
scroll to position [176, 0]
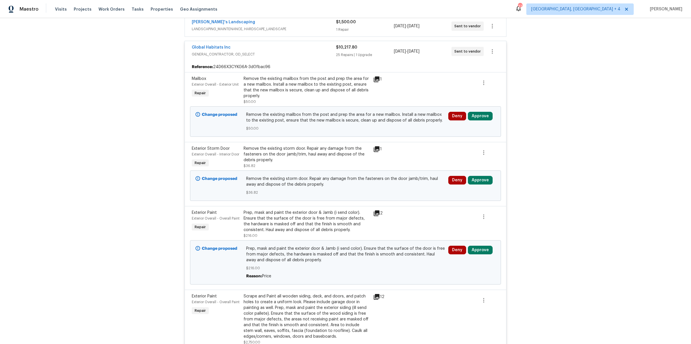
click at [378, 77] on icon at bounding box center [376, 80] width 6 height 6
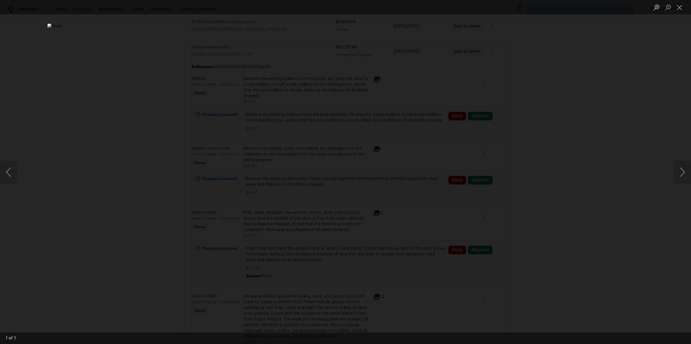
click at [588, 121] on div "Lightbox" at bounding box center [345, 172] width 691 height 344
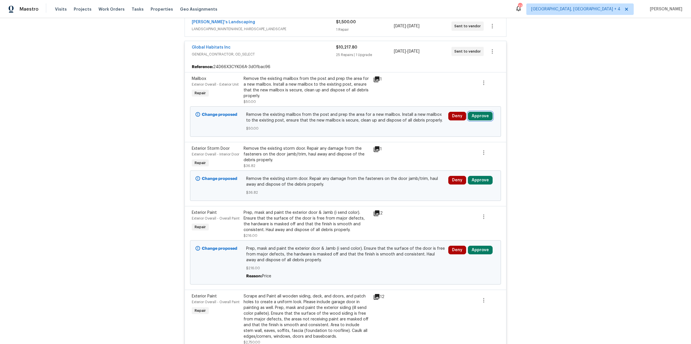
click at [480, 115] on button "Approve" at bounding box center [480, 116] width 25 height 9
click at [468, 148] on button "Approve" at bounding box center [463, 144] width 35 height 12
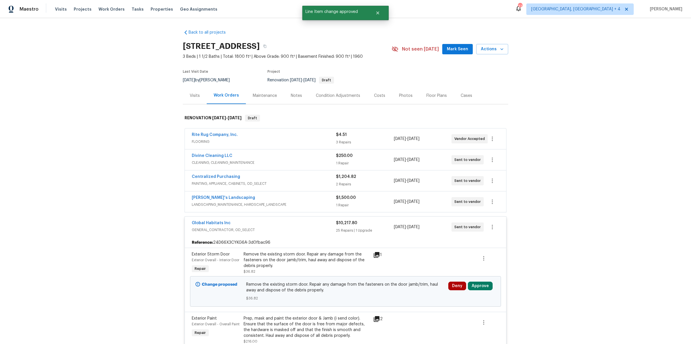
scroll to position [192, 0]
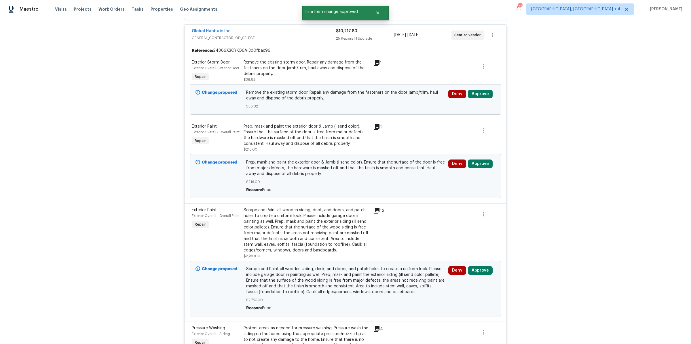
click at [379, 63] on icon at bounding box center [376, 63] width 6 height 6
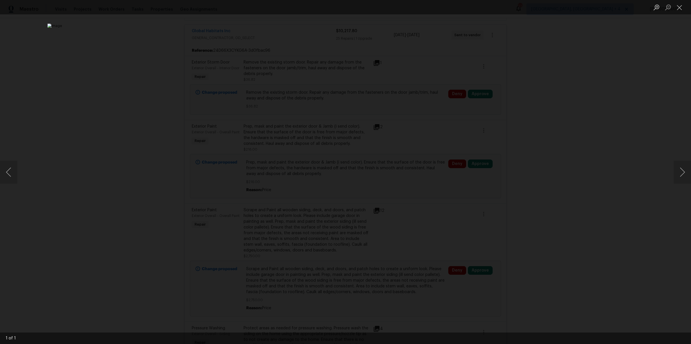
click at [534, 187] on div "Lightbox" at bounding box center [345, 172] width 691 height 344
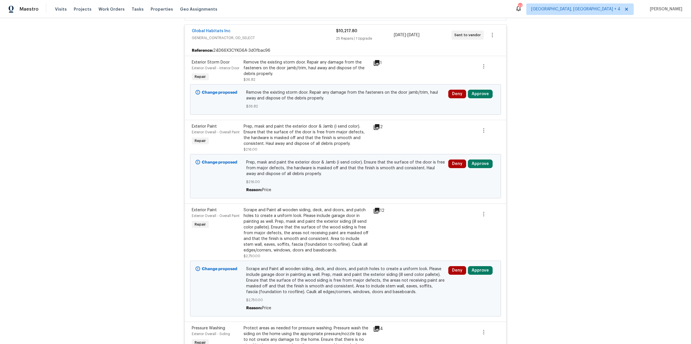
click at [376, 62] on icon at bounding box center [376, 63] width 6 height 6
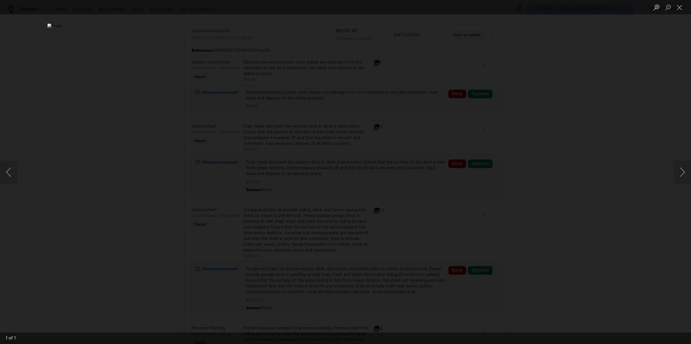
click at [516, 91] on div "Lightbox" at bounding box center [345, 172] width 691 height 344
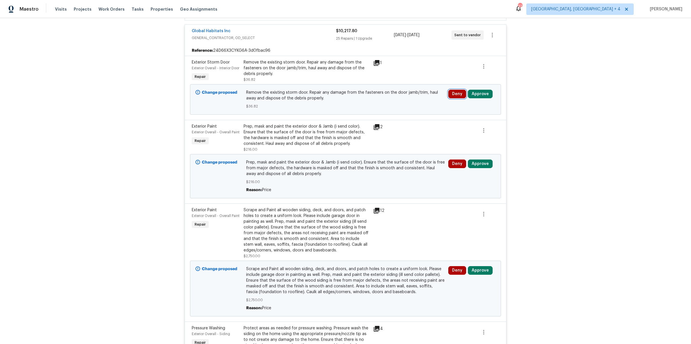
click at [458, 98] on button "Deny" at bounding box center [457, 94] width 18 height 9
click at [445, 122] on button "Deny" at bounding box center [442, 128] width 28 height 12
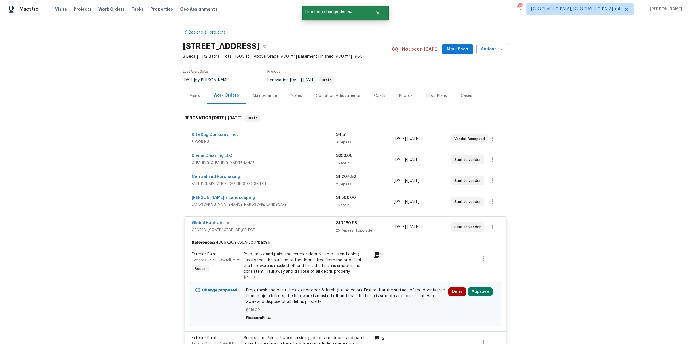
scroll to position [189, 0]
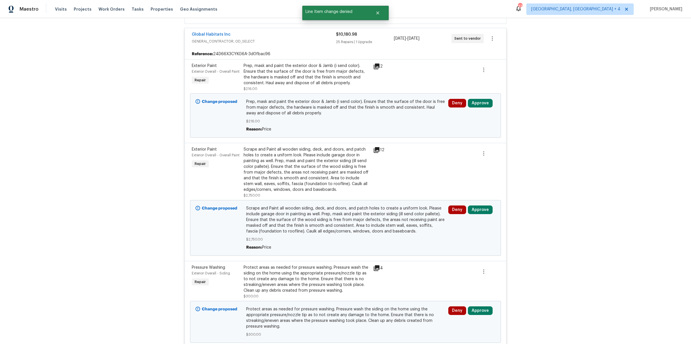
click at [379, 65] on icon at bounding box center [376, 67] width 6 height 6
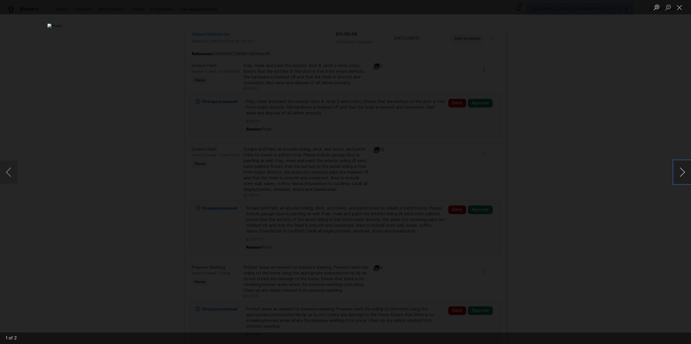
click at [680, 170] on button "Next image" at bounding box center [681, 172] width 17 height 23
click at [626, 154] on div "Lightbox" at bounding box center [345, 172] width 691 height 344
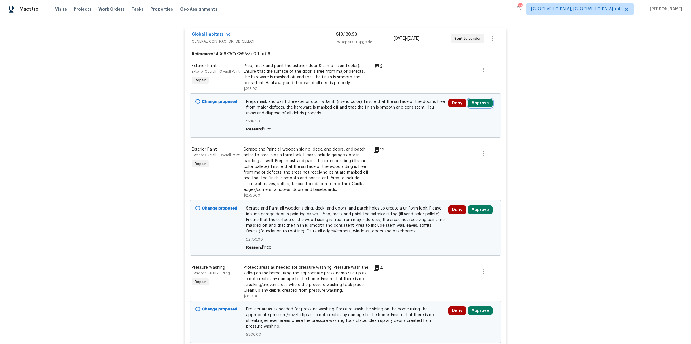
click at [485, 100] on button "Approve" at bounding box center [480, 103] width 25 height 9
click at [459, 125] on div "Are you sure you want to approve this line item? Approve Cancel" at bounding box center [479, 125] width 101 height 31
click at [458, 131] on span "Approve" at bounding box center [463, 131] width 16 height 4
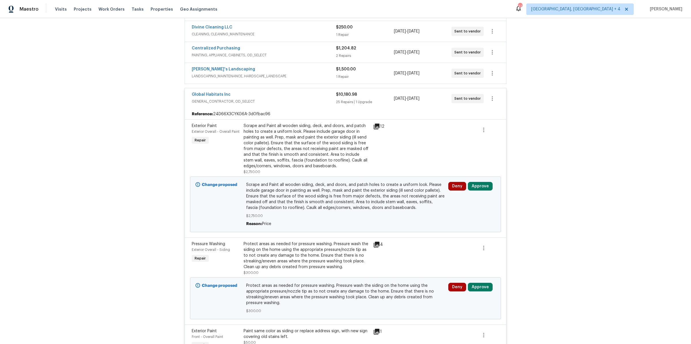
scroll to position [180, 0]
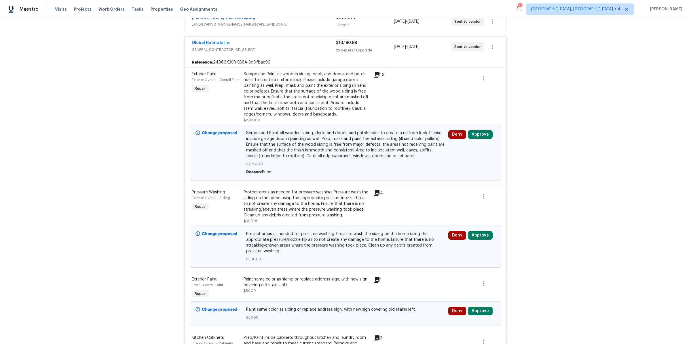
click at [375, 73] on icon at bounding box center [376, 75] width 6 height 6
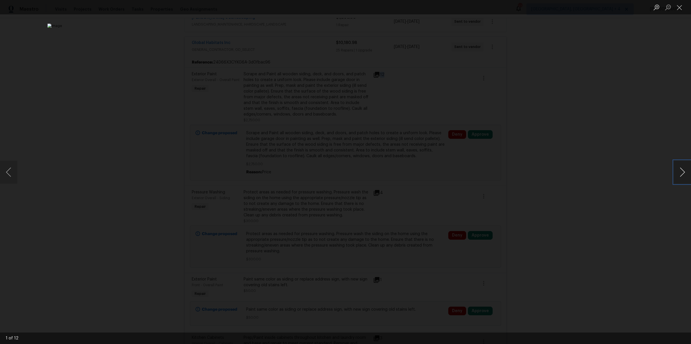
click at [679, 174] on button "Next image" at bounding box center [681, 172] width 17 height 23
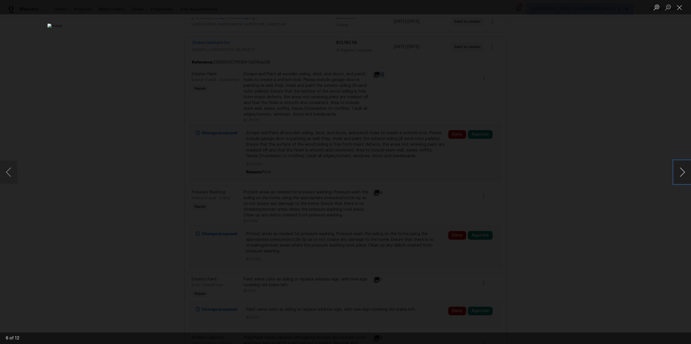
click at [679, 174] on button "Next image" at bounding box center [681, 172] width 17 height 23
click at [677, 174] on button "Next image" at bounding box center [681, 172] width 17 height 23
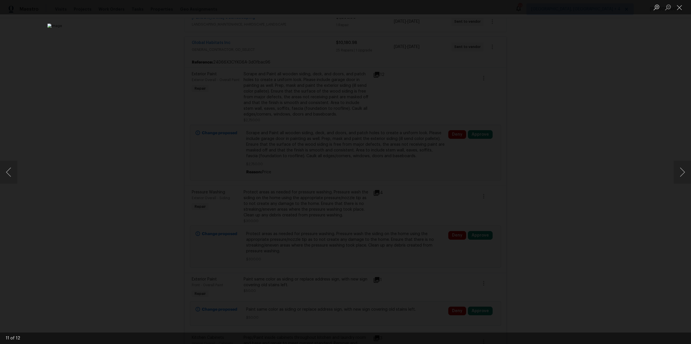
click at [581, 155] on div "Lightbox" at bounding box center [345, 172] width 691 height 344
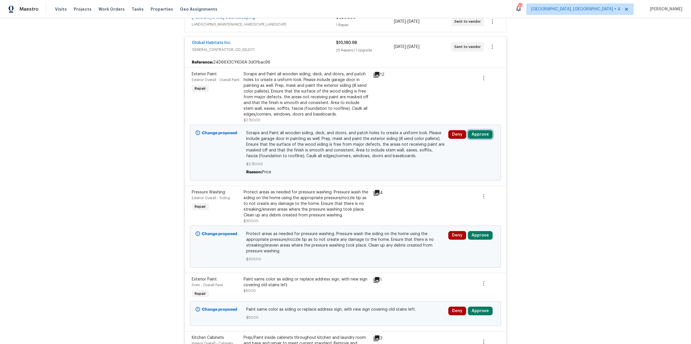
click at [477, 135] on button "Approve" at bounding box center [480, 134] width 25 height 9
click at [394, 138] on span "Approve" at bounding box center [397, 138] width 16 height 4
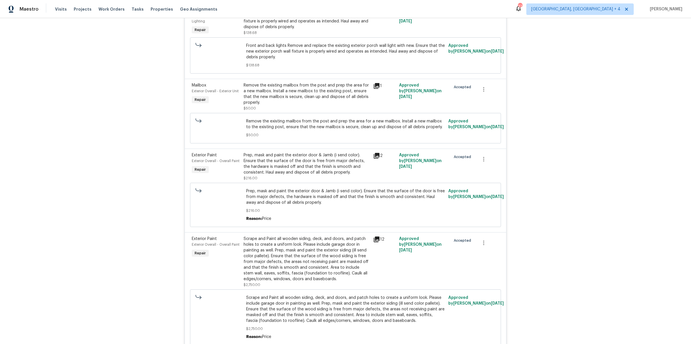
scroll to position [1896, 0]
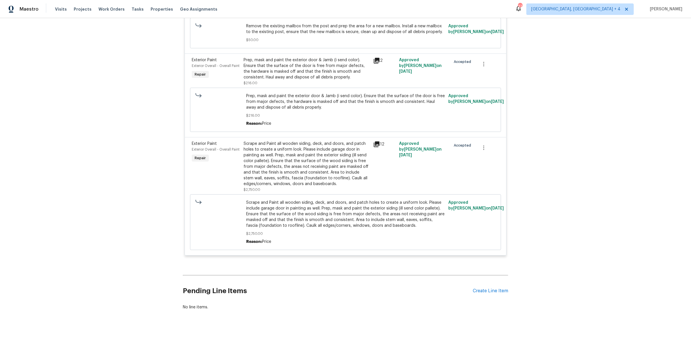
click at [268, 153] on div "Scrape and Paint all wooden siding, deck, and doors, and patch holes to create …" at bounding box center [306, 164] width 126 height 46
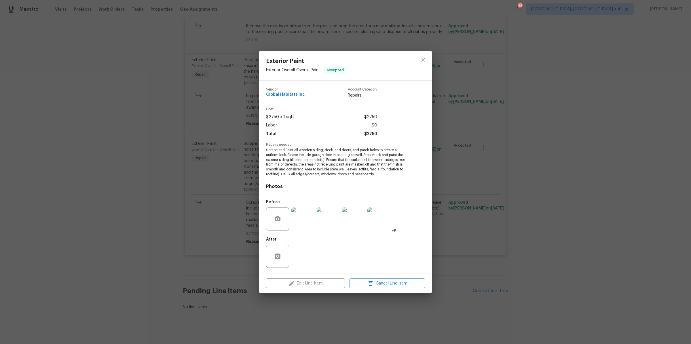
click at [131, 159] on div "Exterior Paint Exterior Overall - Overall Paint Accepted Vendor Global Habitats…" at bounding box center [345, 172] width 691 height 344
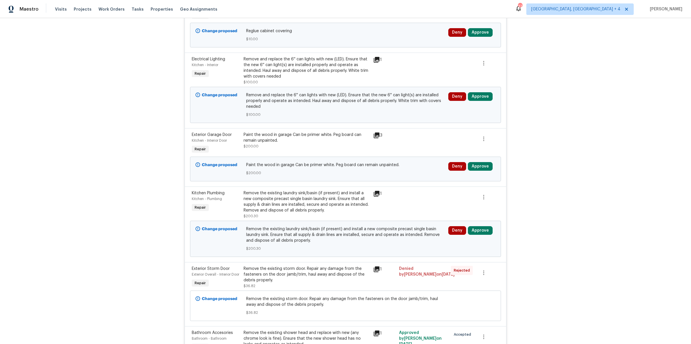
scroll to position [1125, 0]
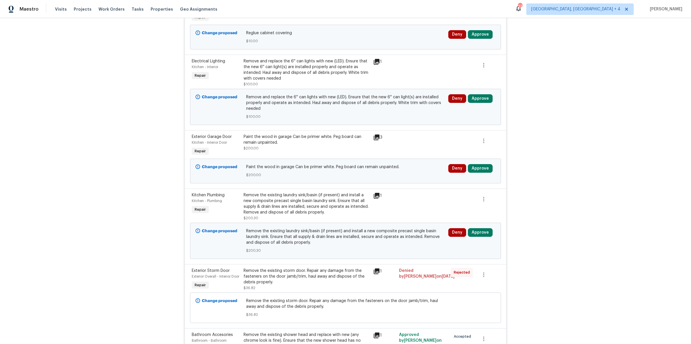
click at [376, 193] on icon at bounding box center [376, 196] width 6 height 6
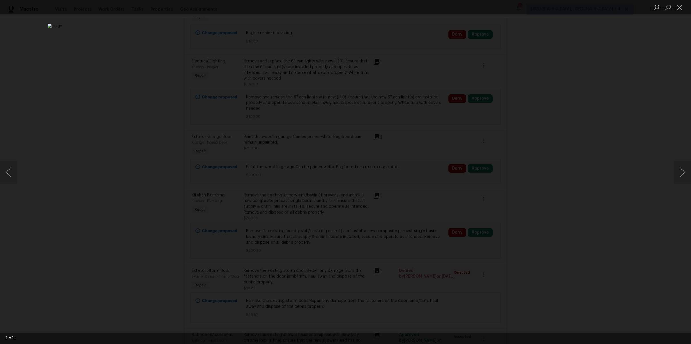
click at [541, 202] on div "Lightbox" at bounding box center [345, 172] width 691 height 344
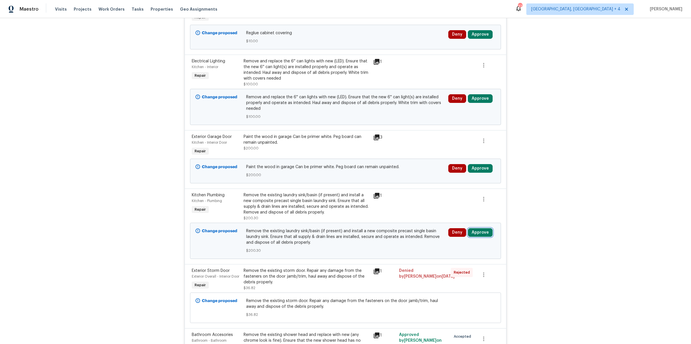
click at [473, 228] on button "Approve" at bounding box center [480, 232] width 25 height 9
click at [406, 229] on button "Approve" at bounding box center [397, 228] width 35 height 12
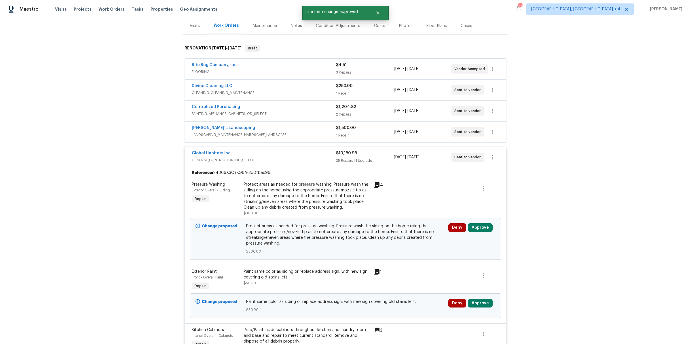
scroll to position [182, 0]
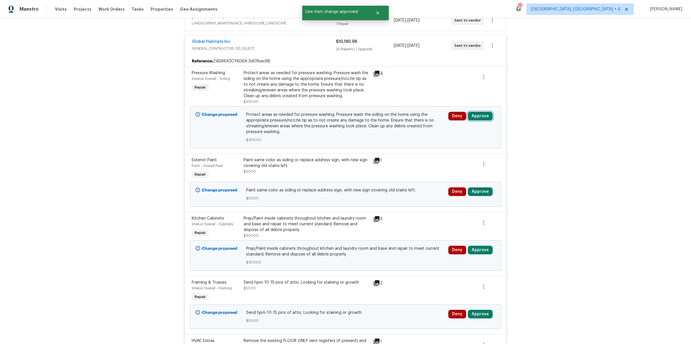
click at [481, 116] on button "Approve" at bounding box center [480, 116] width 25 height 9
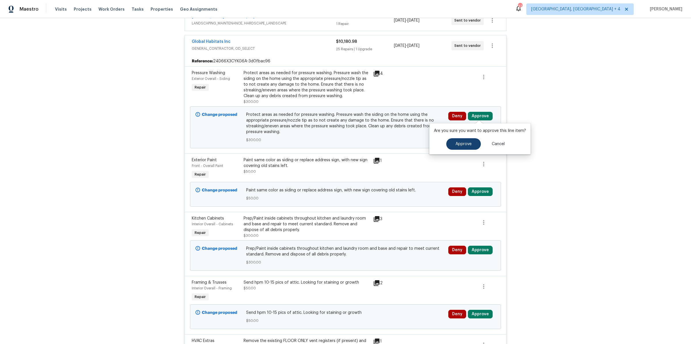
click at [462, 150] on div "Are you sure you want to approve this line item? Approve Cancel" at bounding box center [479, 138] width 101 height 31
click at [460, 147] on button "Approve" at bounding box center [463, 144] width 35 height 12
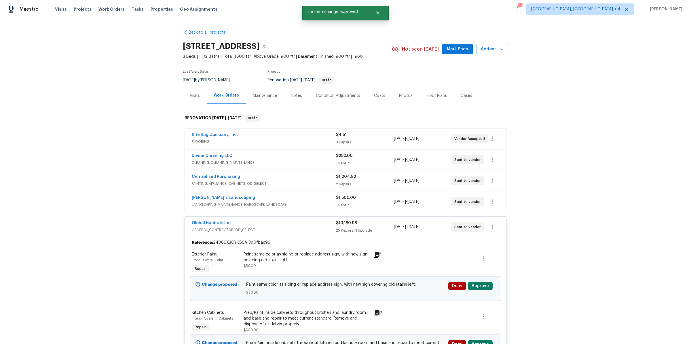
scroll to position [166, 0]
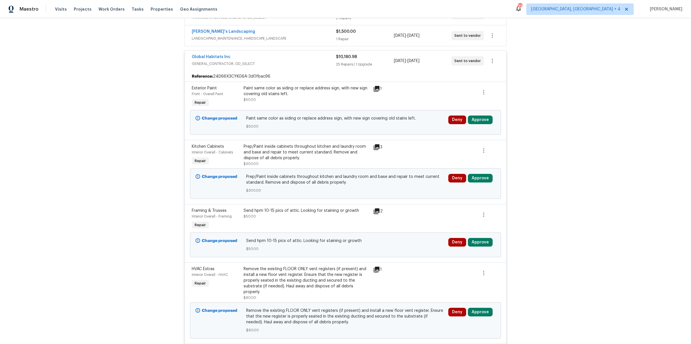
click at [377, 146] on icon at bounding box center [376, 147] width 7 height 7
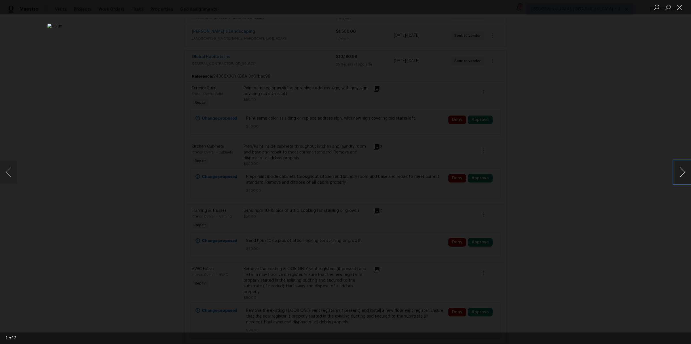
click at [683, 174] on button "Next image" at bounding box center [681, 172] width 17 height 23
click at [625, 187] on div "Lightbox" at bounding box center [345, 172] width 691 height 344
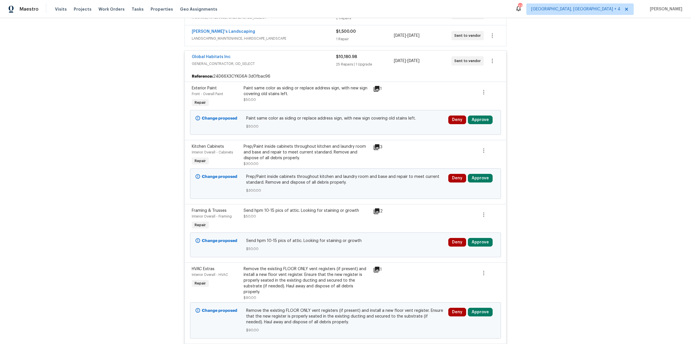
click at [482, 172] on div "Deny Approve" at bounding box center [471, 183] width 51 height 23
click at [480, 172] on div "Deny Approve" at bounding box center [471, 183] width 51 height 23
click at [475, 176] on button "Approve" at bounding box center [480, 178] width 25 height 9
click at [390, 174] on div "Are you sure you want to approve this line item? Approve Cancel" at bounding box center [413, 176] width 101 height 31
click at [391, 178] on button "Approve" at bounding box center [397, 182] width 35 height 12
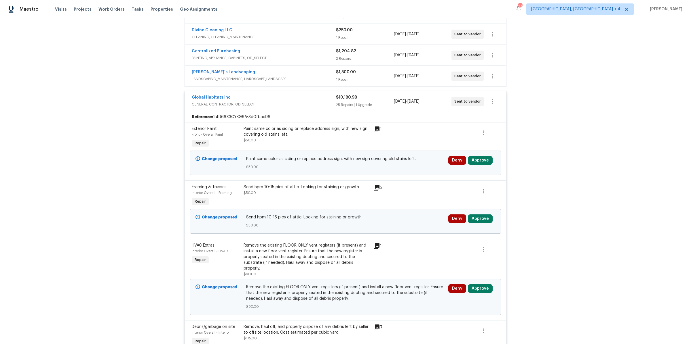
scroll to position [131, 0]
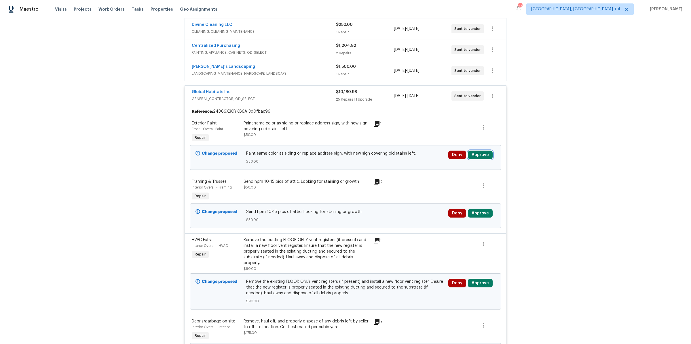
click at [474, 154] on button "Approve" at bounding box center [480, 155] width 25 height 9
click at [393, 158] on span "Approve" at bounding box center [397, 159] width 16 height 4
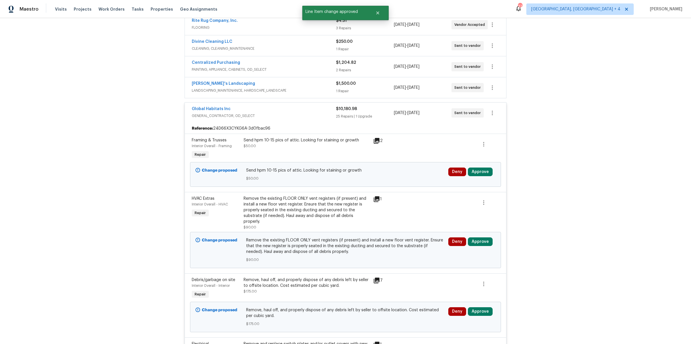
scroll to position [166, 0]
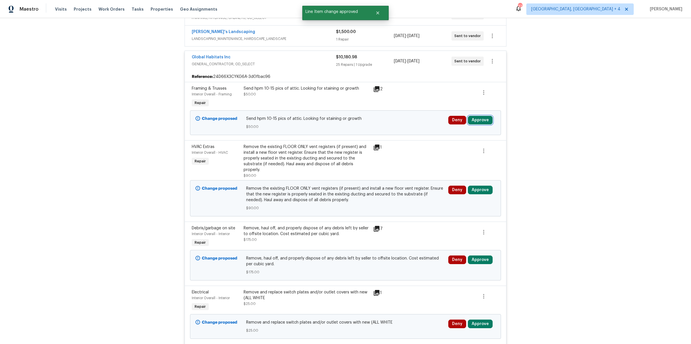
click at [477, 118] on button "Approve" at bounding box center [480, 120] width 25 height 9
click at [404, 124] on button "Approve" at bounding box center [397, 124] width 35 height 12
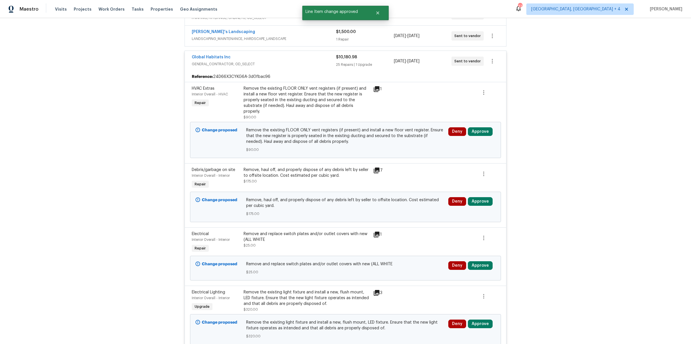
click at [376, 87] on icon at bounding box center [376, 89] width 6 height 6
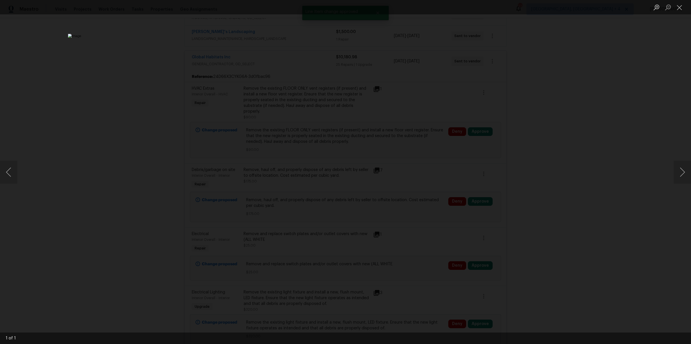
click at [575, 117] on div "Lightbox" at bounding box center [345, 172] width 691 height 344
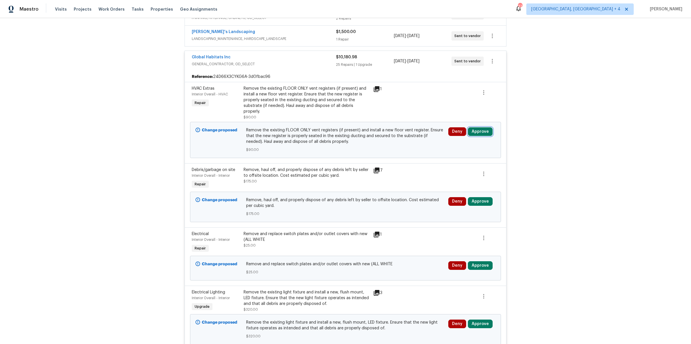
click at [481, 127] on button "Approve" at bounding box center [480, 131] width 25 height 9
click at [391, 131] on span "Approve" at bounding box center [397, 130] width 16 height 4
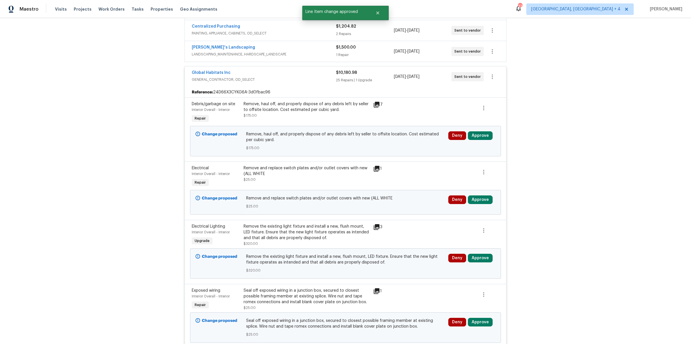
scroll to position [152, 0]
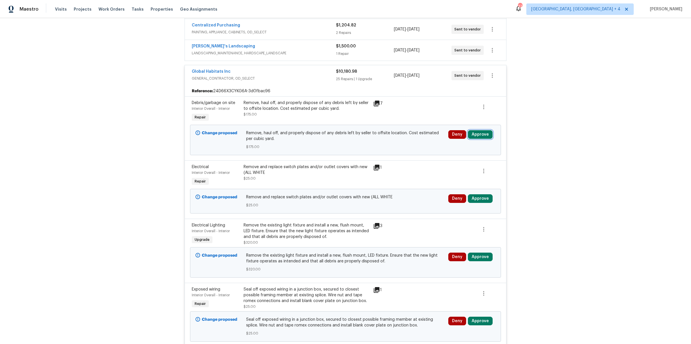
click at [476, 133] on button "Approve" at bounding box center [480, 134] width 25 height 9
click at [401, 136] on span "Approve" at bounding box center [397, 138] width 16 height 4
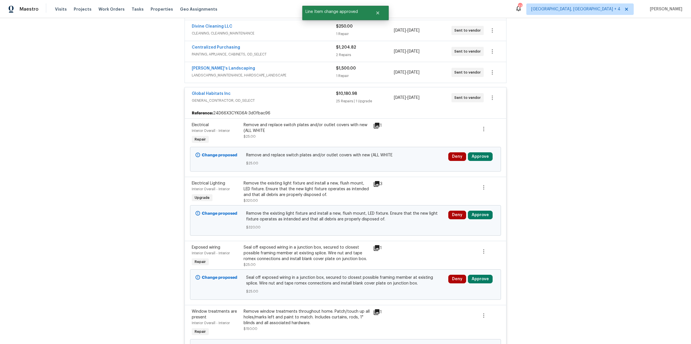
scroll to position [146, 0]
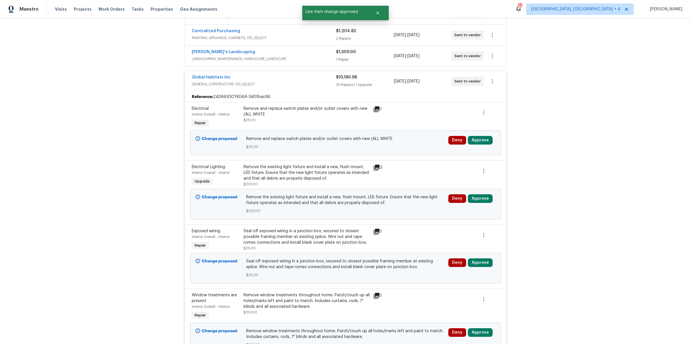
click at [376, 108] on icon at bounding box center [376, 109] width 6 height 6
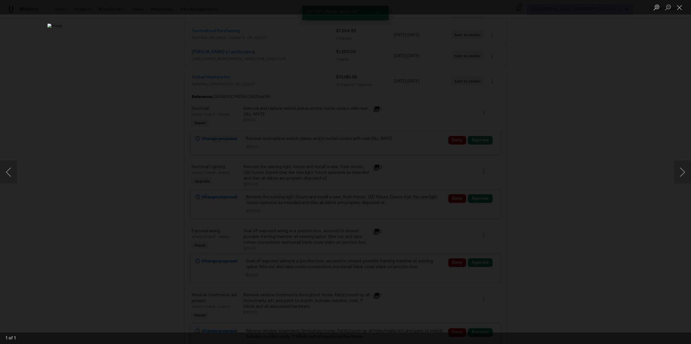
click at [555, 201] on div "Lightbox" at bounding box center [345, 172] width 691 height 344
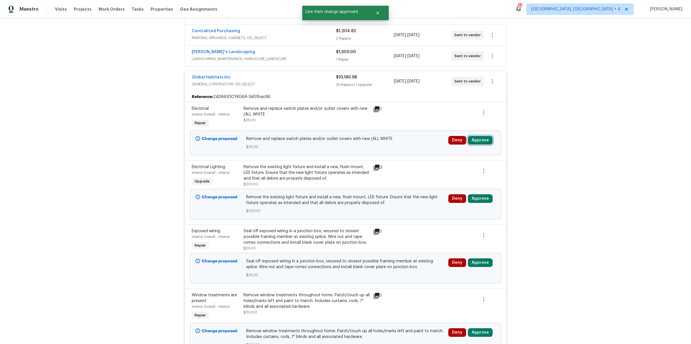
click at [476, 138] on button "Approve" at bounding box center [480, 140] width 25 height 9
click at [332, 122] on div "Remove and replace switch plates and/or outlet covers with new (ALL WHITE $25.00" at bounding box center [306, 117] width 129 height 26
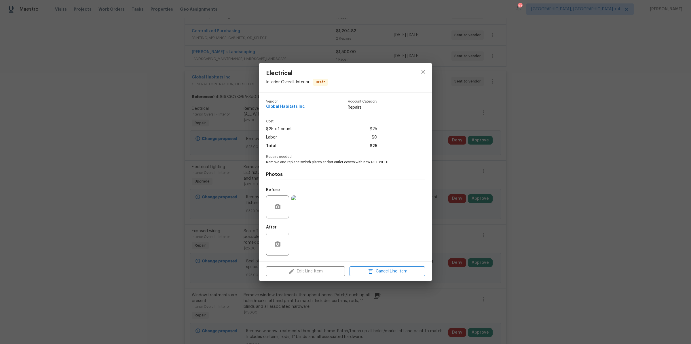
click at [300, 203] on img at bounding box center [302, 207] width 23 height 23
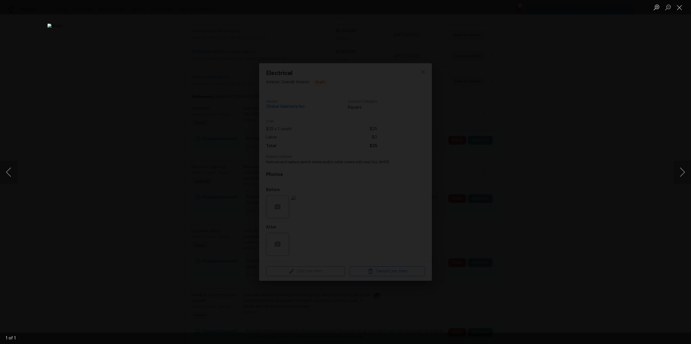
click at [567, 167] on div "Lightbox" at bounding box center [345, 172] width 691 height 344
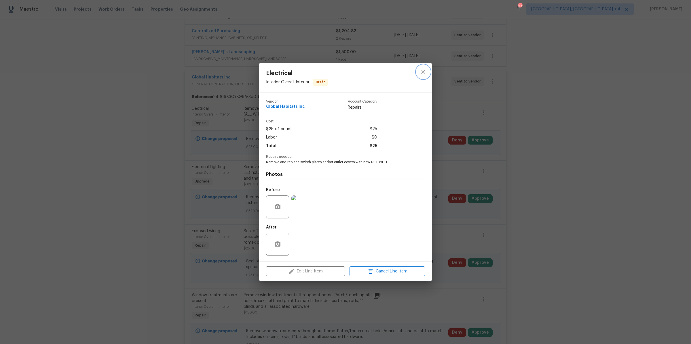
click at [422, 73] on icon "close" at bounding box center [423, 71] width 7 height 7
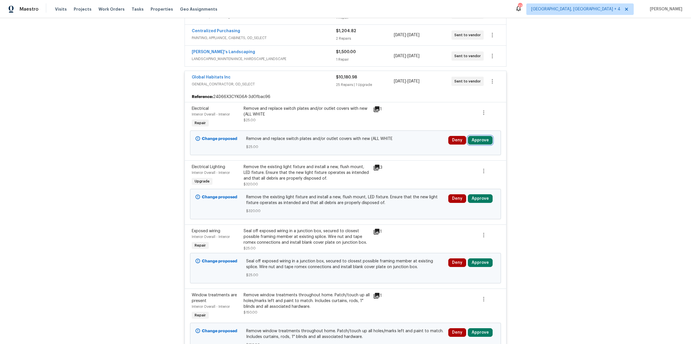
click at [475, 140] on button "Approve" at bounding box center [480, 140] width 25 height 9
click at [390, 143] on span "Approve" at bounding box center [397, 144] width 16 height 4
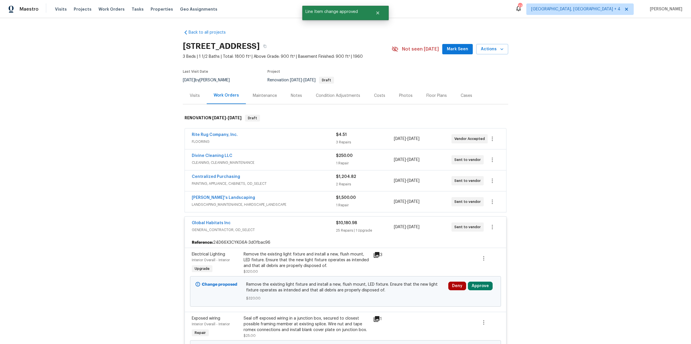
scroll to position [207, 0]
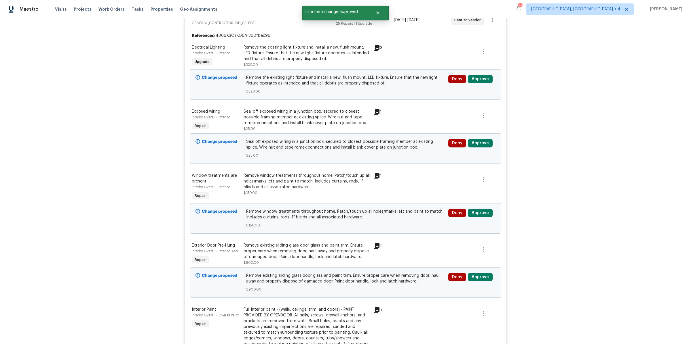
click at [377, 45] on icon at bounding box center [376, 48] width 6 height 6
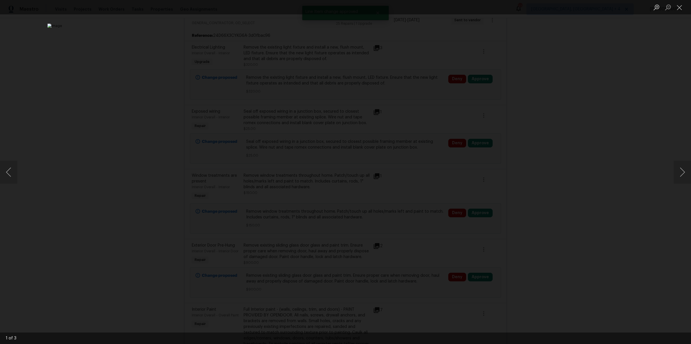
click at [545, 119] on div "Lightbox" at bounding box center [345, 172] width 691 height 344
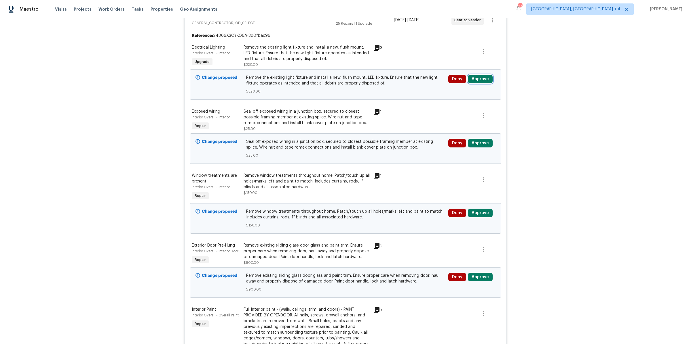
click at [473, 76] on button "Approve" at bounding box center [480, 79] width 25 height 9
click at [462, 107] on span "Approve" at bounding box center [463, 107] width 16 height 4
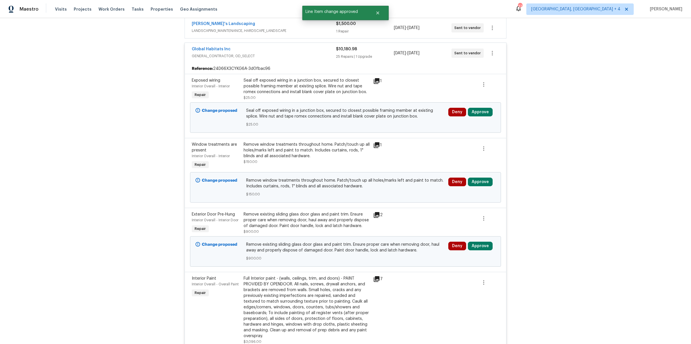
scroll to position [171, 0]
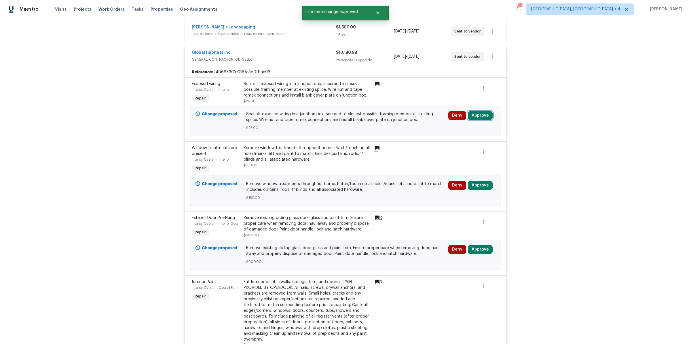
click at [482, 114] on button "Approve" at bounding box center [480, 115] width 25 height 9
click at [459, 142] on span "Approve" at bounding box center [463, 143] width 16 height 4
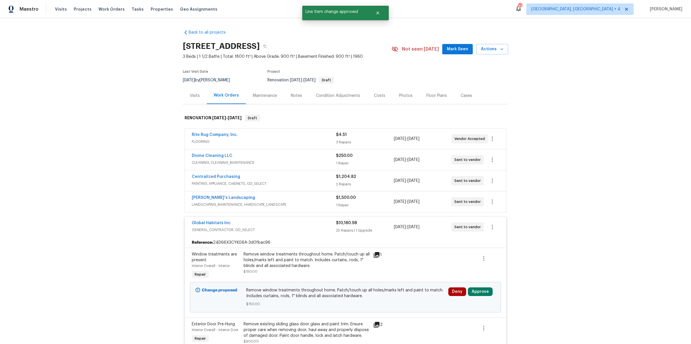
scroll to position [106, 0]
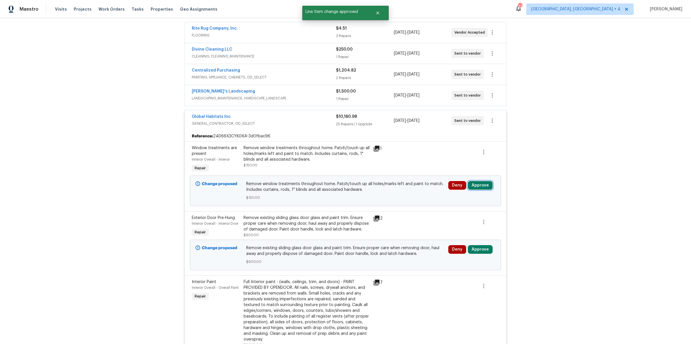
click at [475, 184] on button "Approve" at bounding box center [480, 185] width 25 height 9
click at [402, 188] on span "Approve" at bounding box center [397, 190] width 16 height 4
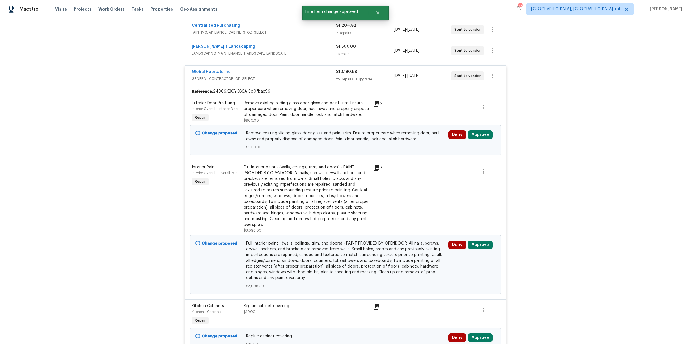
scroll to position [155, 0]
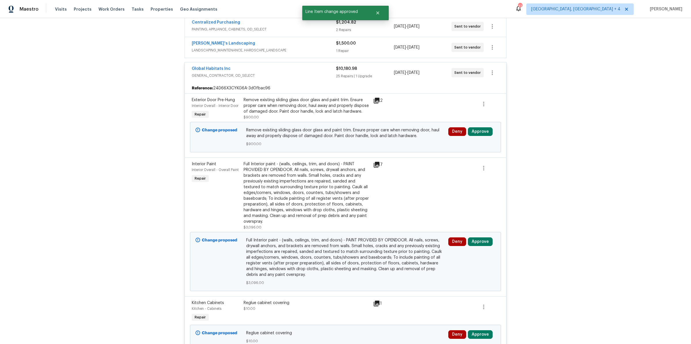
click at [378, 99] on icon at bounding box center [376, 100] width 7 height 7
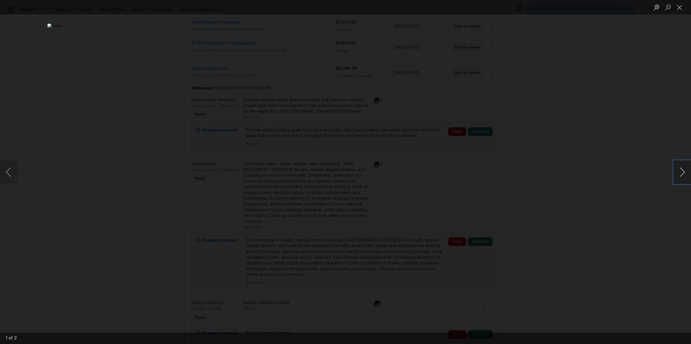
click at [685, 171] on button "Next image" at bounding box center [681, 172] width 17 height 23
click at [619, 159] on div "Lightbox" at bounding box center [345, 172] width 691 height 344
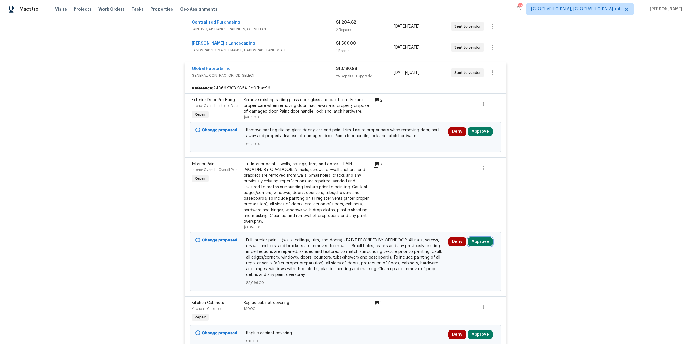
click at [481, 241] on button "Approve" at bounding box center [480, 242] width 25 height 9
click at [399, 244] on span "Approve" at bounding box center [397, 245] width 16 height 4
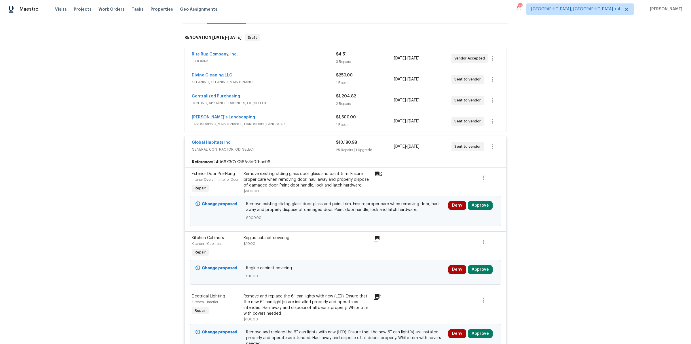
scroll to position [139, 0]
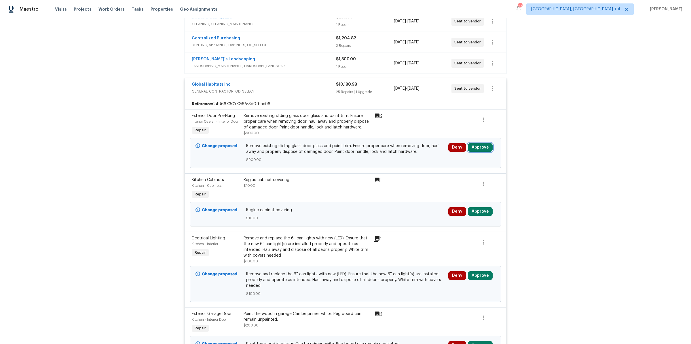
click at [481, 147] on button "Approve" at bounding box center [480, 147] width 25 height 9
click at [386, 150] on button "Approve" at bounding box center [397, 152] width 35 height 12
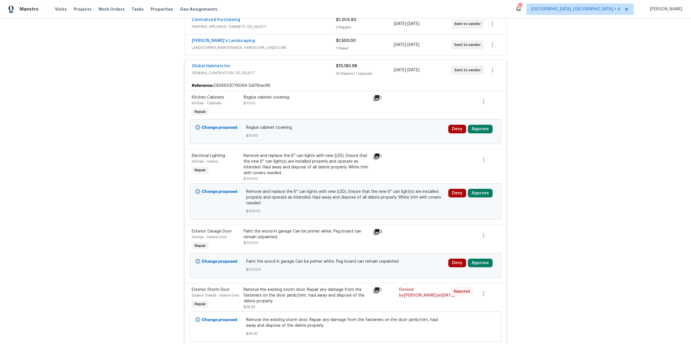
scroll to position [168, 0]
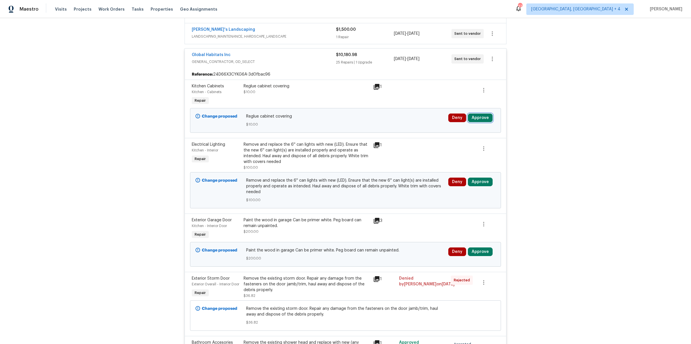
click at [476, 117] on button "Approve" at bounding box center [480, 118] width 25 height 9
click at [455, 148] on span "Approve" at bounding box center [463, 146] width 16 height 4
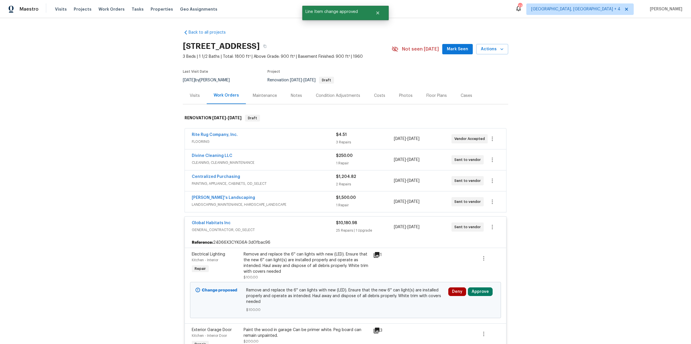
scroll to position [140, 0]
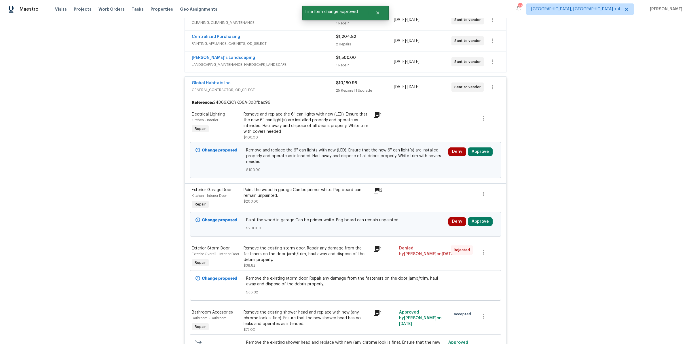
click at [377, 113] on icon at bounding box center [376, 115] width 6 height 6
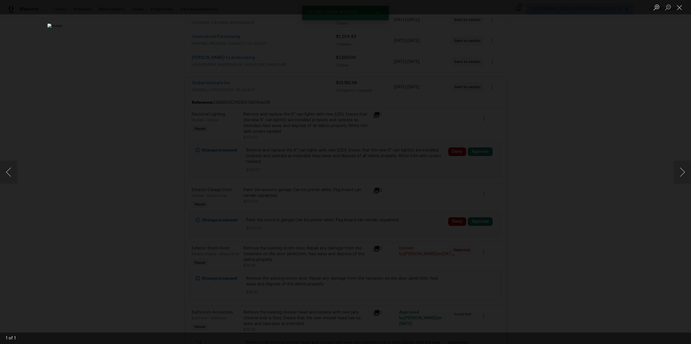
click at [554, 121] on div "Lightbox" at bounding box center [345, 172] width 691 height 344
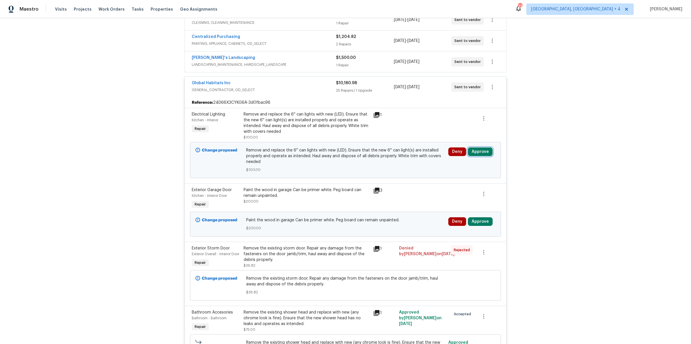
click at [479, 150] on button "Approve" at bounding box center [480, 152] width 25 height 9
click at [396, 160] on button "Approve" at bounding box center [397, 156] width 35 height 12
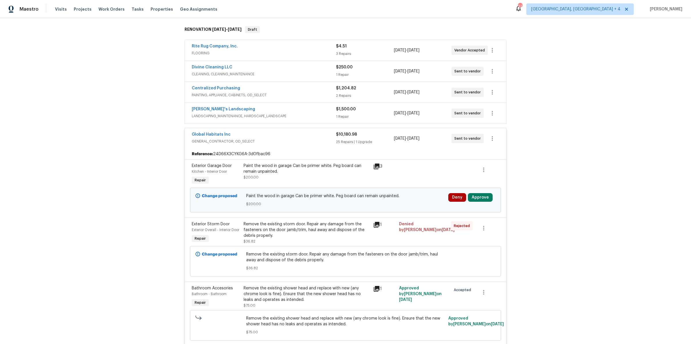
scroll to position [124, 0]
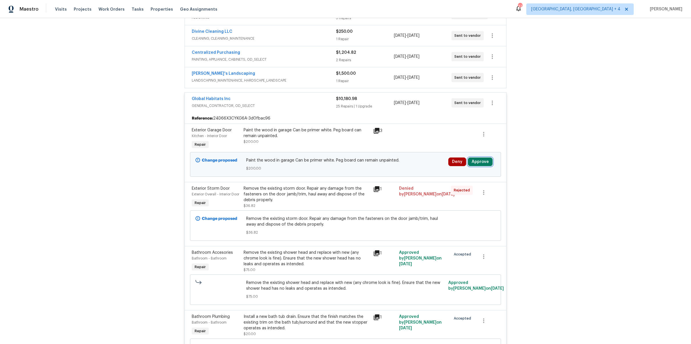
click at [481, 160] on button "Approve" at bounding box center [480, 162] width 25 height 9
click at [404, 165] on span "Approve" at bounding box center [397, 166] width 16 height 4
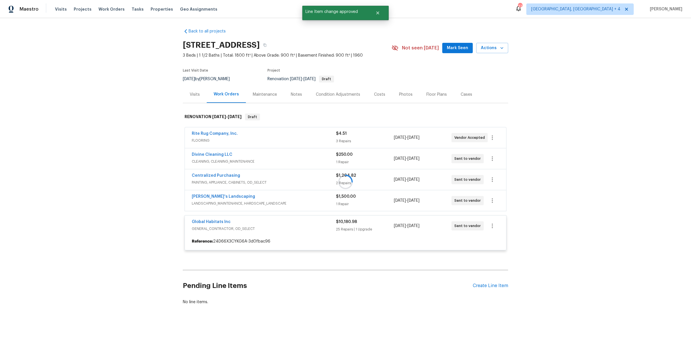
scroll to position [0, 0]
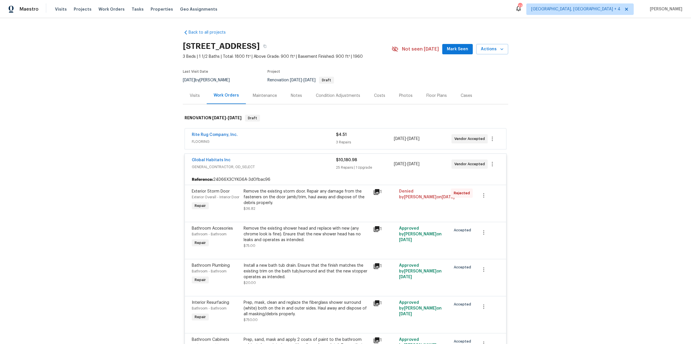
click at [340, 98] on div "Condition Adjustments" at bounding box center [338, 96] width 44 height 6
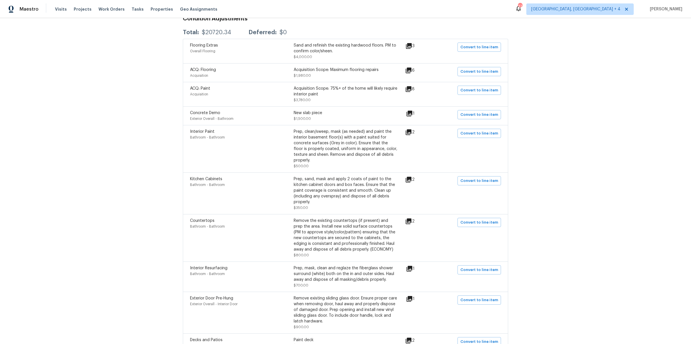
scroll to position [63, 0]
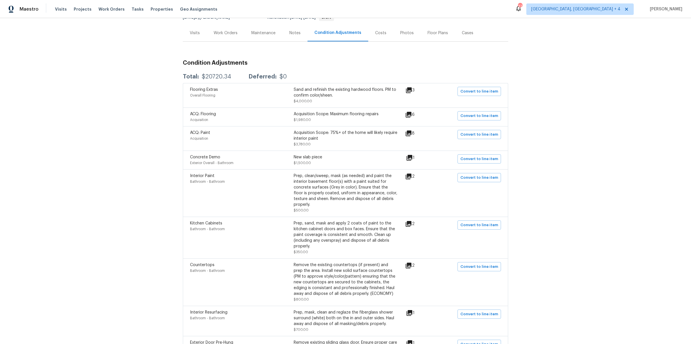
click at [217, 37] on div "Work Orders" at bounding box center [226, 32] width 38 height 17
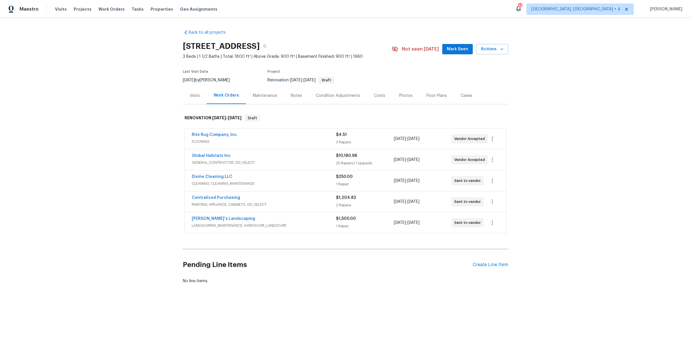
click at [332, 96] on div "Condition Adjustments" at bounding box center [338, 96] width 44 height 6
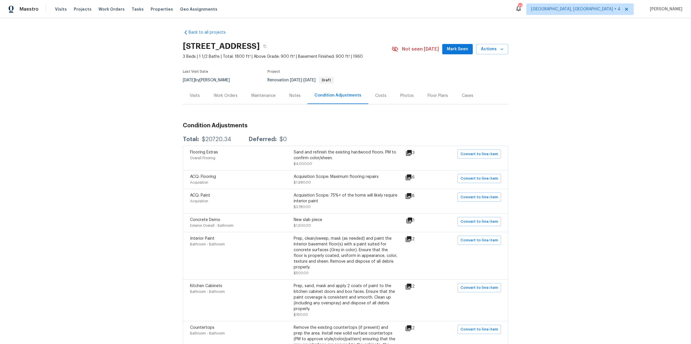
click at [416, 222] on div "1" at bounding box center [419, 220] width 27 height 7
click at [412, 221] on icon at bounding box center [409, 221] width 6 height 6
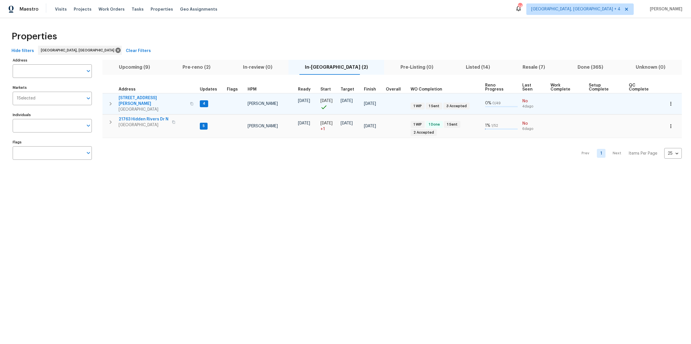
click at [136, 95] on span "[STREET_ADDRESS][PERSON_NAME]" at bounding box center [153, 101] width 68 height 12
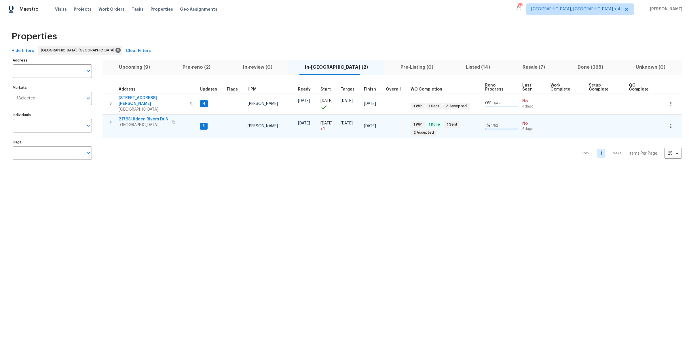
click at [108, 119] on icon "button" at bounding box center [110, 122] width 7 height 7
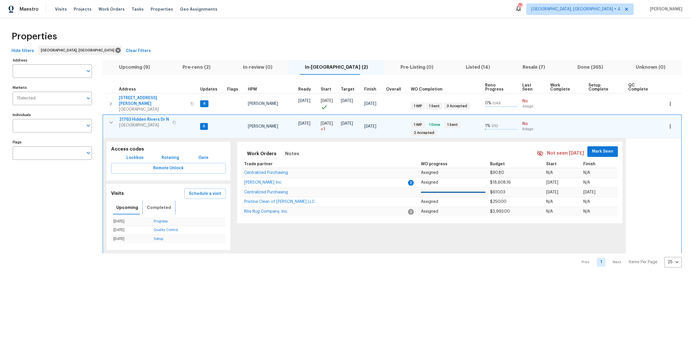
click at [148, 204] on span "Completed" at bounding box center [159, 207] width 24 height 7
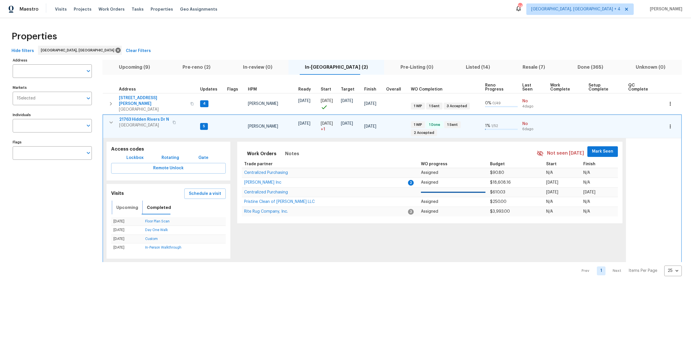
click at [122, 204] on span "Upcoming" at bounding box center [127, 207] width 22 height 7
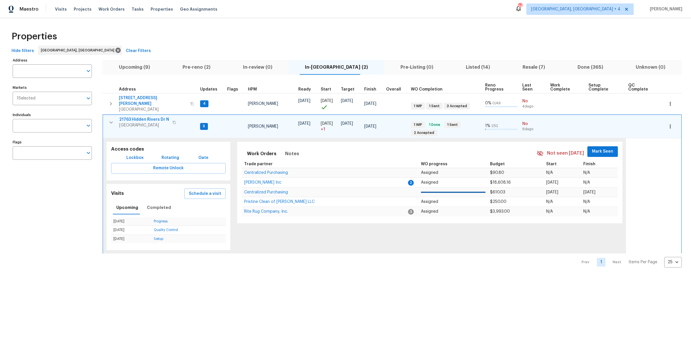
click at [148, 117] on span "21763 Hidden Rivers Dr N" at bounding box center [144, 120] width 50 height 6
click at [64, 10] on span "Visits" at bounding box center [61, 9] width 12 height 6
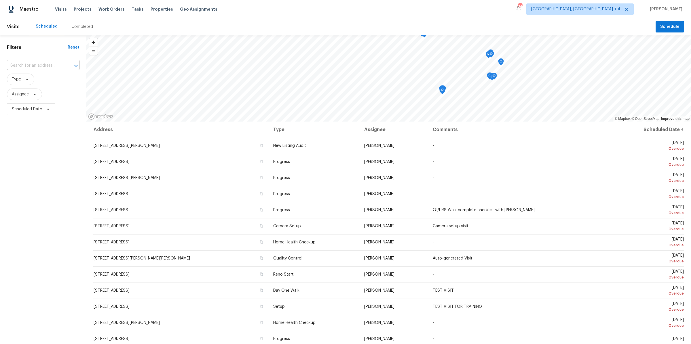
click at [80, 29] on div "Completed" at bounding box center [81, 26] width 35 height 17
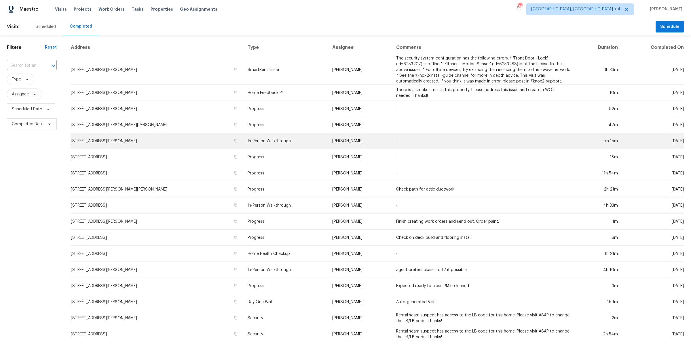
scroll to position [61, 0]
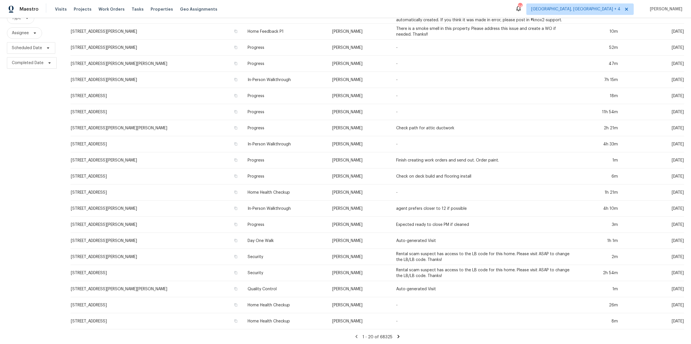
click at [396, 337] on icon at bounding box center [398, 336] width 5 height 5
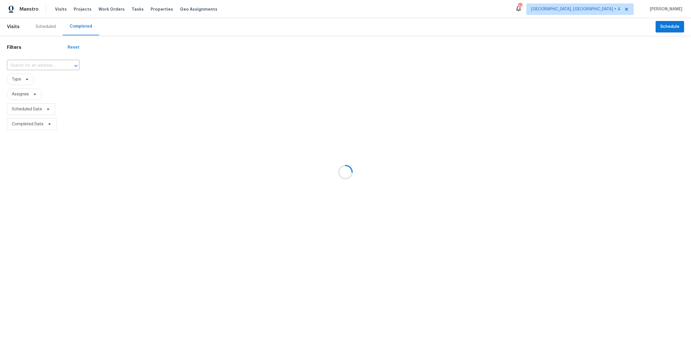
scroll to position [0, 0]
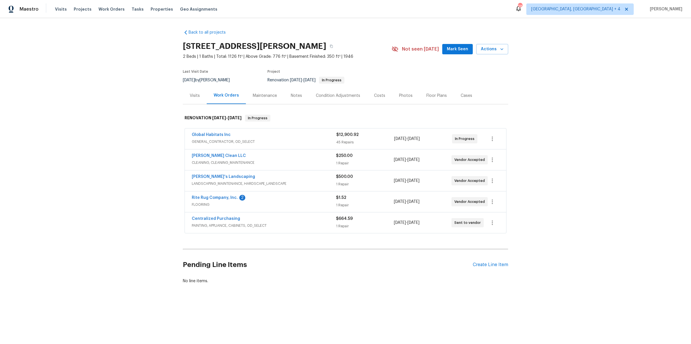
click at [268, 137] on div "Global Habitats Inc" at bounding box center [264, 135] width 144 height 7
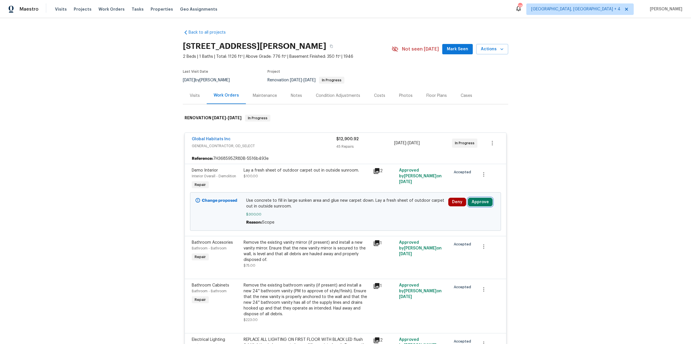
click at [477, 201] on button "Approve" at bounding box center [480, 202] width 25 height 9
click at [388, 207] on button "Approve" at bounding box center [397, 207] width 35 height 12
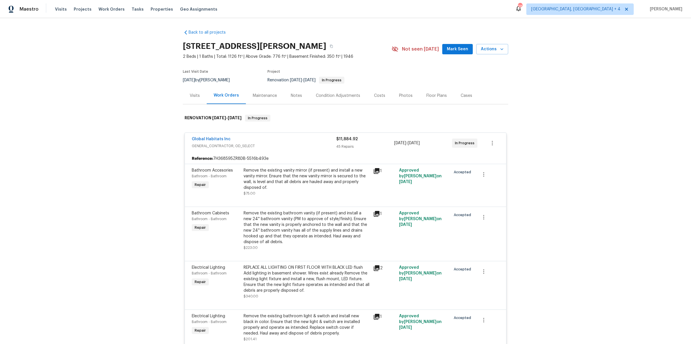
click at [293, 95] on div "Notes" at bounding box center [296, 96] width 11 height 6
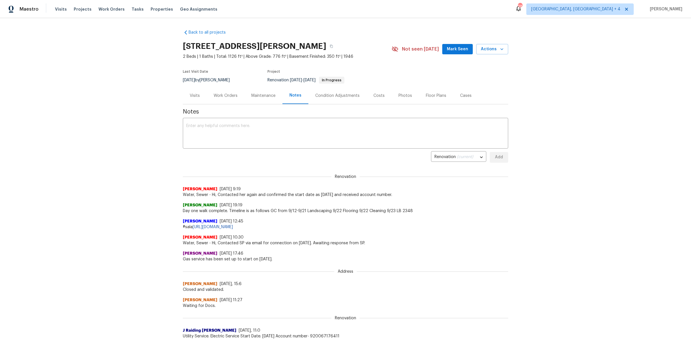
click at [195, 95] on div "Visits" at bounding box center [195, 96] width 10 height 6
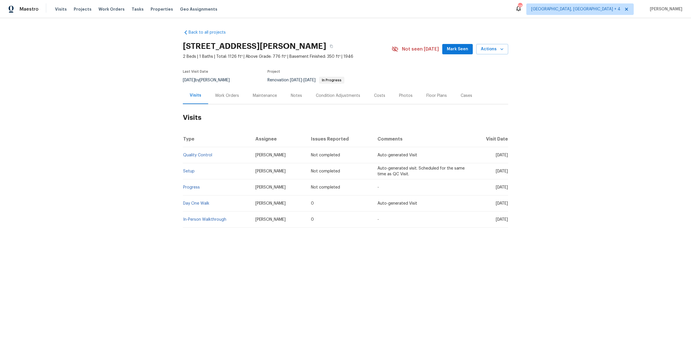
click at [295, 96] on div "Notes" at bounding box center [296, 96] width 11 height 6
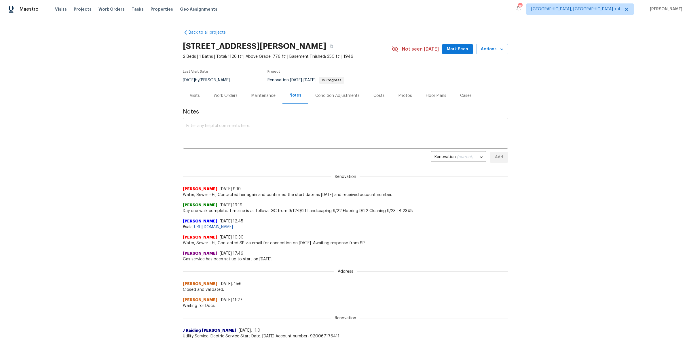
click at [197, 96] on div "Visits" at bounding box center [195, 96] width 10 height 6
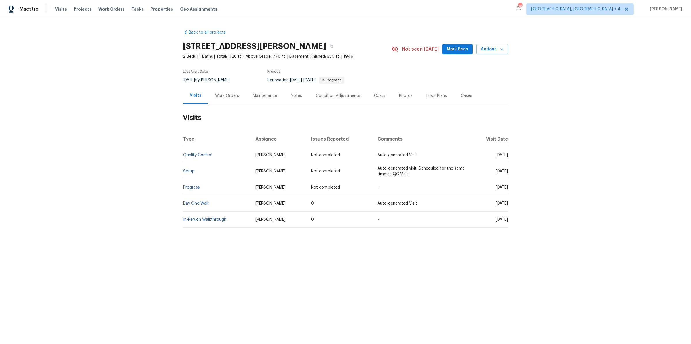
click at [298, 96] on div "Notes" at bounding box center [296, 96] width 11 height 6
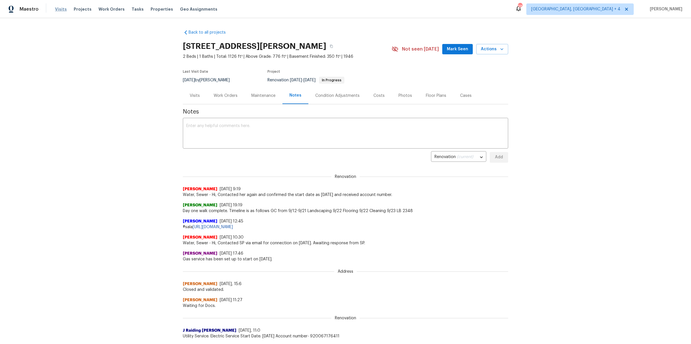
click at [56, 12] on span "Visits" at bounding box center [61, 9] width 12 height 6
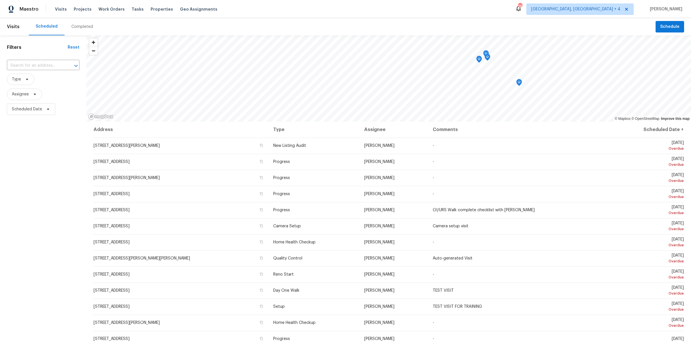
click at [76, 25] on div "Completed" at bounding box center [82, 27] width 22 height 6
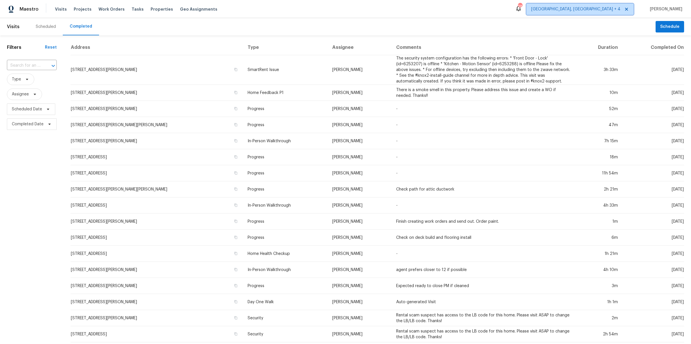
click at [620, 11] on span "[GEOGRAPHIC_DATA], [GEOGRAPHIC_DATA] + 4" at bounding box center [575, 9] width 89 height 6
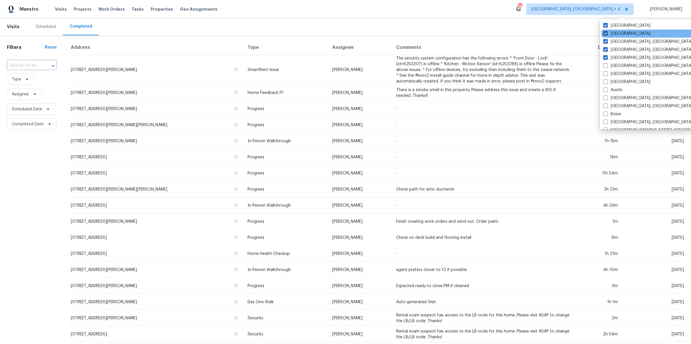
click at [606, 34] on span at bounding box center [605, 33] width 5 height 5
click at [606, 34] on input "[GEOGRAPHIC_DATA]" at bounding box center [605, 33] width 4 height 4
checkbox input "false"
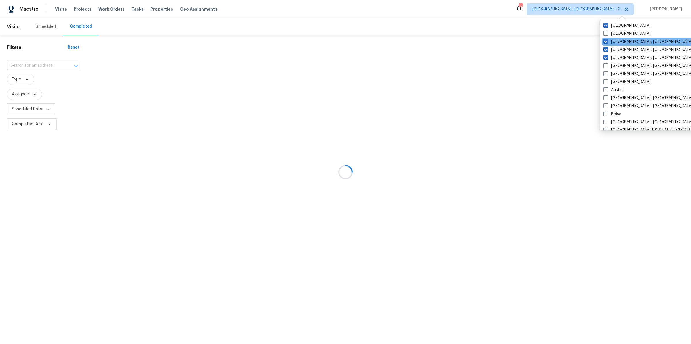
click at [605, 45] on div "[GEOGRAPHIC_DATA], [GEOGRAPHIC_DATA]" at bounding box center [659, 42] width 116 height 8
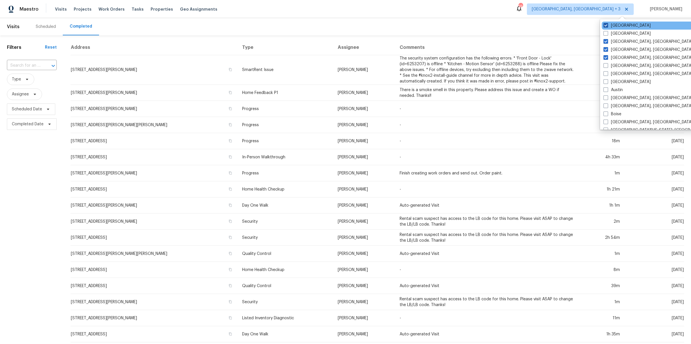
click at [605, 27] on span at bounding box center [605, 25] width 5 height 5
click at [605, 26] on input "[GEOGRAPHIC_DATA]" at bounding box center [605, 25] width 4 height 4
checkbox input "false"
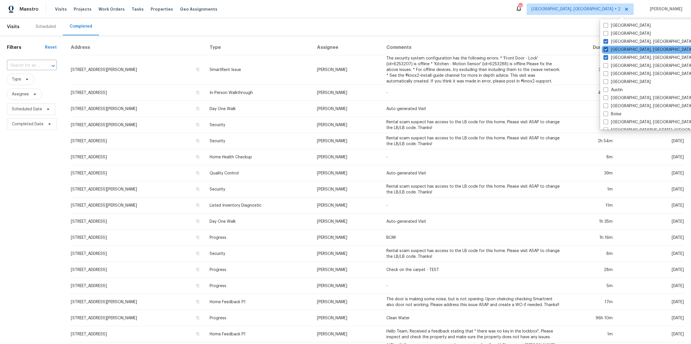
click at [605, 49] on span at bounding box center [605, 49] width 5 height 5
click at [605, 49] on input "[GEOGRAPHIC_DATA], [GEOGRAPHIC_DATA]" at bounding box center [605, 49] width 4 height 4
checkbox input "false"
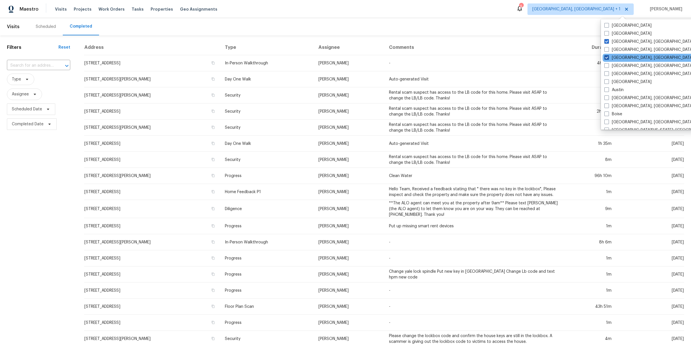
click at [606, 56] on span at bounding box center [606, 57] width 5 height 5
click at [606, 56] on input "[GEOGRAPHIC_DATA], [GEOGRAPHIC_DATA]" at bounding box center [606, 57] width 4 height 4
checkbox input "false"
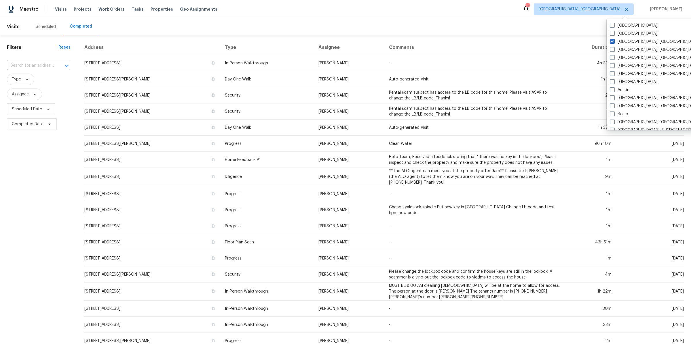
click at [33, 245] on div "Filters Reset ​ Type Assignee Scheduled Date Completed Date" at bounding box center [38, 215] width 77 height 361
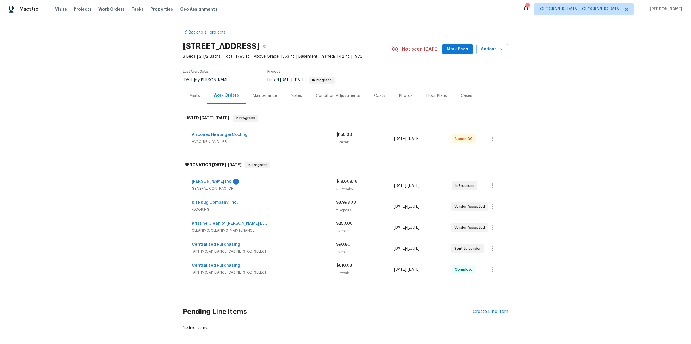
click at [292, 94] on div "Notes" at bounding box center [296, 96] width 11 height 6
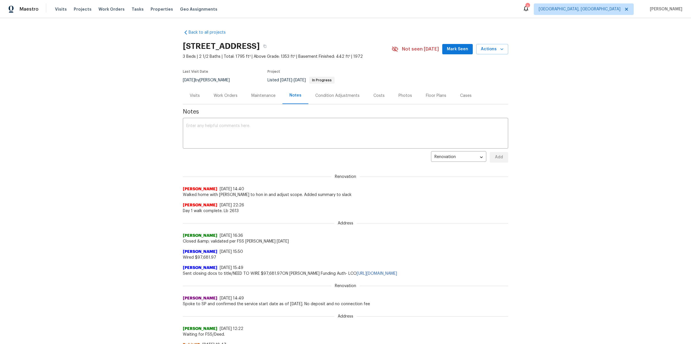
click at [226, 93] on div "Work Orders" at bounding box center [226, 96] width 24 height 6
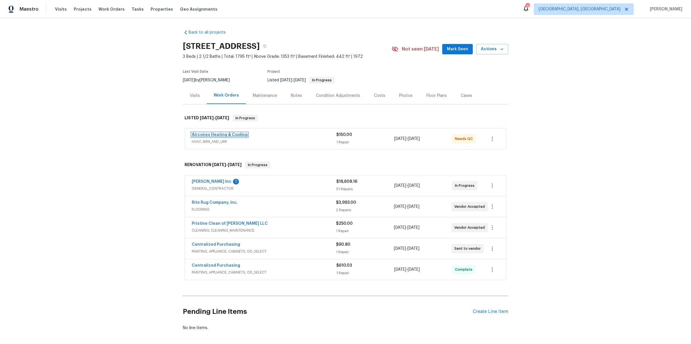
click at [235, 134] on link "Airconex Heating & Cooling" at bounding box center [220, 135] width 56 height 4
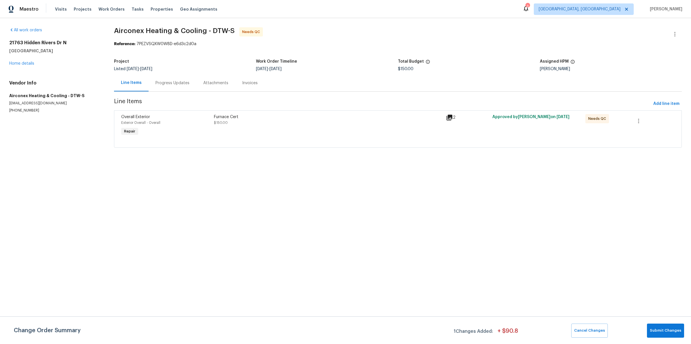
click at [163, 86] on div "Progress Updates" at bounding box center [172, 83] width 48 height 17
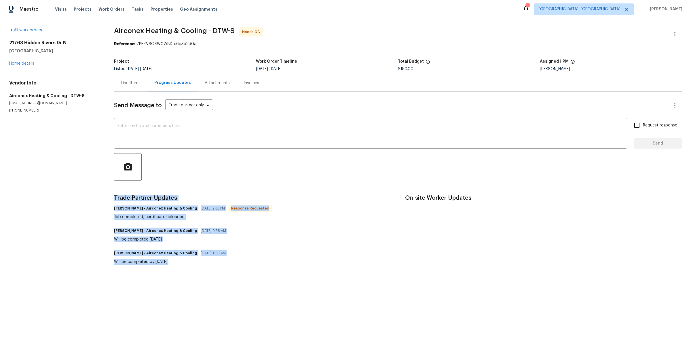
drag, startPoint x: 163, startPoint y: 176, endPoint x: 184, endPoint y: 281, distance: 106.1
click at [183, 281] on div "All work orders [STREET_ADDRESS][PERSON_NAME] Home details Vendor Info Airconex…" at bounding box center [345, 149] width 691 height 263
click at [184, 281] on div "All work orders [STREET_ADDRESS][PERSON_NAME] Home details Vendor Info Airconex…" at bounding box center [345, 149] width 691 height 263
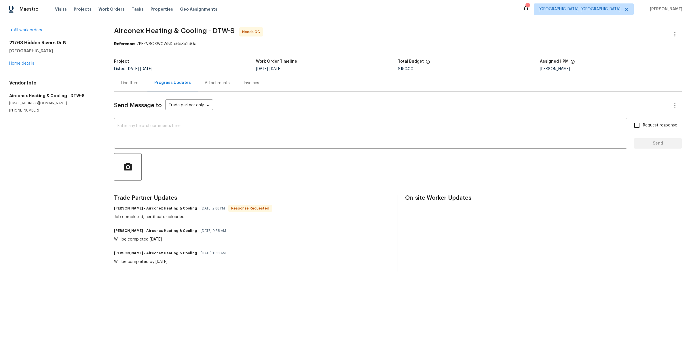
click at [134, 82] on div "Line Items" at bounding box center [131, 83] width 20 height 6
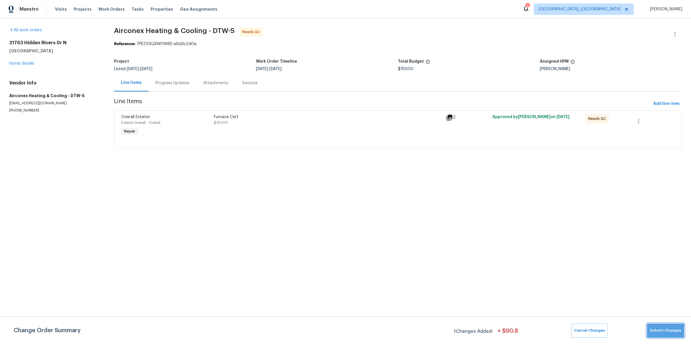
click at [659, 333] on span "Submit Changes" at bounding box center [664, 331] width 31 height 7
click at [214, 88] on div "Attachments" at bounding box center [215, 83] width 39 height 17
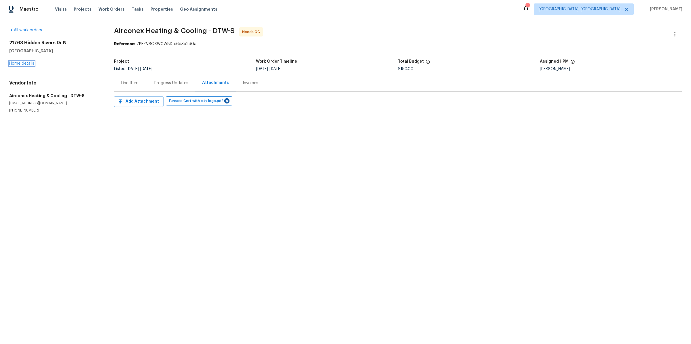
click at [21, 63] on link "Home details" at bounding box center [21, 64] width 25 height 4
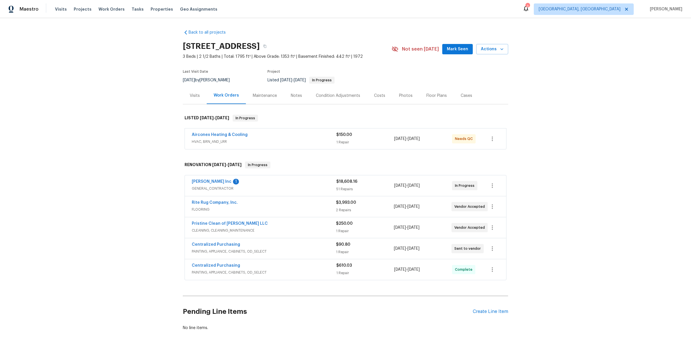
click at [194, 94] on div "Visits" at bounding box center [195, 96] width 10 height 6
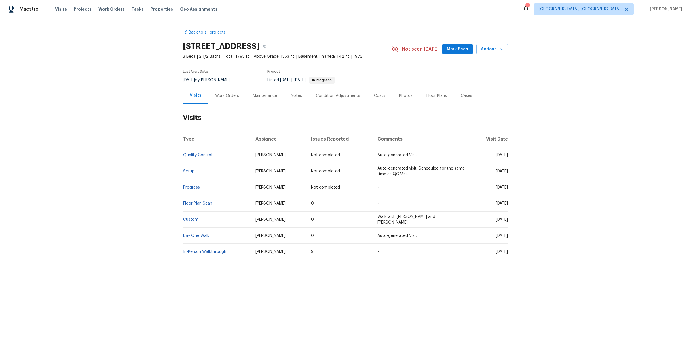
click at [127, 132] on div "Back to all projects [STREET_ADDRESS] 3 Beds | 2 1/2 Baths | Total: 1795 ft² | …" at bounding box center [345, 158] width 691 height 281
drag, startPoint x: 142, startPoint y: 123, endPoint x: 376, endPoint y: 302, distance: 293.6
click at [376, 299] on html "Maestro Visits Projects Work Orders Tasks Properties Geo Assignments 3 [GEOGRAP…" at bounding box center [345, 149] width 691 height 299
drag, startPoint x: 361, startPoint y: 301, endPoint x: 81, endPoint y: 88, distance: 351.3
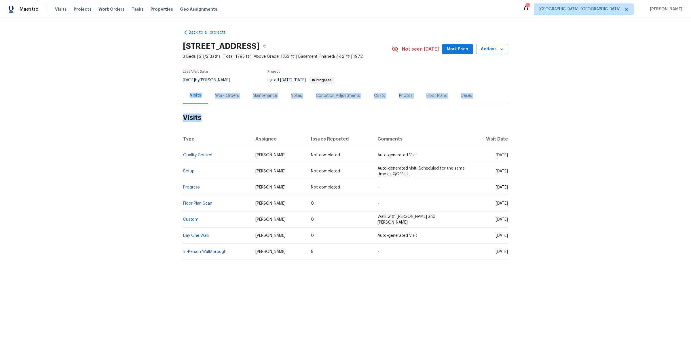
click at [81, 88] on html "Maestro Visits Projects Work Orders Tasks Properties Geo Assignments 3 [GEOGRAP…" at bounding box center [345, 149] width 691 height 299
click at [81, 88] on div "Back to all projects [STREET_ADDRESS] 3 Beds | 2 1/2 Baths | Total: 1795 ft² | …" at bounding box center [345, 158] width 691 height 281
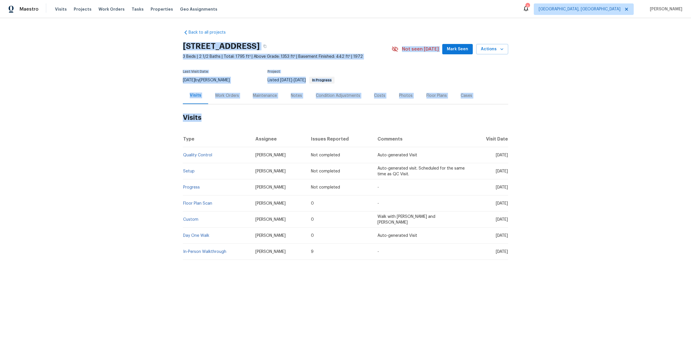
drag, startPoint x: 164, startPoint y: 47, endPoint x: 382, endPoint y: 279, distance: 318.8
click at [382, 281] on div "Back to all projects [STREET_ADDRESS] 3 Beds | 2 1/2 Baths | Total: 1795 ft² | …" at bounding box center [345, 158] width 691 height 281
click at [382, 279] on div "Back to all projects [STREET_ADDRESS] 3 Beds | 2 1/2 Baths | Total: 1795 ft² | …" at bounding box center [345, 158] width 691 height 281
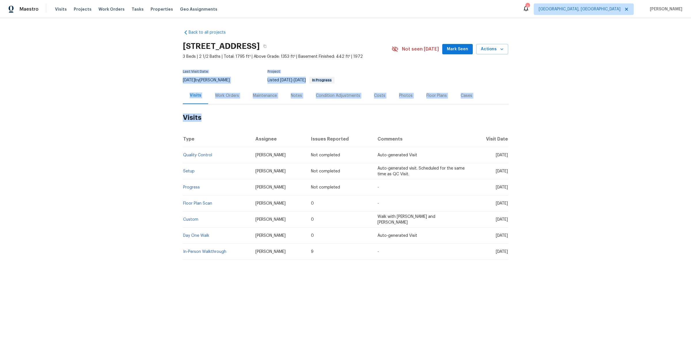
drag, startPoint x: 521, startPoint y: 247, endPoint x: 159, endPoint y: 63, distance: 407.0
click at [159, 63] on div "Back to all projects [STREET_ADDRESS] 3 Beds | 2 1/2 Baths | Total: 1795 ft² | …" at bounding box center [345, 158] width 691 height 281
drag, startPoint x: 171, startPoint y: 50, endPoint x: 398, endPoint y: 286, distance: 328.0
click at [396, 281] on div "Back to all projects [STREET_ADDRESS] 3 Beds | 2 1/2 Baths | Total: 1795 ft² | …" at bounding box center [345, 158] width 691 height 281
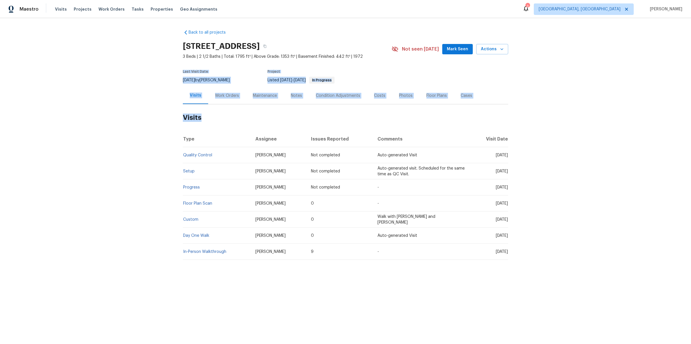
click at [398, 286] on div "Back to all projects [STREET_ADDRESS] 3 Beds | 2 1/2 Baths | Total: 1795 ft² | …" at bounding box center [345, 158] width 691 height 281
